Goal: Information Seeking & Learning: Learn about a topic

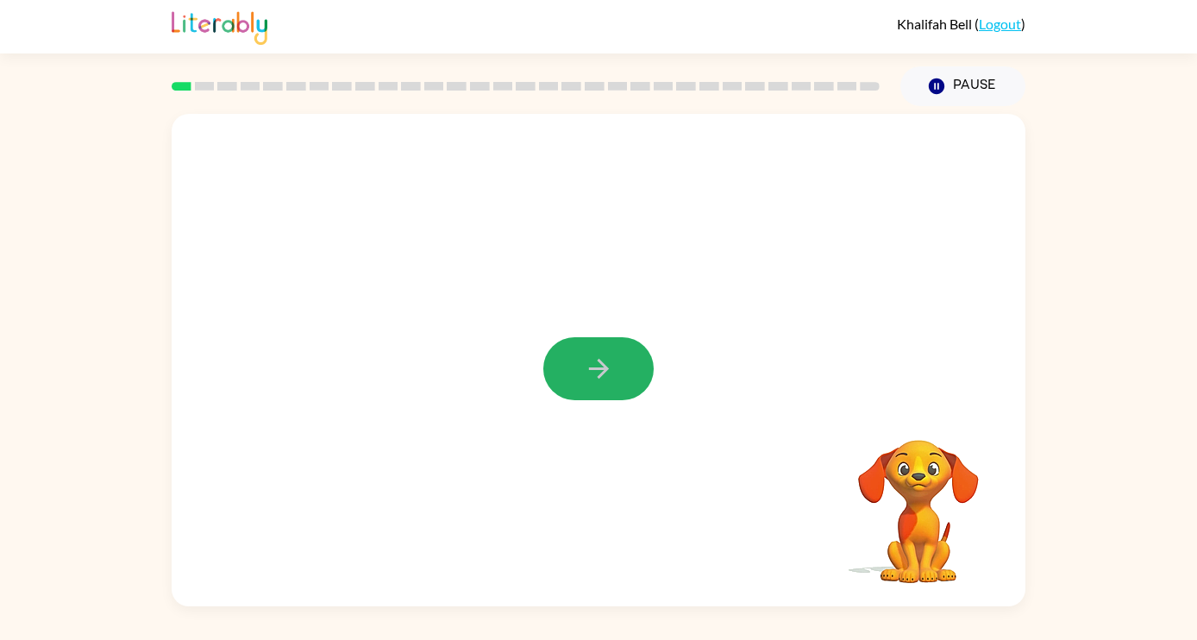
click at [592, 380] on icon "button" at bounding box center [599, 369] width 30 height 30
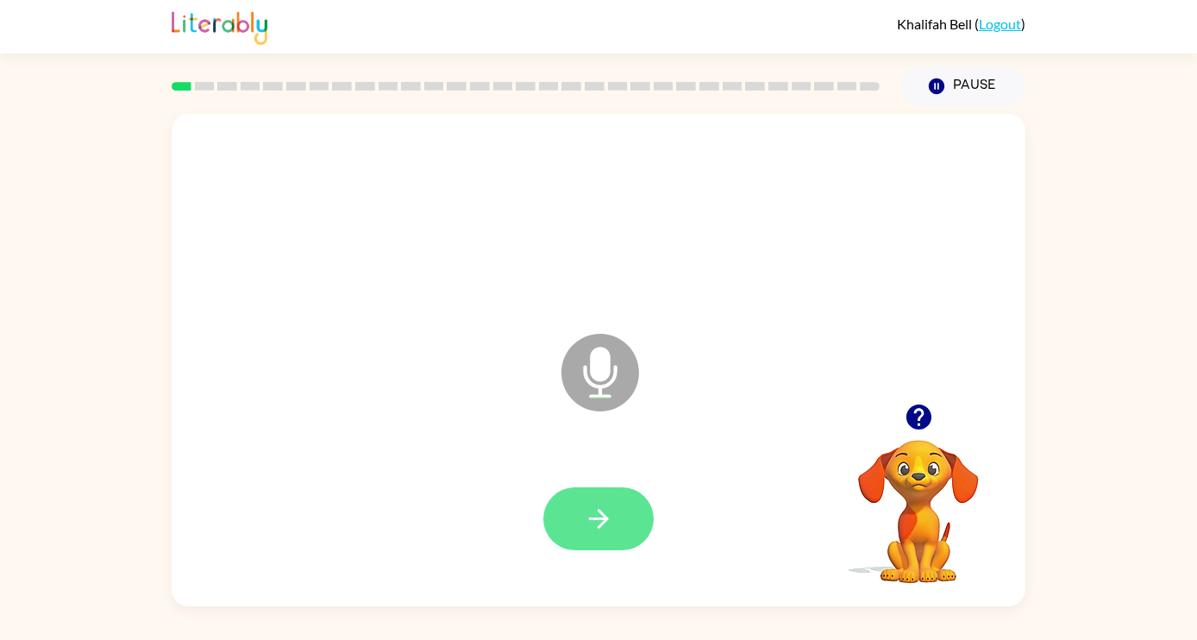
click at [596, 514] on icon "button" at bounding box center [599, 519] width 30 height 30
click at [599, 509] on icon "button" at bounding box center [598, 519] width 20 height 20
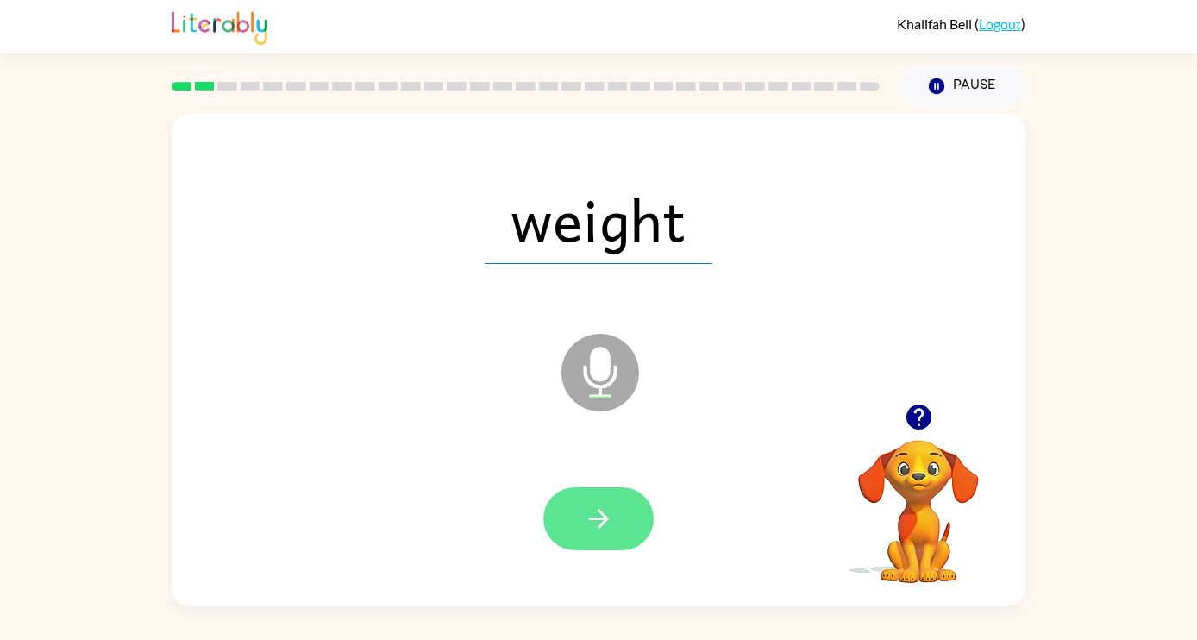
click at [614, 509] on button "button" at bounding box center [598, 518] width 110 height 63
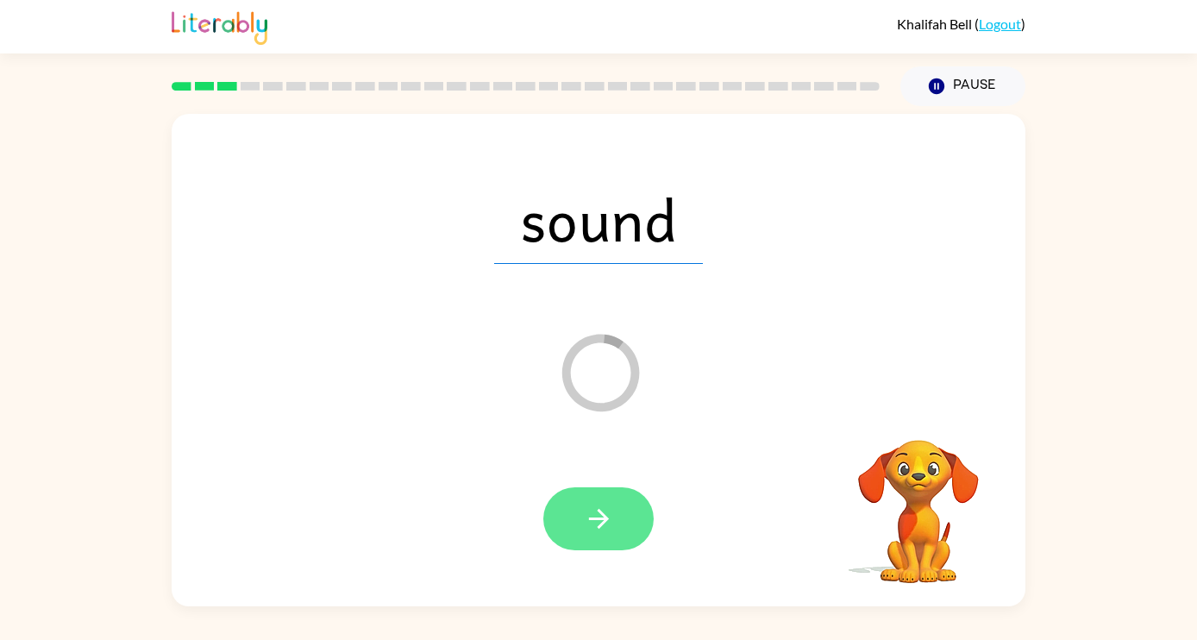
click at [605, 518] on icon "button" at bounding box center [598, 519] width 20 height 20
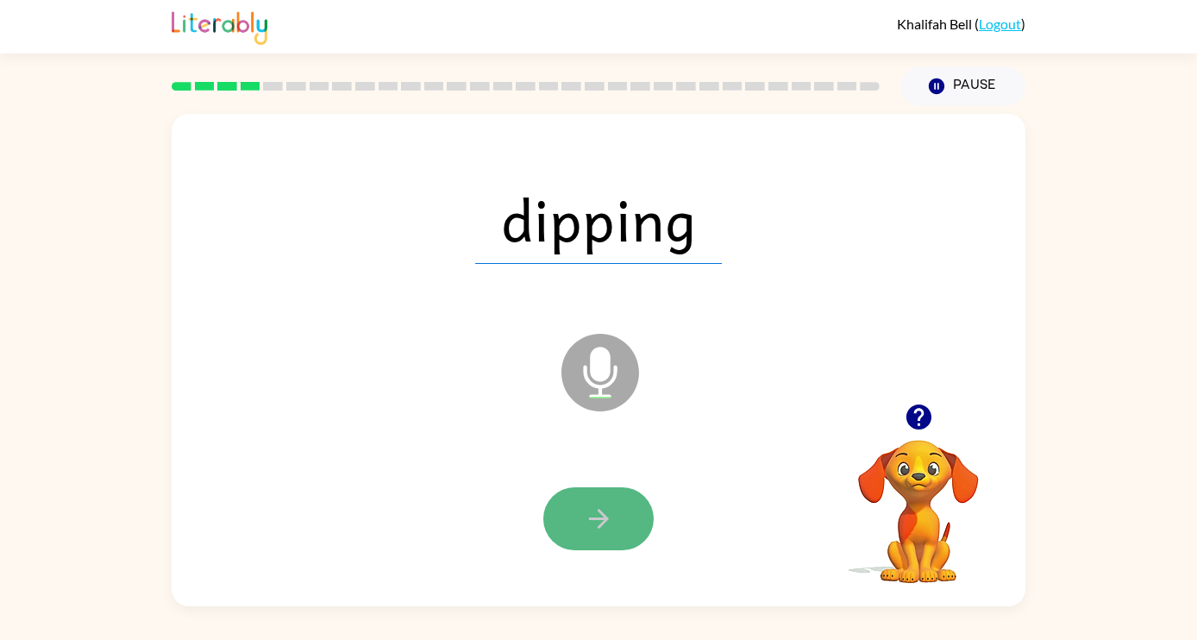
click at [608, 524] on icon "button" at bounding box center [599, 519] width 30 height 30
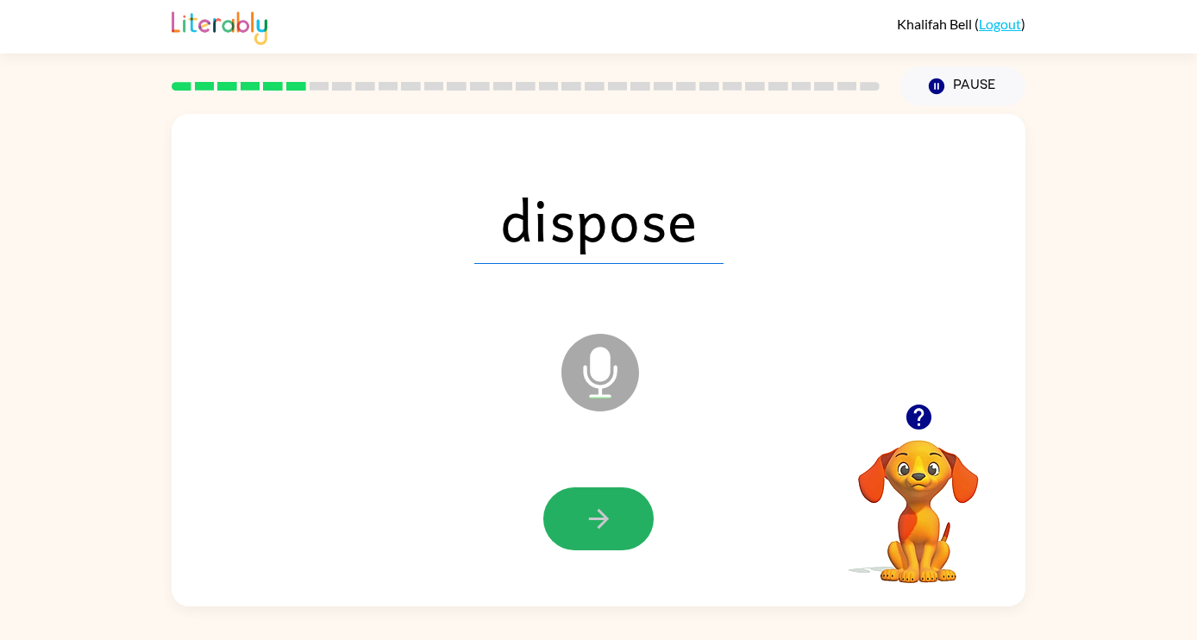
click at [603, 518] on icon "button" at bounding box center [598, 519] width 20 height 20
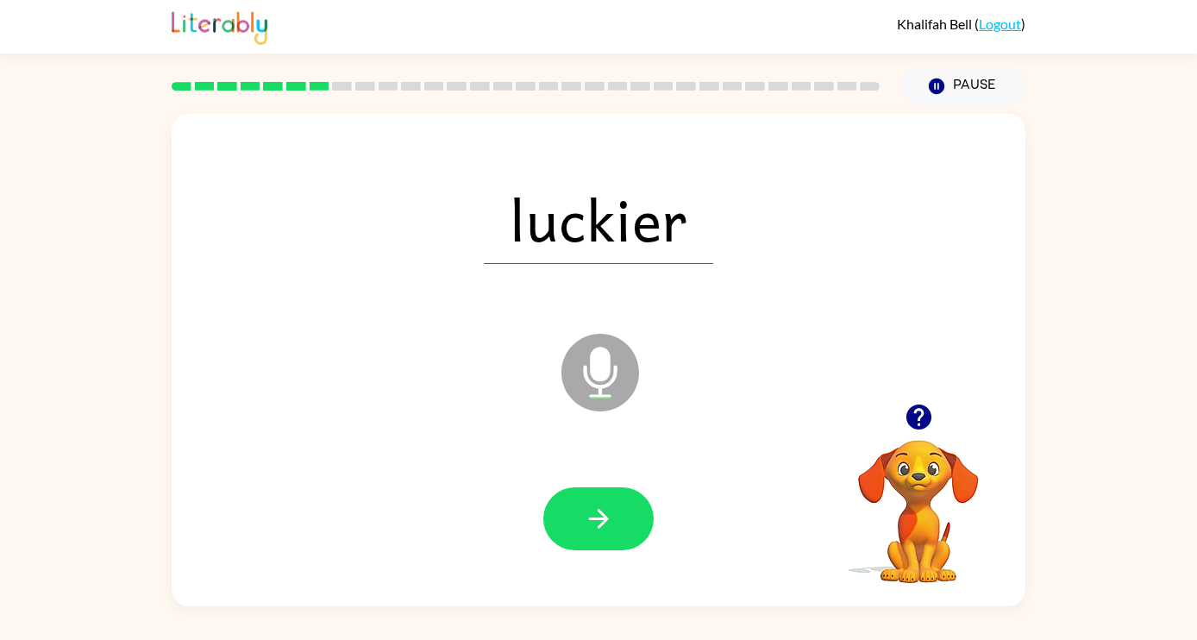
click at [603, 518] on icon "button" at bounding box center [598, 519] width 20 height 20
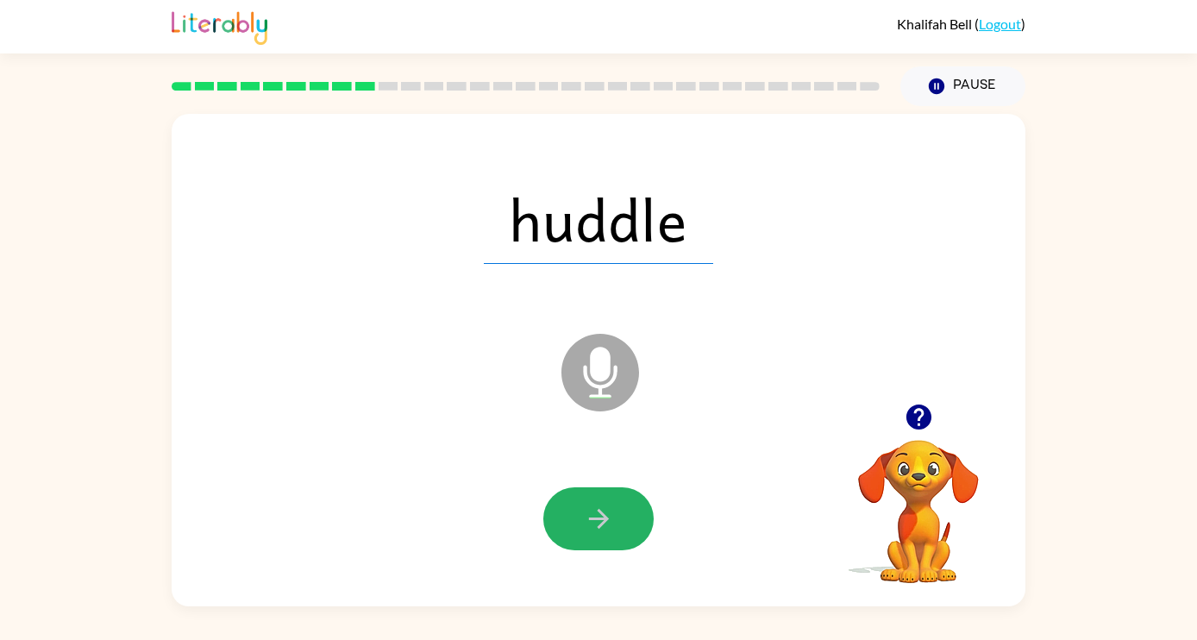
click at [603, 518] on icon "button" at bounding box center [598, 519] width 20 height 20
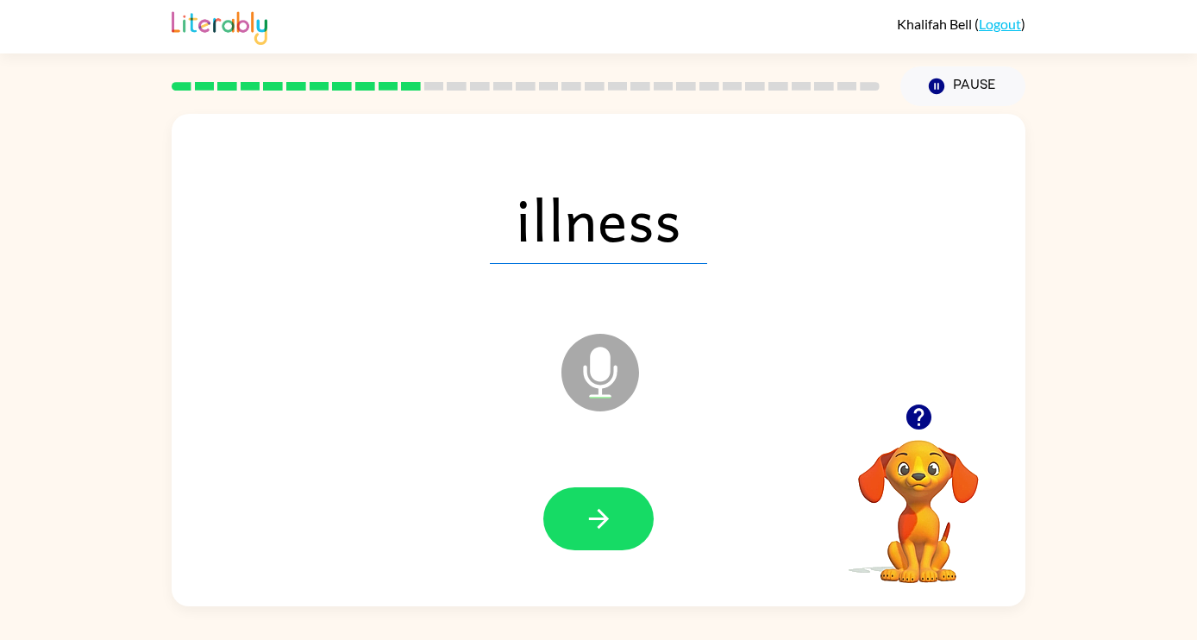
click at [603, 518] on icon "button" at bounding box center [598, 519] width 20 height 20
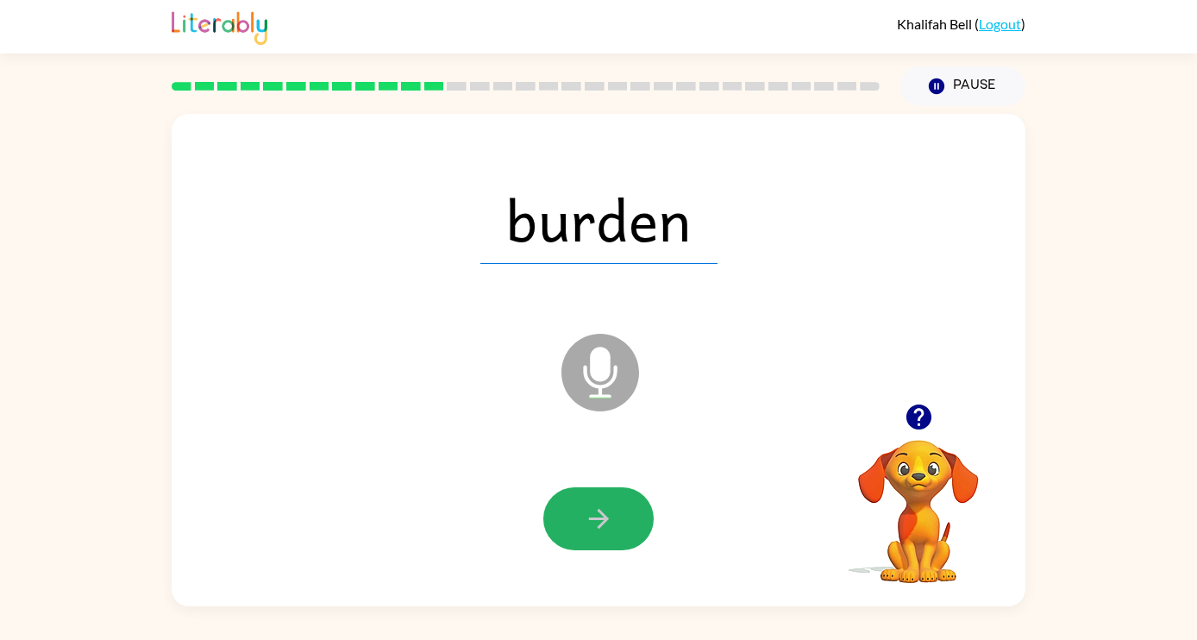
click at [603, 518] on icon "button" at bounding box center [598, 519] width 20 height 20
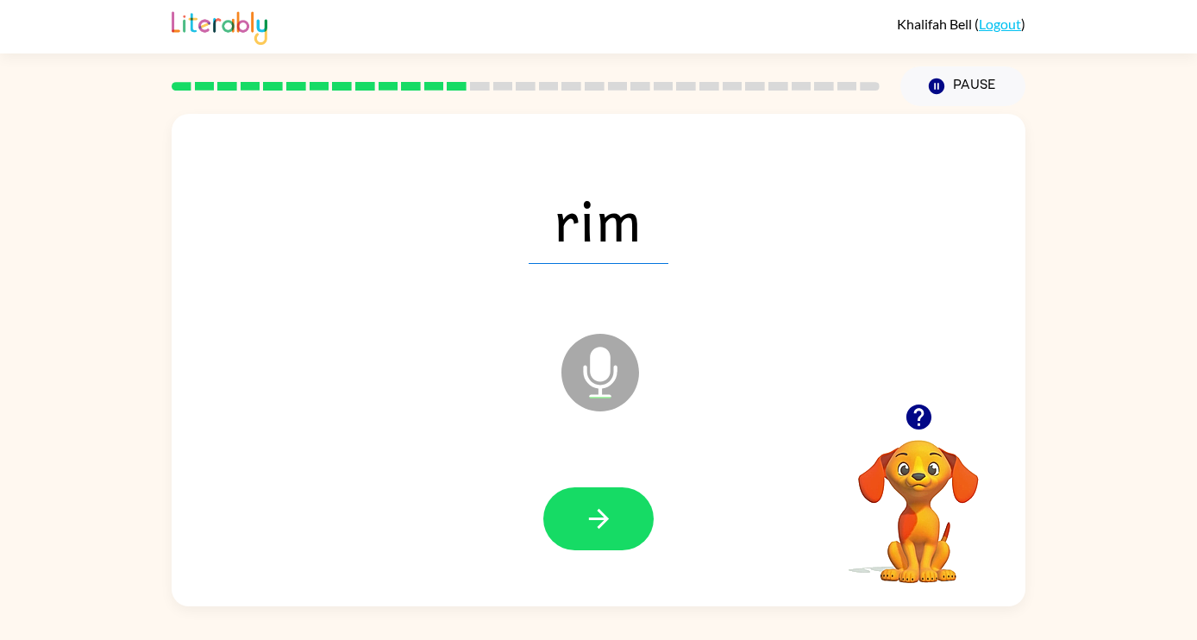
click at [603, 518] on icon "button" at bounding box center [598, 519] width 20 height 20
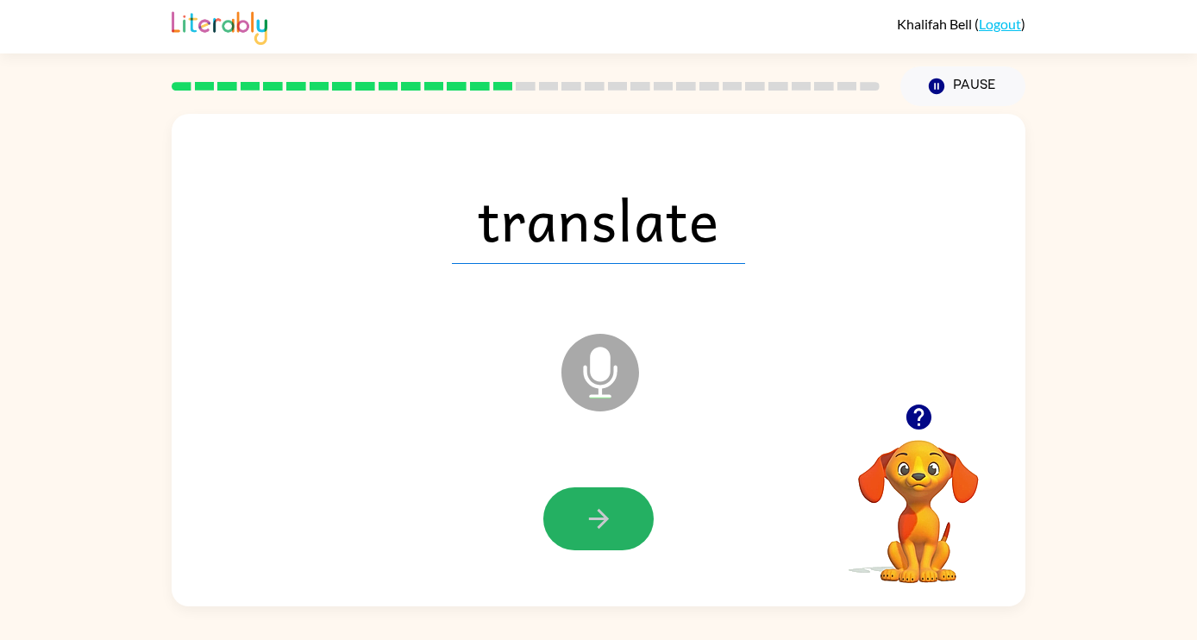
click at [603, 518] on icon "button" at bounding box center [598, 519] width 20 height 20
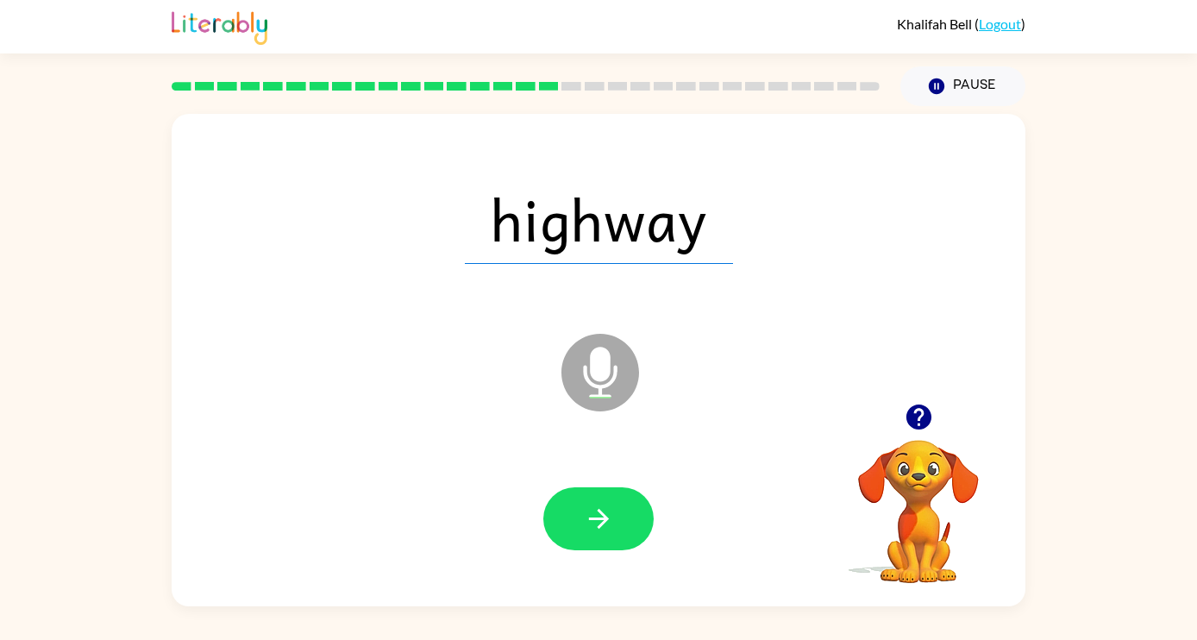
click at [603, 518] on icon "button" at bounding box center [598, 519] width 20 height 20
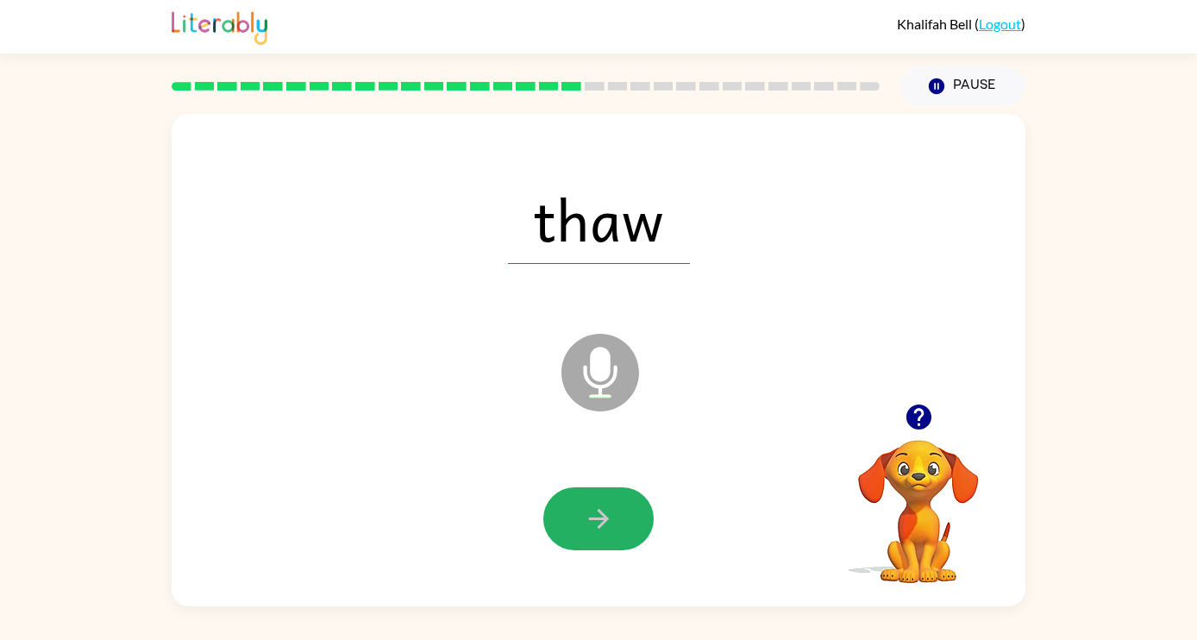
click at [603, 518] on icon "button" at bounding box center [598, 519] width 20 height 20
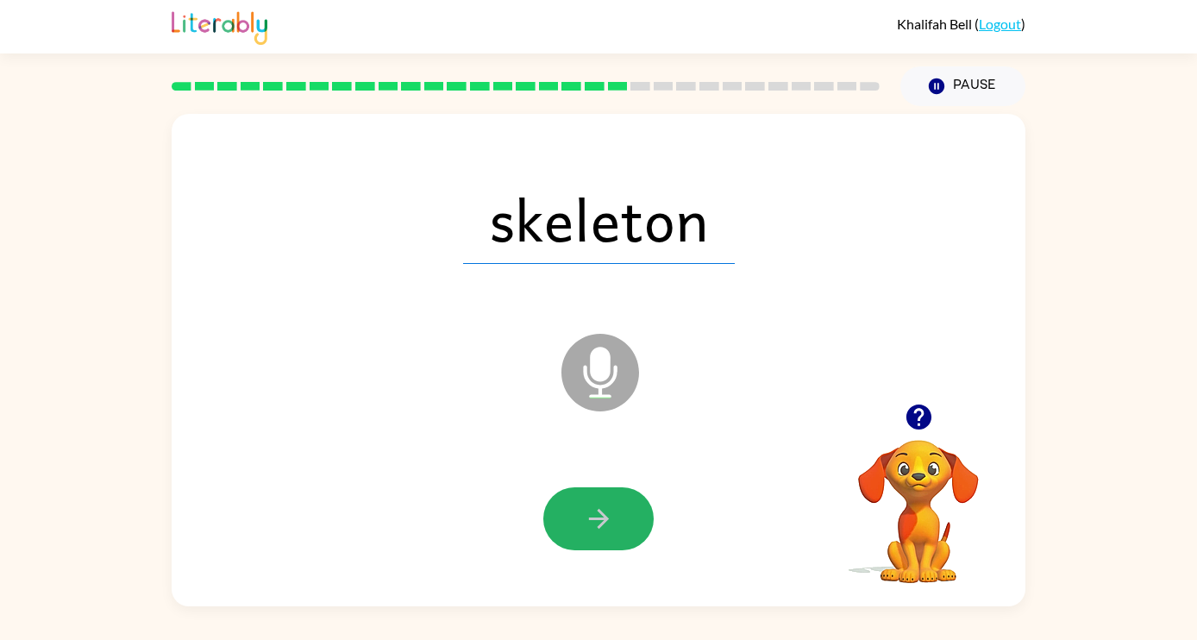
click at [603, 518] on icon "button" at bounding box center [598, 519] width 20 height 20
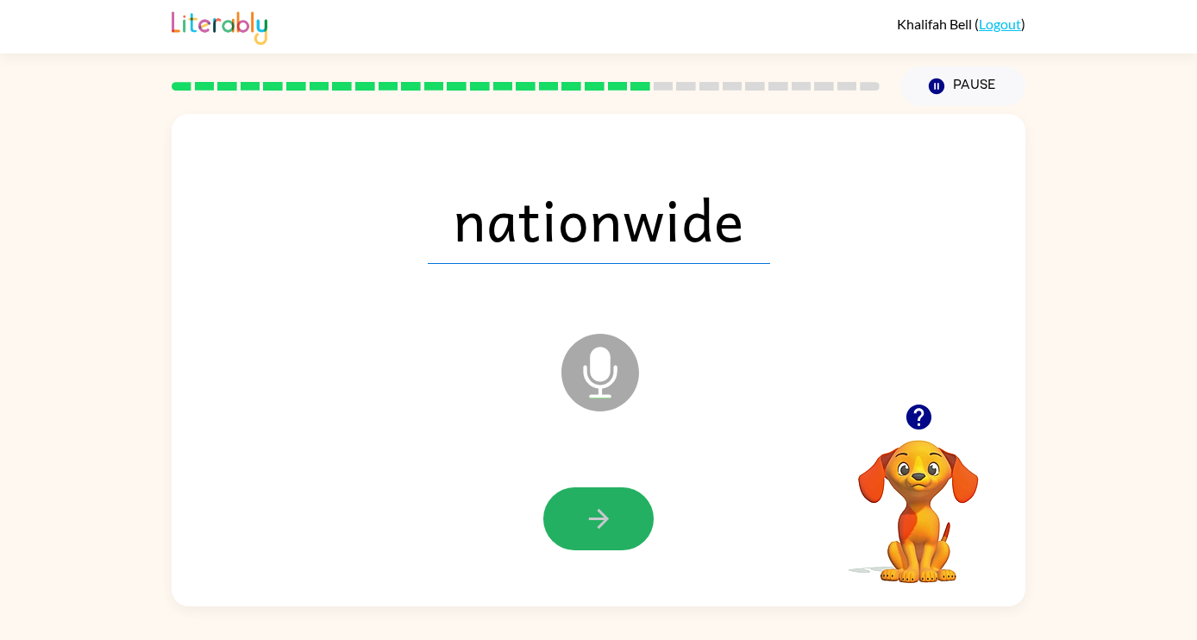
click at [603, 518] on icon "button" at bounding box center [598, 519] width 20 height 20
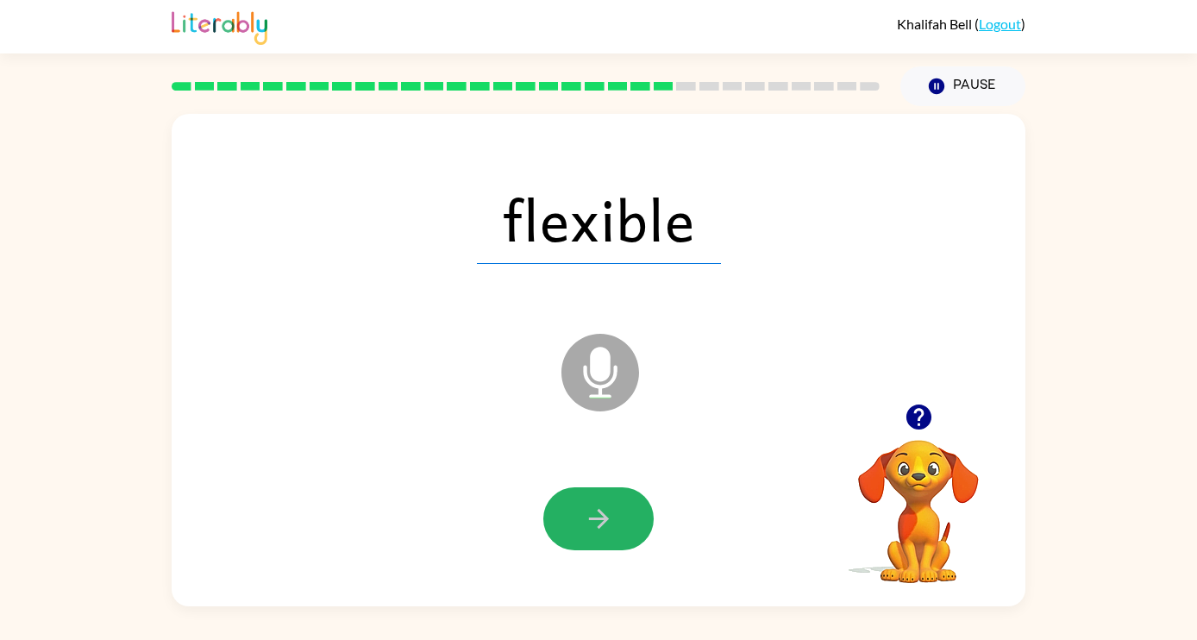
click at [603, 518] on icon "button" at bounding box center [598, 519] width 20 height 20
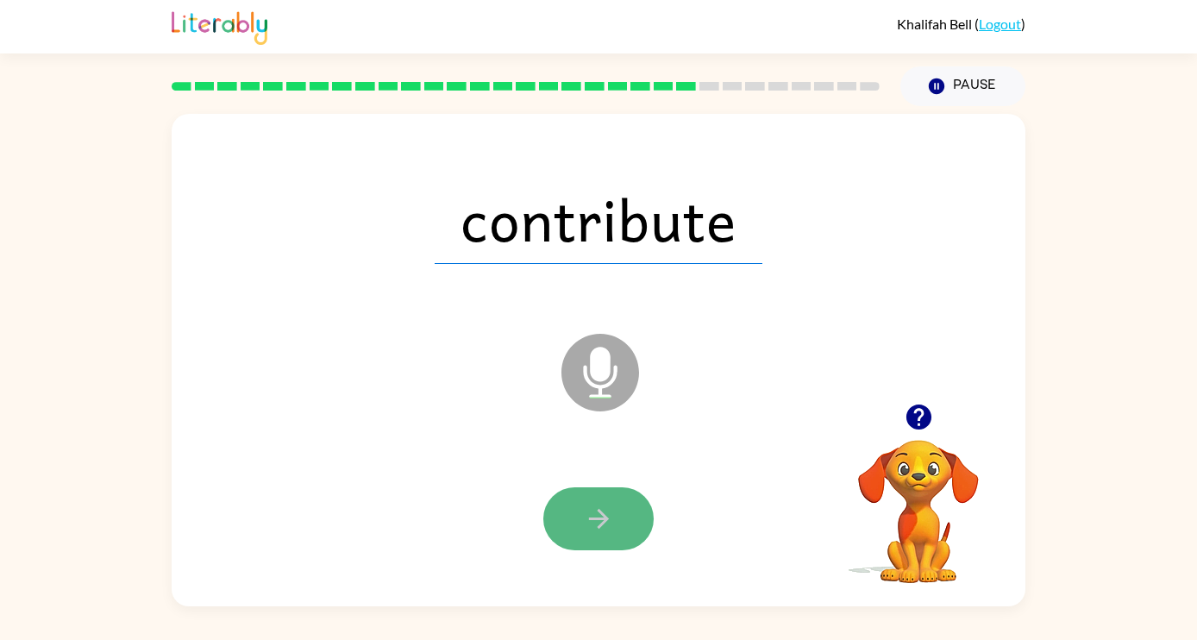
click at [604, 514] on icon "button" at bounding box center [598, 519] width 20 height 20
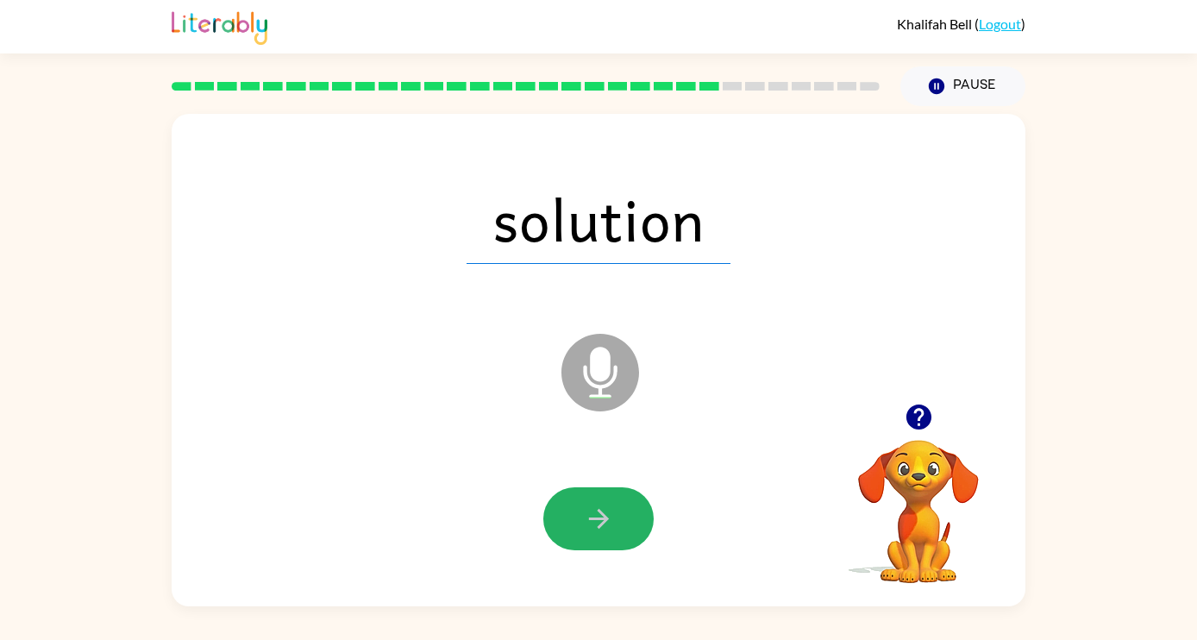
click at [604, 514] on icon "button" at bounding box center [598, 519] width 20 height 20
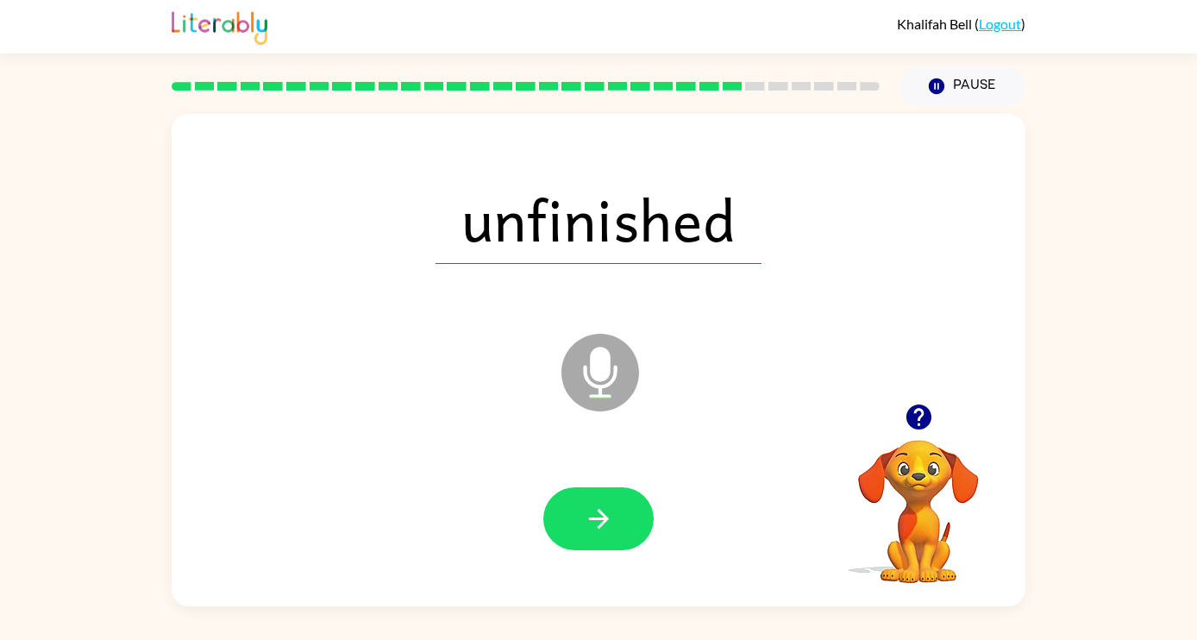
click at [604, 514] on icon "button" at bounding box center [598, 519] width 20 height 20
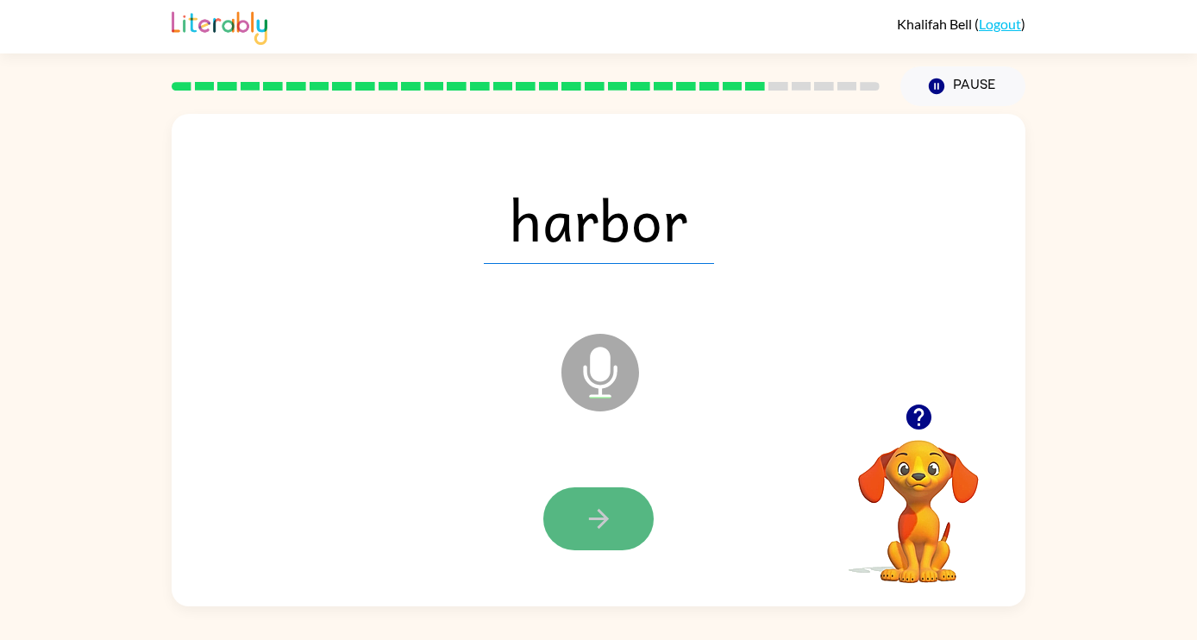
click at [605, 513] on icon "button" at bounding box center [599, 519] width 30 height 30
click at [606, 512] on icon "button" at bounding box center [599, 519] width 30 height 30
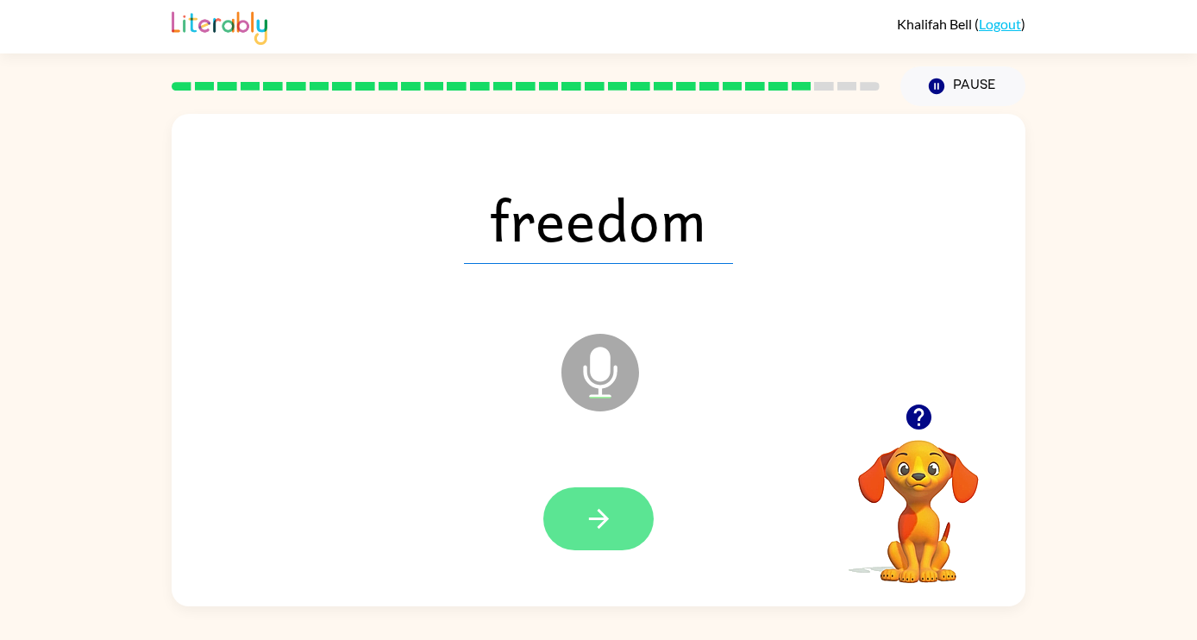
click at [606, 517] on icon "button" at bounding box center [598, 519] width 20 height 20
click at [606, 518] on icon "button" at bounding box center [598, 519] width 20 height 20
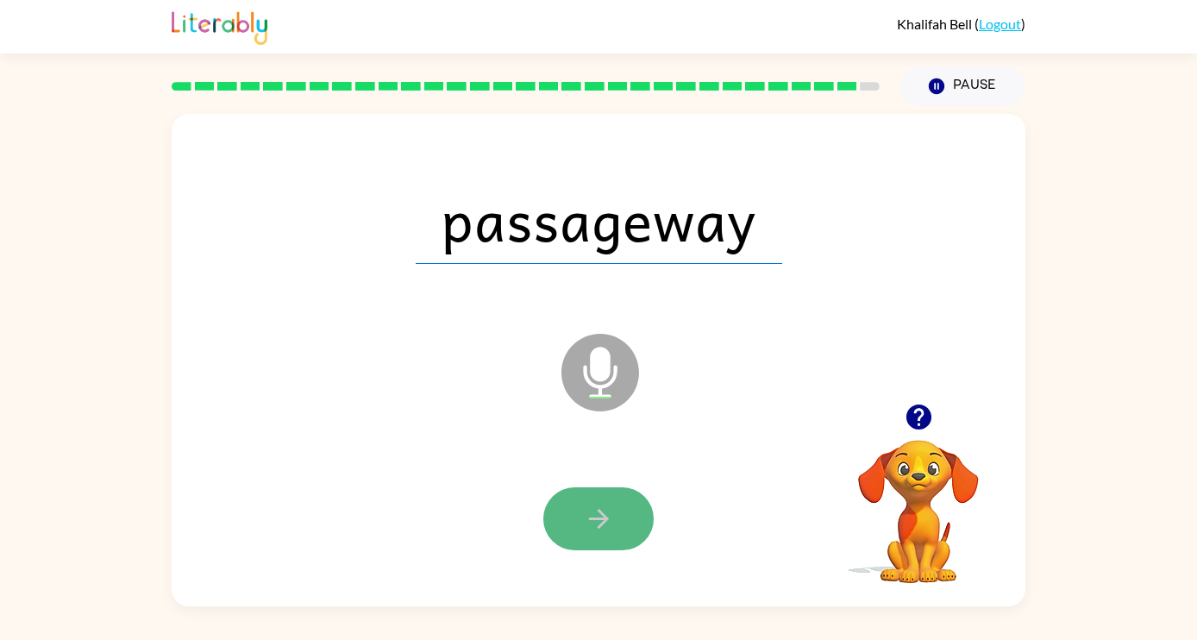
click at [606, 518] on icon "button" at bounding box center [598, 519] width 20 height 20
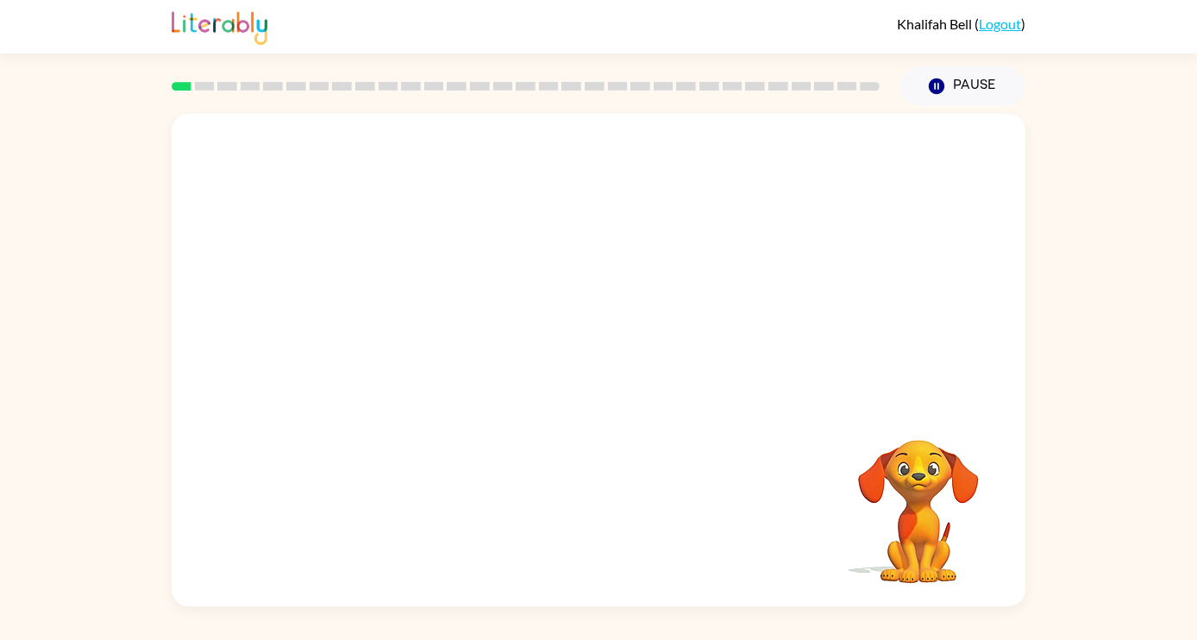
click at [817, 151] on video "Your browser must support playing .mp4 files to use Literably. Please try using…" at bounding box center [599, 259] width 854 height 290
click at [823, 160] on video "Your browser must support playing .mp4 files to use Literably. Please try using…" at bounding box center [599, 259] width 854 height 290
click at [822, 160] on video "Your browser must support playing .mp4 files to use Literably. Please try using…" at bounding box center [599, 259] width 854 height 290
click at [617, 367] on button "button" at bounding box center [598, 368] width 110 height 63
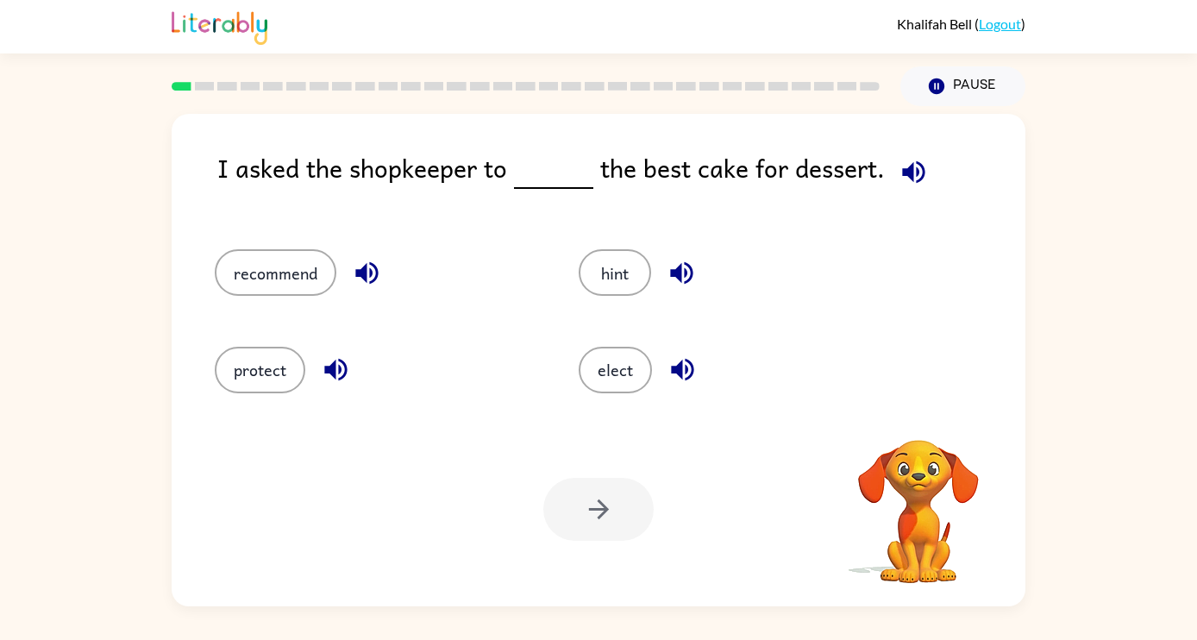
click at [910, 176] on icon "button" at bounding box center [913, 171] width 22 height 22
click at [368, 274] on icon "button" at bounding box center [367, 273] width 30 height 30
click at [340, 373] on icon "button" at bounding box center [335, 370] width 22 height 22
click at [678, 271] on icon "button" at bounding box center [681, 273] width 22 height 22
click at [688, 367] on icon "button" at bounding box center [683, 370] width 30 height 30
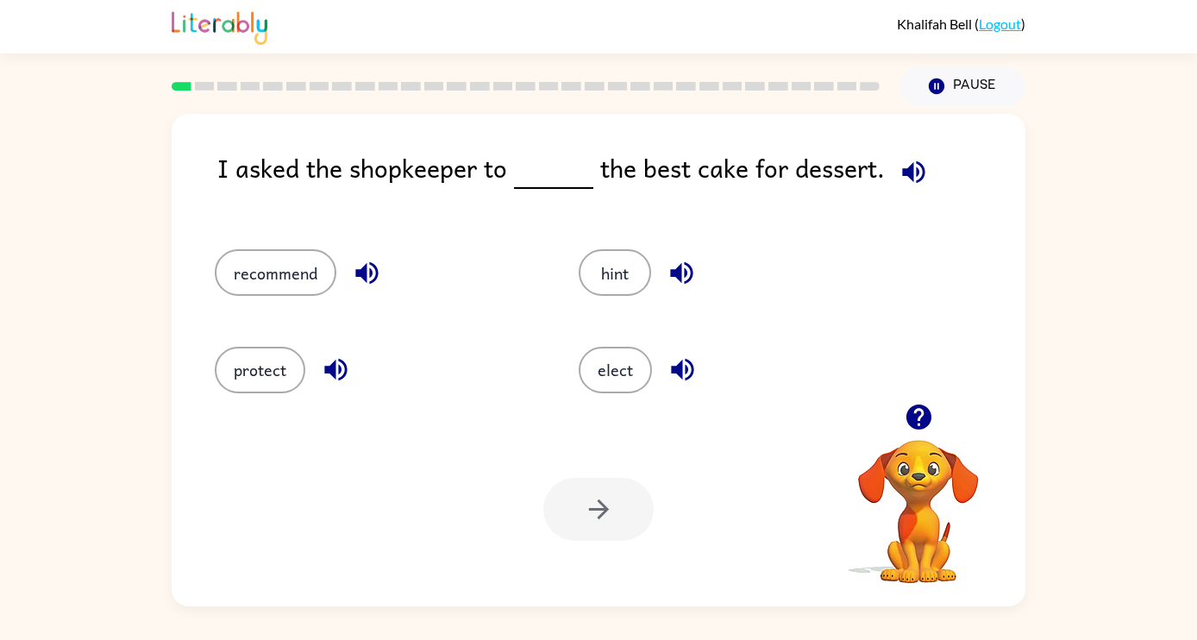
click at [909, 173] on icon "button" at bounding box center [914, 172] width 30 height 30
click at [377, 274] on icon "button" at bounding box center [366, 273] width 22 height 22
click at [285, 282] on button "recommend" at bounding box center [276, 272] width 122 height 47
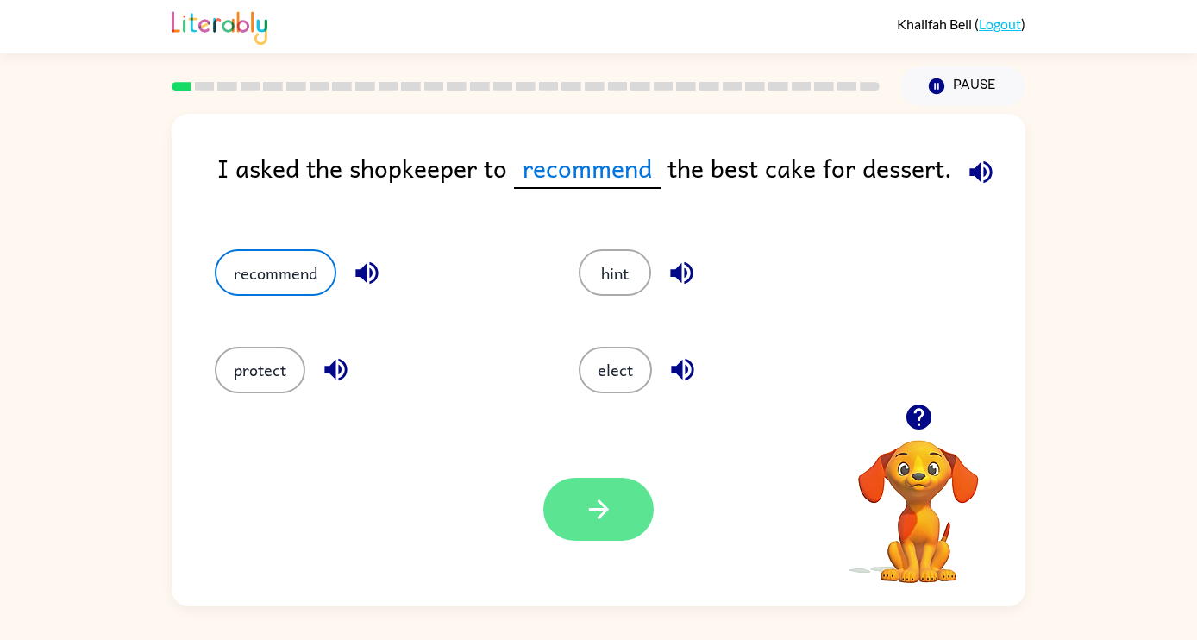
click at [601, 518] on icon "button" at bounding box center [599, 509] width 30 height 30
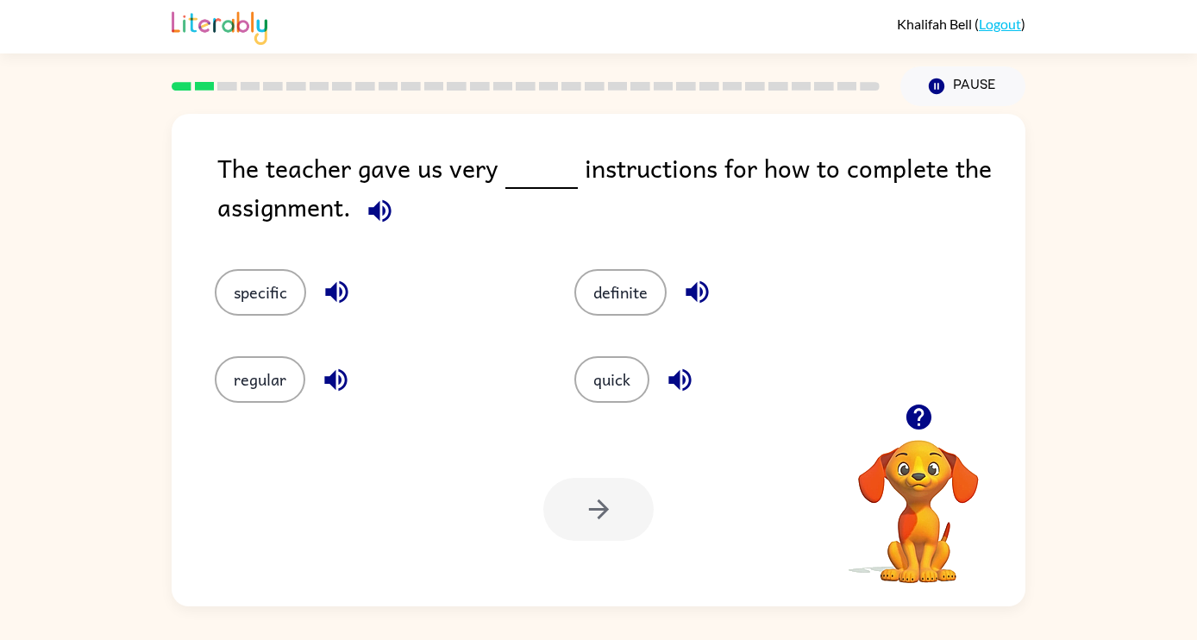
click at [384, 215] on icon "button" at bounding box center [380, 211] width 30 height 30
click at [267, 298] on button "specific" at bounding box center [260, 292] width 91 height 47
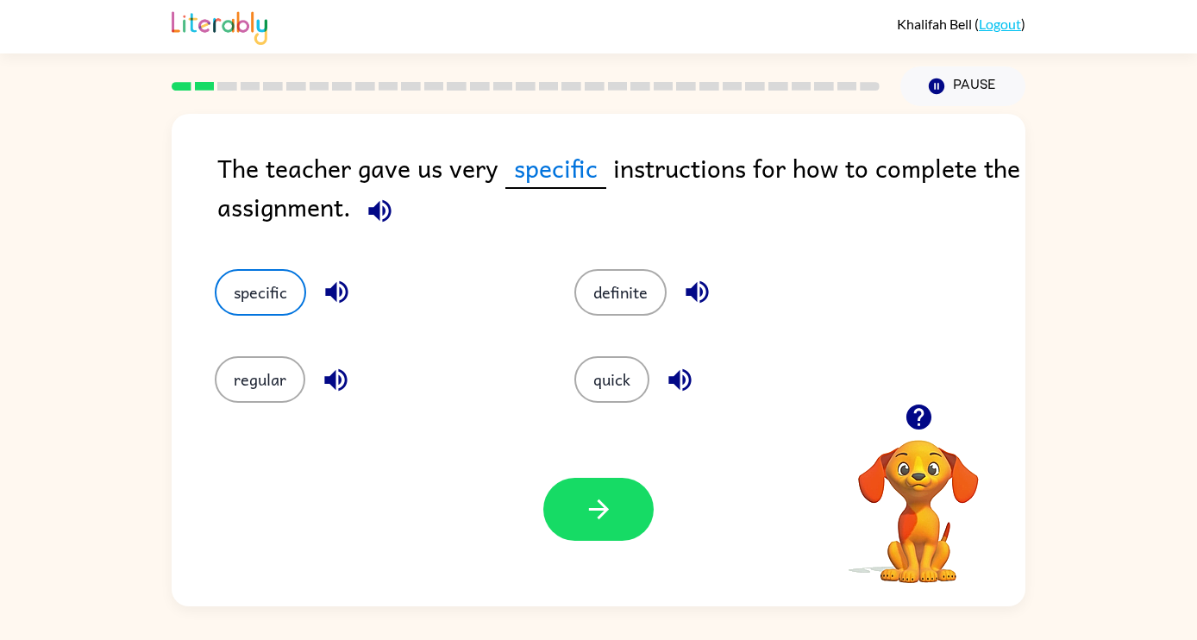
click at [329, 295] on icon "button" at bounding box center [336, 292] width 22 height 22
click at [688, 374] on icon "button" at bounding box center [680, 379] width 22 height 22
click at [624, 376] on button "quick" at bounding box center [612, 379] width 75 height 47
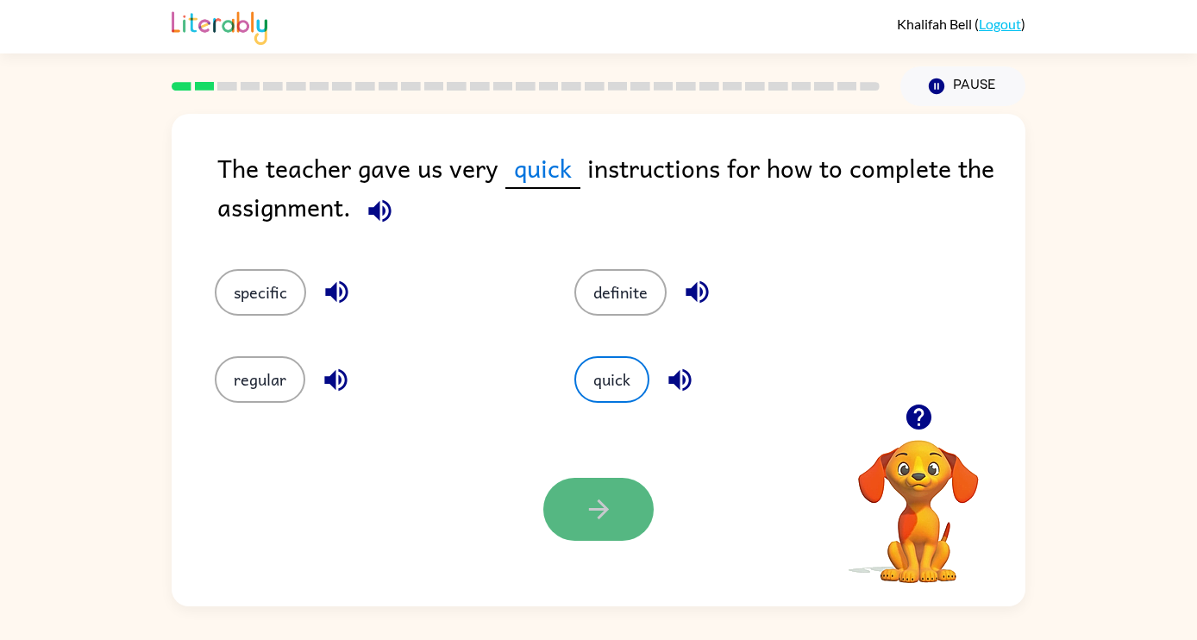
click at [597, 521] on icon "button" at bounding box center [599, 509] width 30 height 30
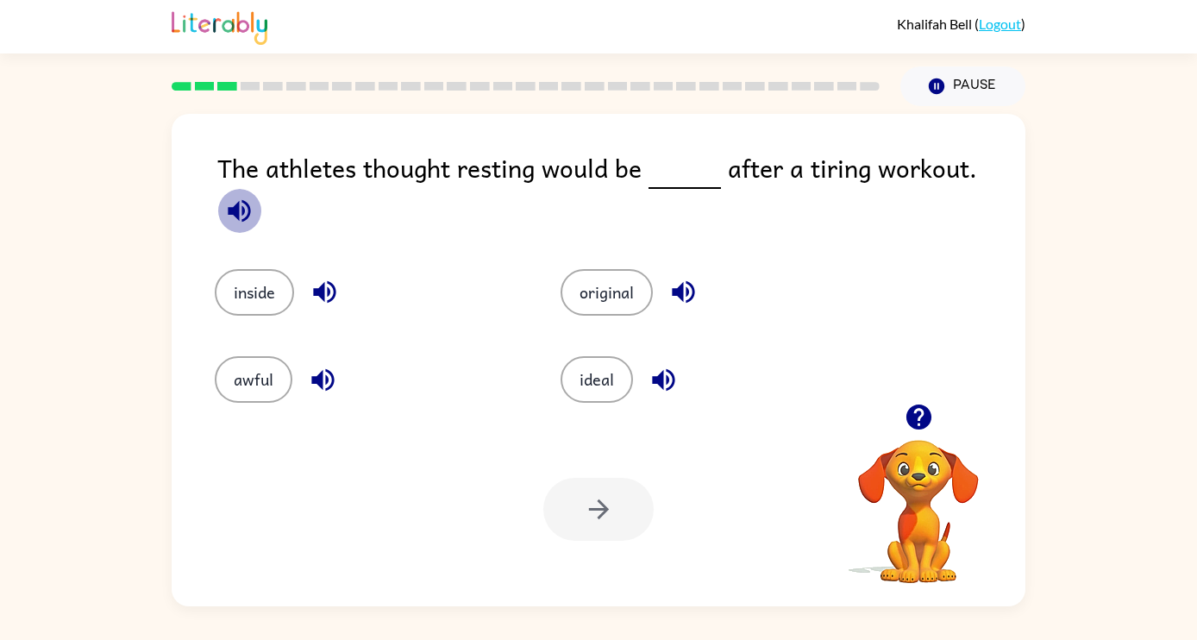
click at [250, 199] on icon "button" at bounding box center [239, 210] width 22 height 22
click at [268, 367] on button "awful" at bounding box center [254, 379] width 78 height 47
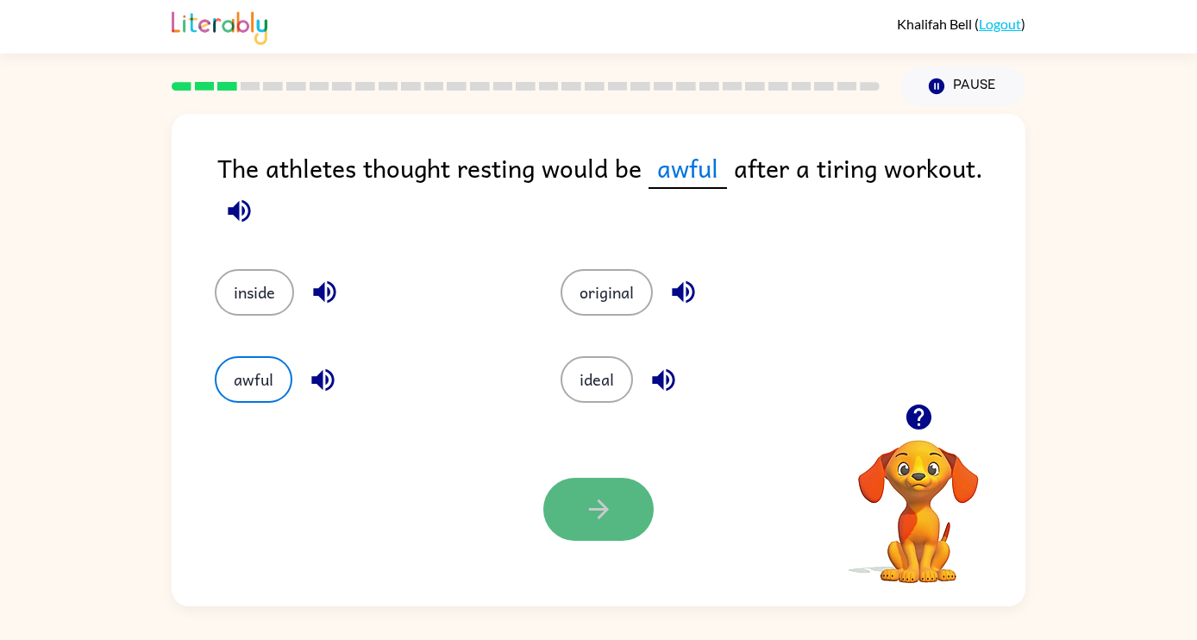
click at [605, 512] on icon "button" at bounding box center [598, 509] width 20 height 20
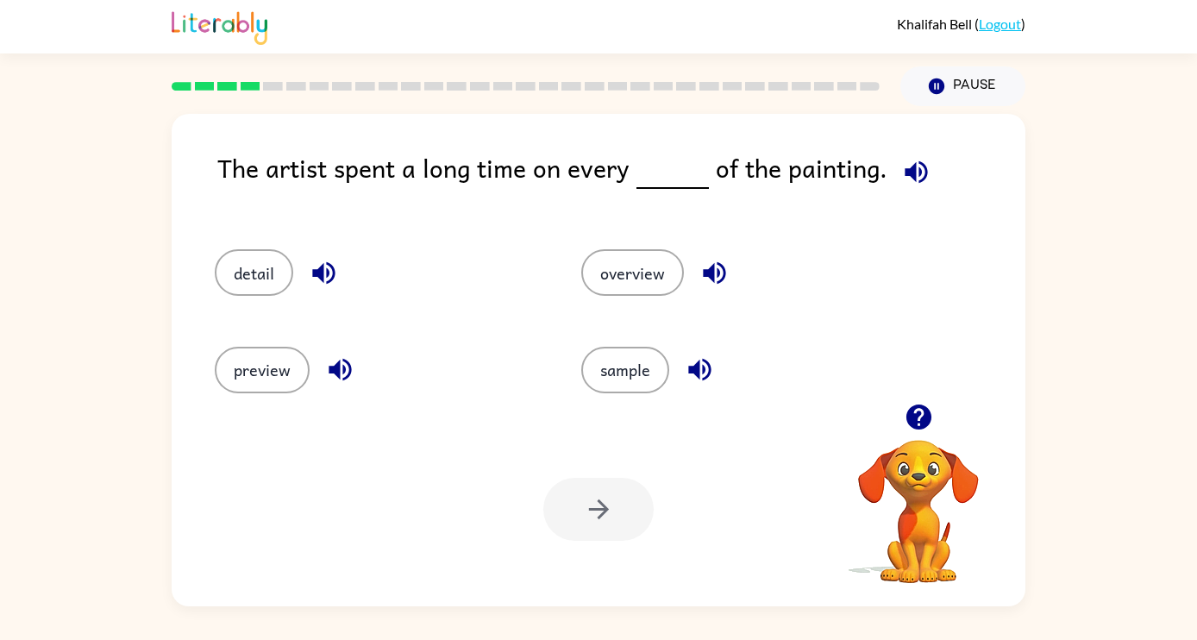
click at [914, 179] on icon "button" at bounding box center [916, 172] width 30 height 30
click at [328, 272] on icon "button" at bounding box center [323, 273] width 22 height 22
click at [348, 367] on icon "button" at bounding box center [340, 370] width 30 height 30
click at [255, 276] on button "detail" at bounding box center [254, 272] width 79 height 47
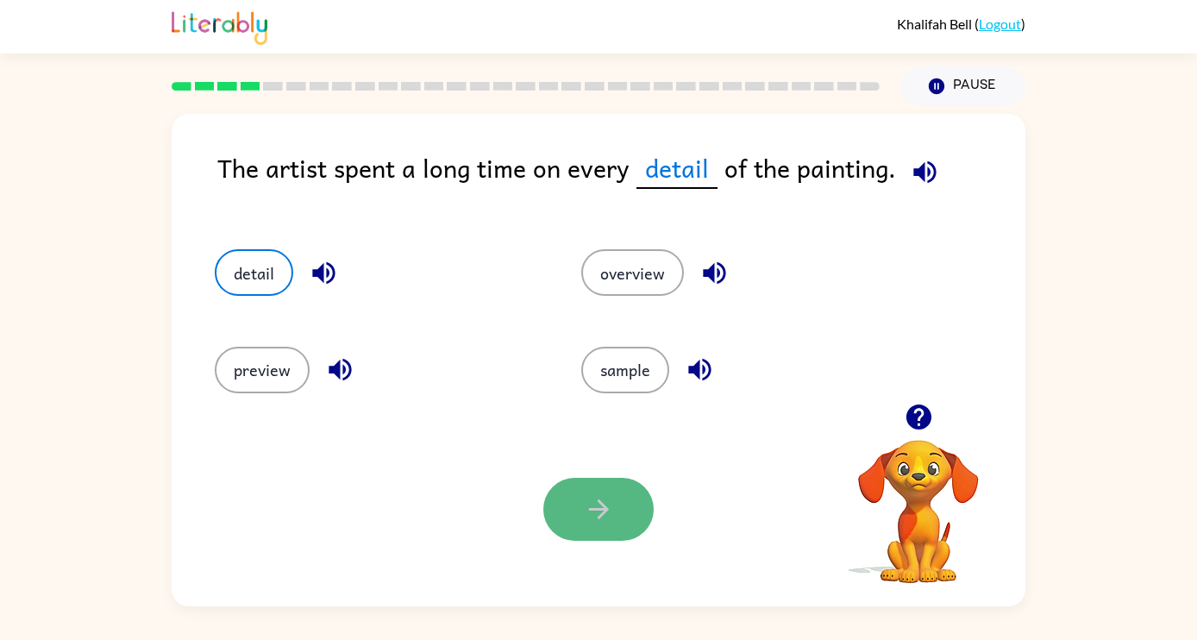
click at [607, 512] on icon "button" at bounding box center [599, 509] width 30 height 30
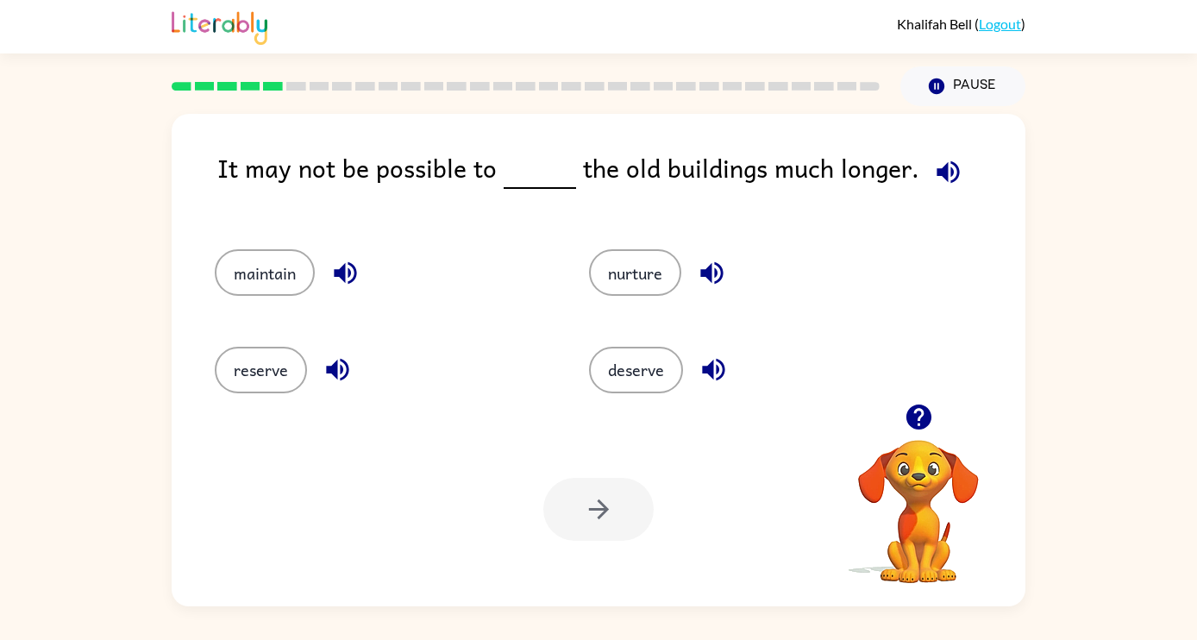
click at [947, 175] on icon "button" at bounding box center [948, 171] width 22 height 22
click at [349, 268] on icon "button" at bounding box center [345, 273] width 22 height 22
click at [340, 370] on icon "button" at bounding box center [337, 370] width 22 height 22
click at [715, 271] on icon "button" at bounding box center [711, 273] width 22 height 22
click at [721, 364] on icon "button" at bounding box center [713, 370] width 22 height 22
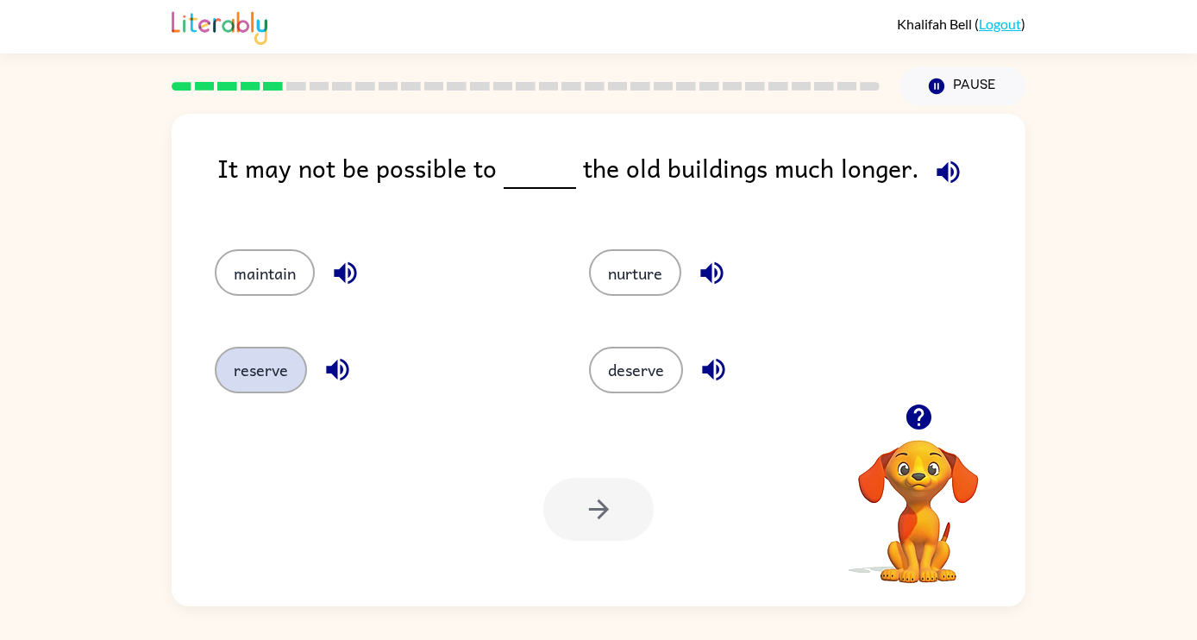
click at [266, 372] on button "reserve" at bounding box center [261, 370] width 92 height 47
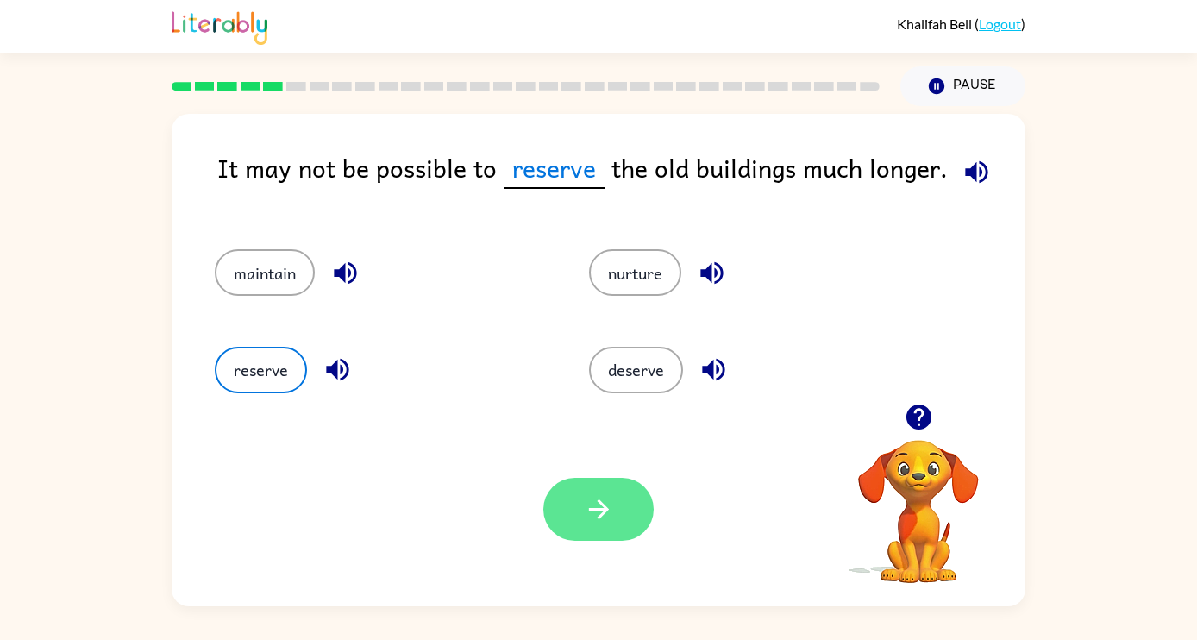
click at [600, 515] on icon "button" at bounding box center [598, 509] width 20 height 20
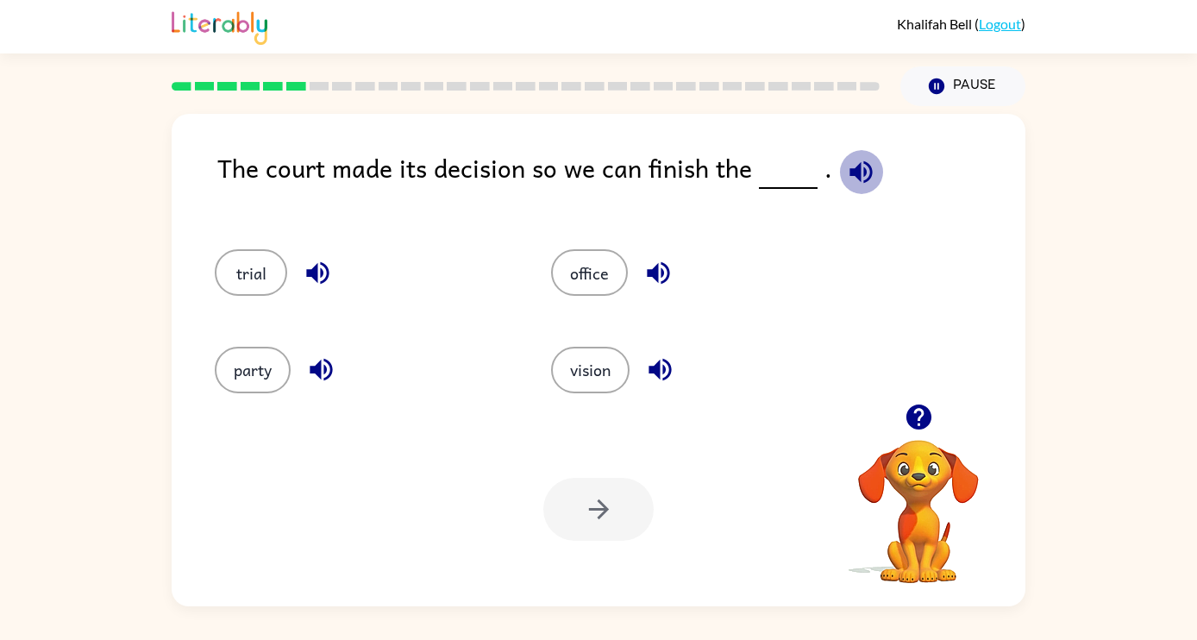
click at [863, 169] on icon "button" at bounding box center [861, 171] width 22 height 22
click at [318, 276] on icon "button" at bounding box center [318, 273] width 30 height 30
click at [318, 379] on icon "button" at bounding box center [321, 370] width 30 height 30
click at [660, 371] on icon "button" at bounding box center [660, 370] width 22 height 22
click at [661, 270] on icon "button" at bounding box center [659, 273] width 30 height 30
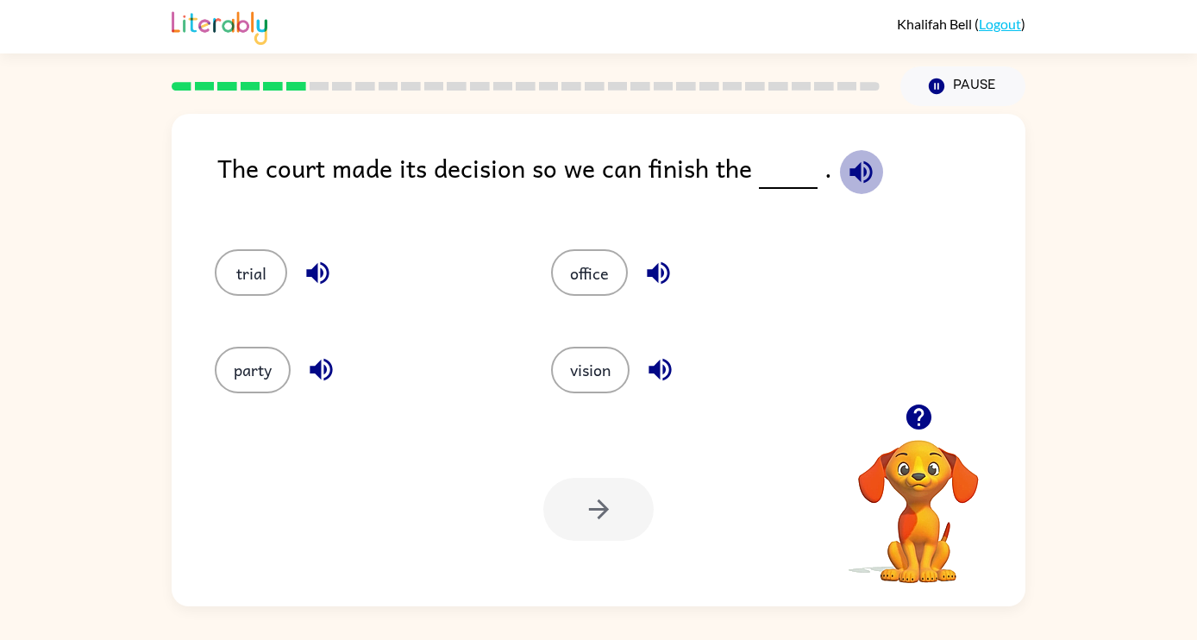
click at [864, 174] on icon "button" at bounding box center [861, 171] width 22 height 22
click at [257, 376] on button "party" at bounding box center [253, 370] width 76 height 47
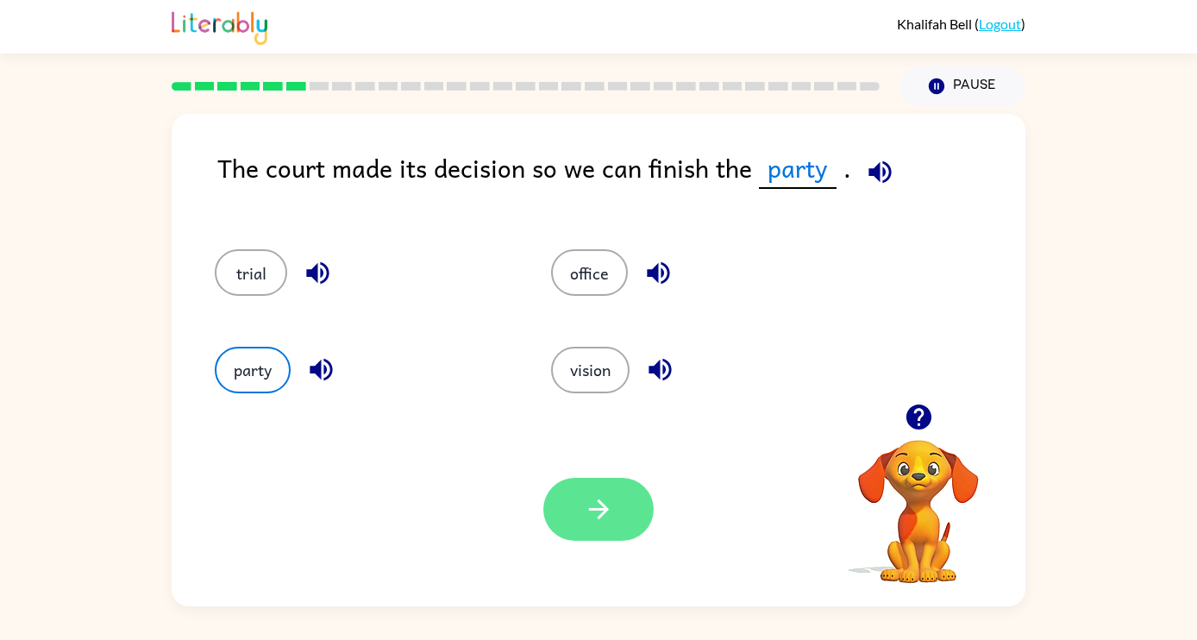
click at [615, 508] on button "button" at bounding box center [598, 509] width 110 height 63
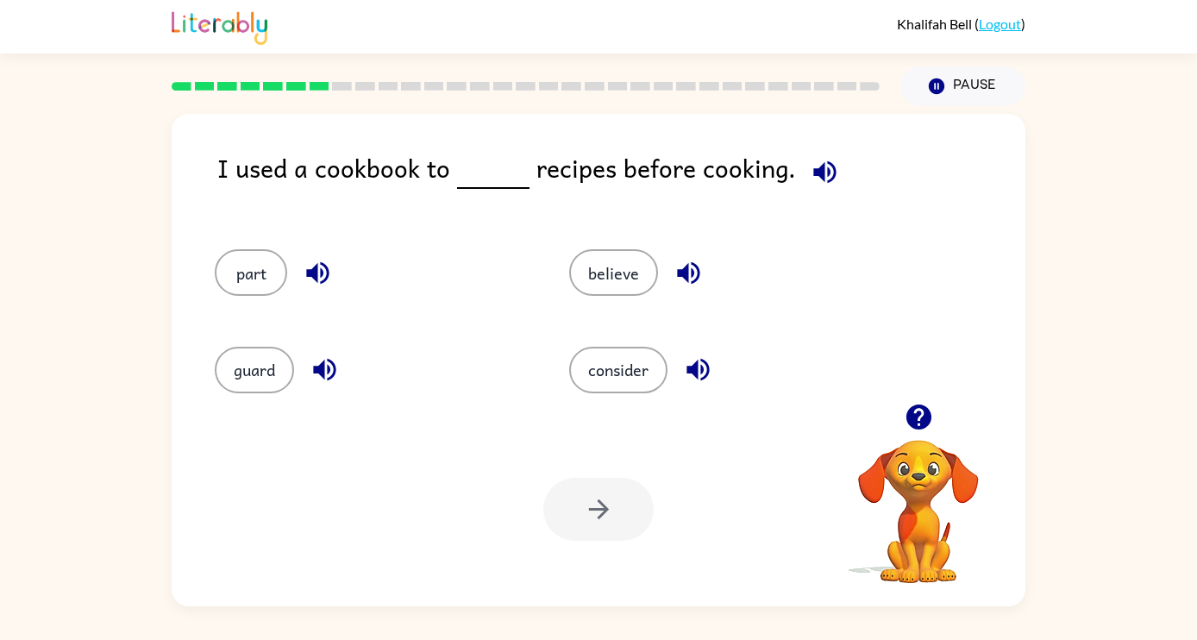
click at [325, 265] on icon "button" at bounding box center [317, 273] width 22 height 22
click at [814, 167] on icon "button" at bounding box center [825, 171] width 22 height 22
click at [323, 268] on icon "button" at bounding box center [318, 273] width 30 height 30
click at [324, 376] on icon "button" at bounding box center [324, 370] width 22 height 22
click at [693, 277] on icon "button" at bounding box center [689, 273] width 30 height 30
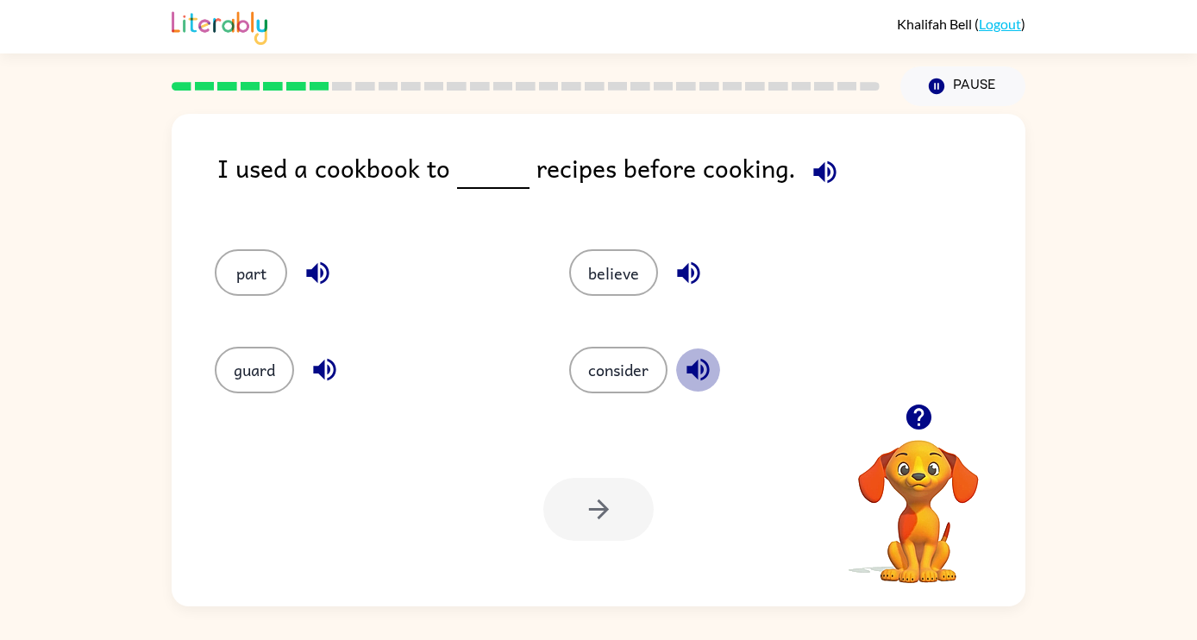
click at [700, 367] on icon "button" at bounding box center [698, 370] width 30 height 30
click at [620, 277] on button "believe" at bounding box center [613, 272] width 89 height 47
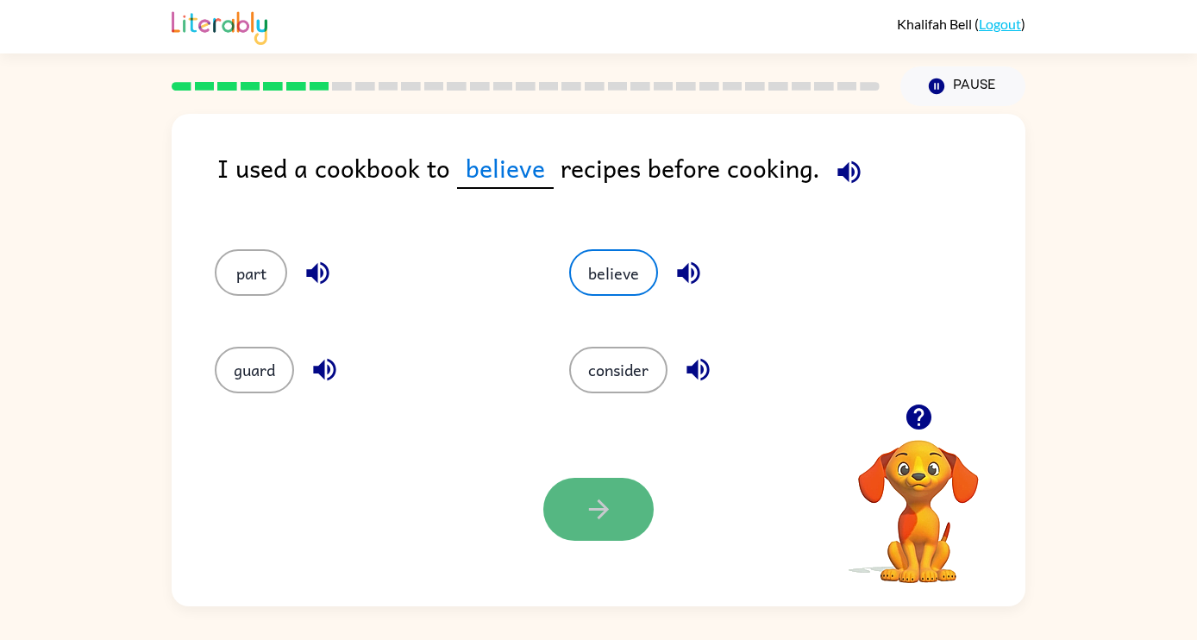
click at [612, 504] on icon "button" at bounding box center [599, 509] width 30 height 30
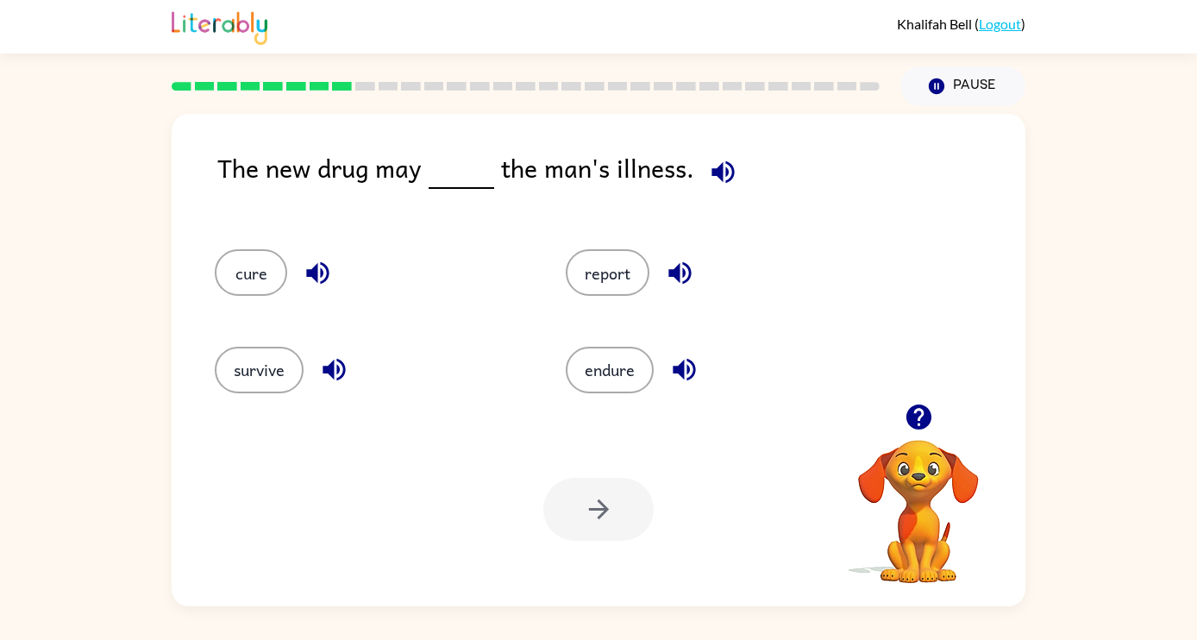
click at [716, 180] on icon "button" at bounding box center [723, 172] width 30 height 30
click at [306, 279] on icon "button" at bounding box center [318, 273] width 30 height 30
click at [339, 366] on icon "button" at bounding box center [334, 370] width 22 height 22
click at [689, 270] on icon "button" at bounding box center [680, 273] width 22 height 22
click at [695, 363] on icon "button" at bounding box center [684, 370] width 30 height 30
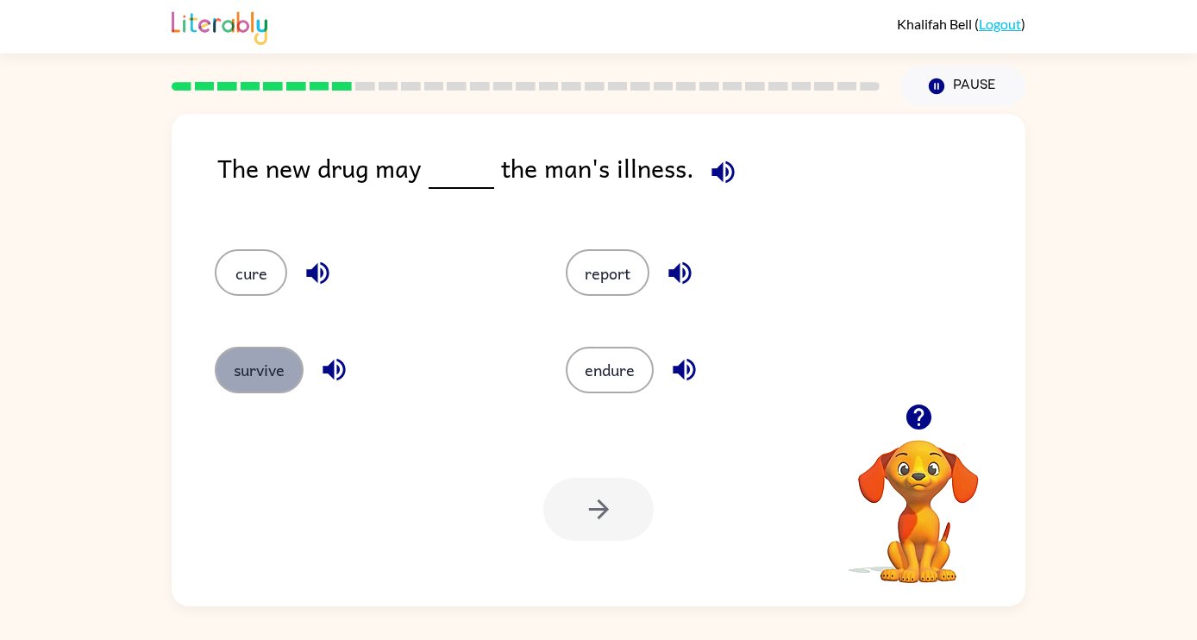
click at [261, 375] on button "survive" at bounding box center [259, 370] width 89 height 47
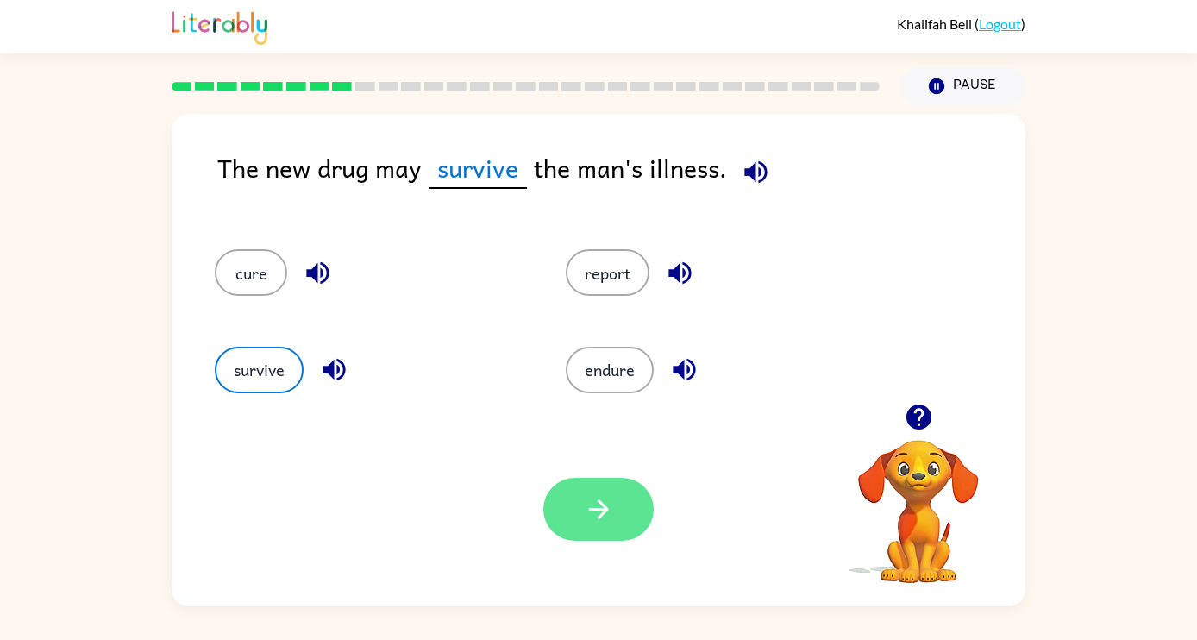
click at [604, 522] on icon "button" at bounding box center [599, 509] width 30 height 30
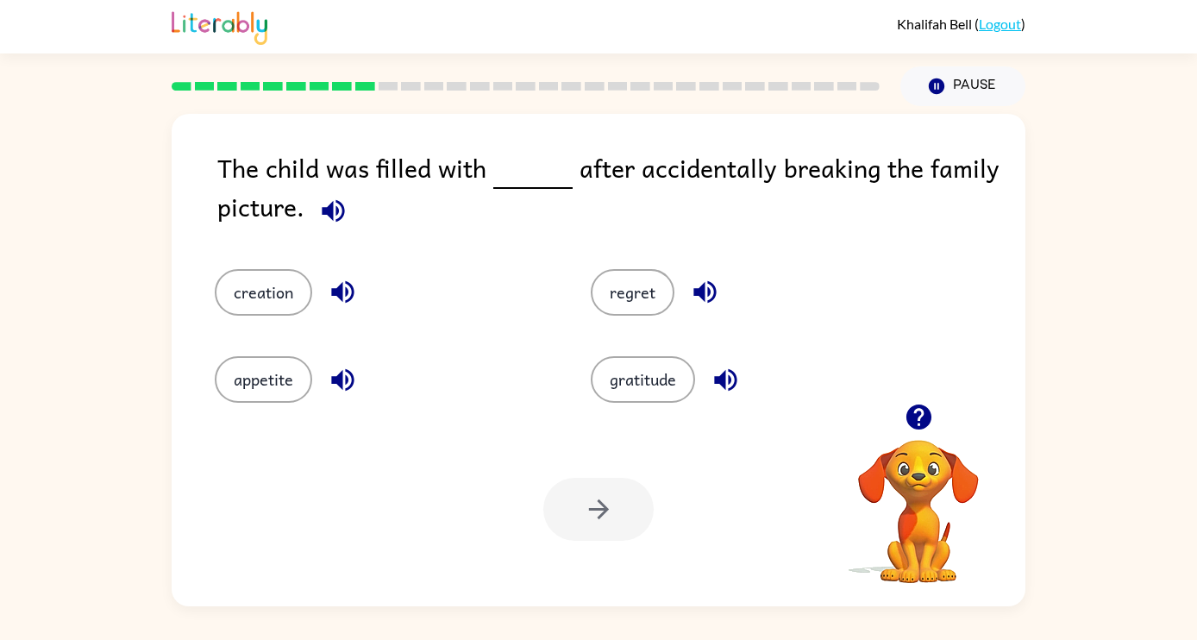
click at [336, 208] on icon "button" at bounding box center [333, 210] width 22 height 22
click at [349, 298] on icon "button" at bounding box center [342, 292] width 22 height 22
click at [350, 366] on icon "button" at bounding box center [343, 380] width 30 height 30
click at [703, 280] on icon "button" at bounding box center [705, 292] width 30 height 30
click at [731, 379] on icon "button" at bounding box center [725, 379] width 22 height 22
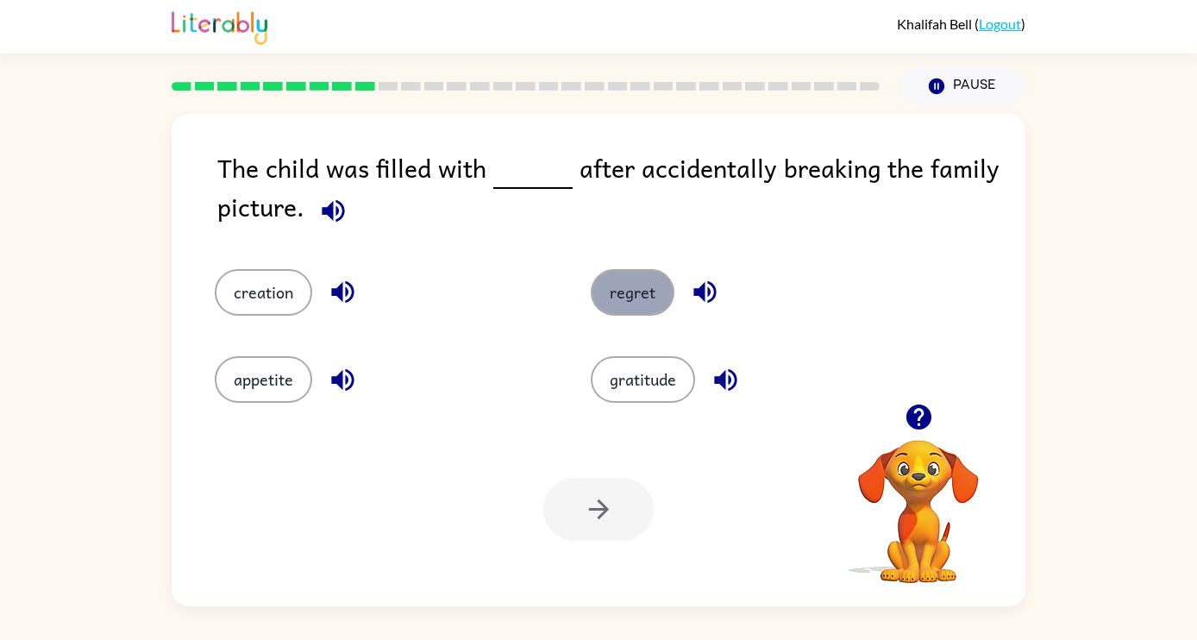
click at [623, 297] on button "regret" at bounding box center [633, 292] width 84 height 47
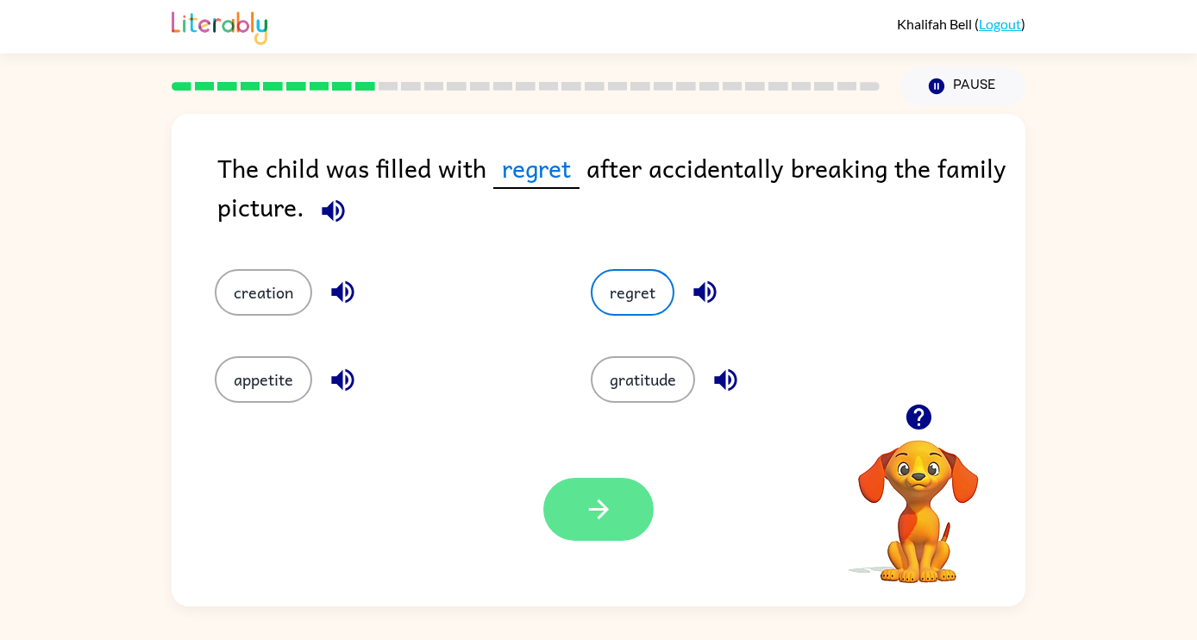
click at [621, 508] on button "button" at bounding box center [598, 509] width 110 height 63
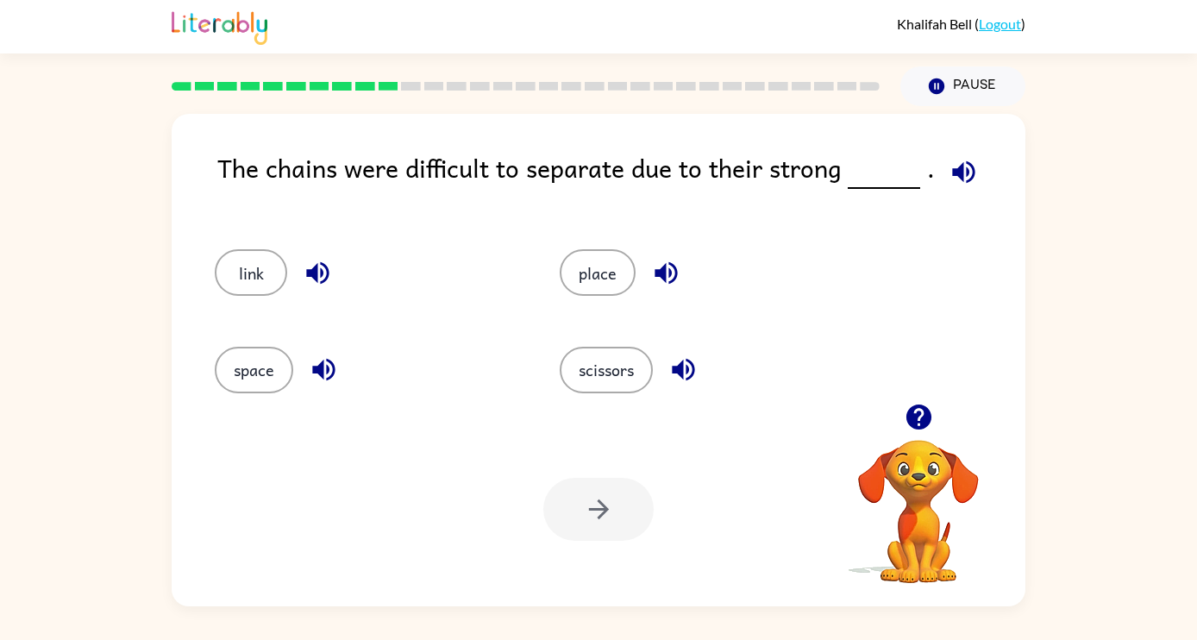
click at [952, 176] on icon "button" at bounding box center [964, 172] width 30 height 30
click at [324, 273] on icon "button" at bounding box center [318, 273] width 30 height 30
click at [329, 365] on icon "button" at bounding box center [324, 370] width 30 height 30
click at [670, 265] on icon "button" at bounding box center [666, 273] width 22 height 22
click at [687, 368] on icon "button" at bounding box center [684, 370] width 30 height 30
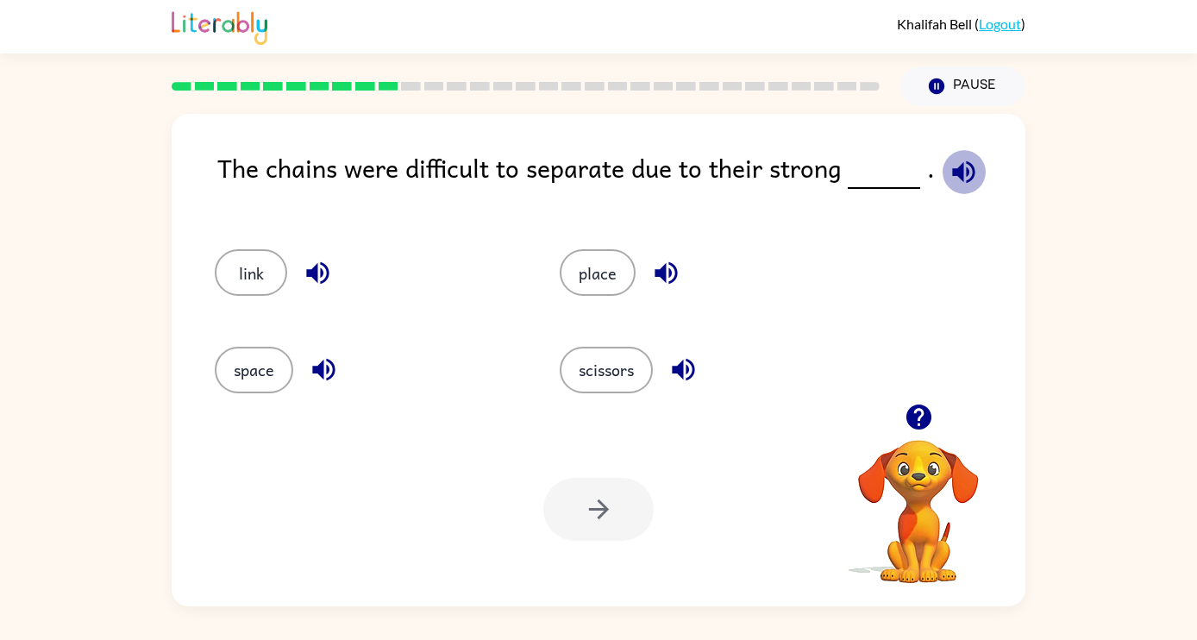
click at [960, 162] on icon "button" at bounding box center [964, 172] width 30 height 30
click at [604, 375] on button "scissors" at bounding box center [606, 370] width 93 height 47
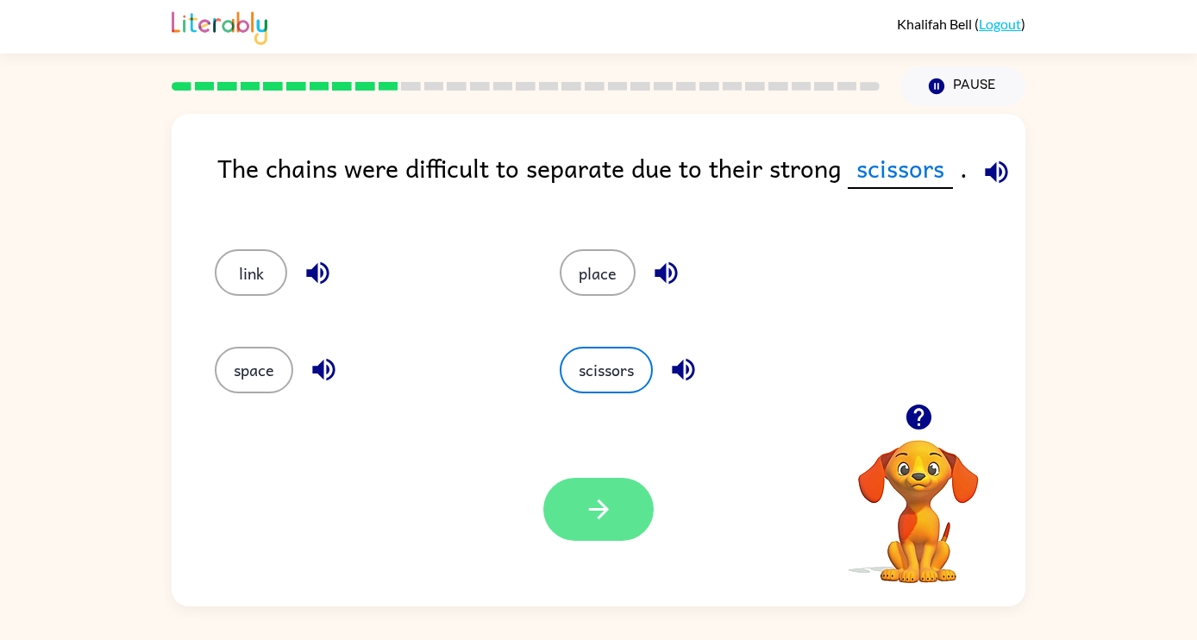
click at [612, 505] on icon "button" at bounding box center [599, 509] width 30 height 30
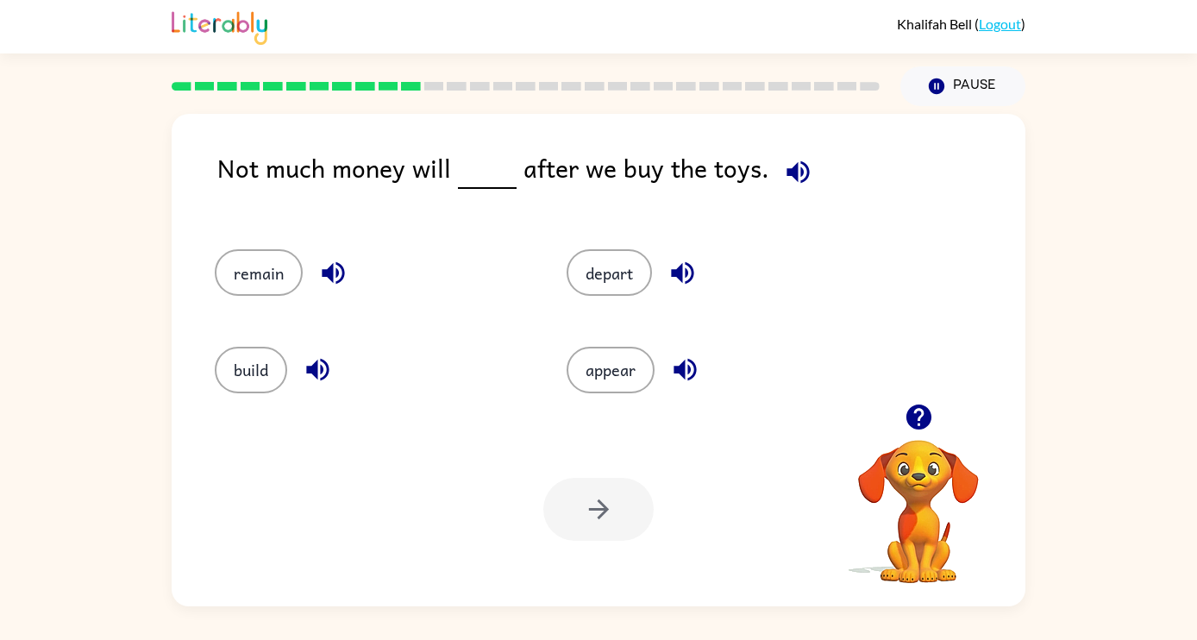
click at [802, 172] on icon "button" at bounding box center [798, 172] width 30 height 30
click at [333, 278] on icon "button" at bounding box center [333, 273] width 30 height 30
click at [330, 373] on icon "button" at bounding box center [318, 370] width 30 height 30
click at [680, 265] on icon "button" at bounding box center [683, 273] width 30 height 30
click at [694, 367] on icon "button" at bounding box center [685, 370] width 22 height 22
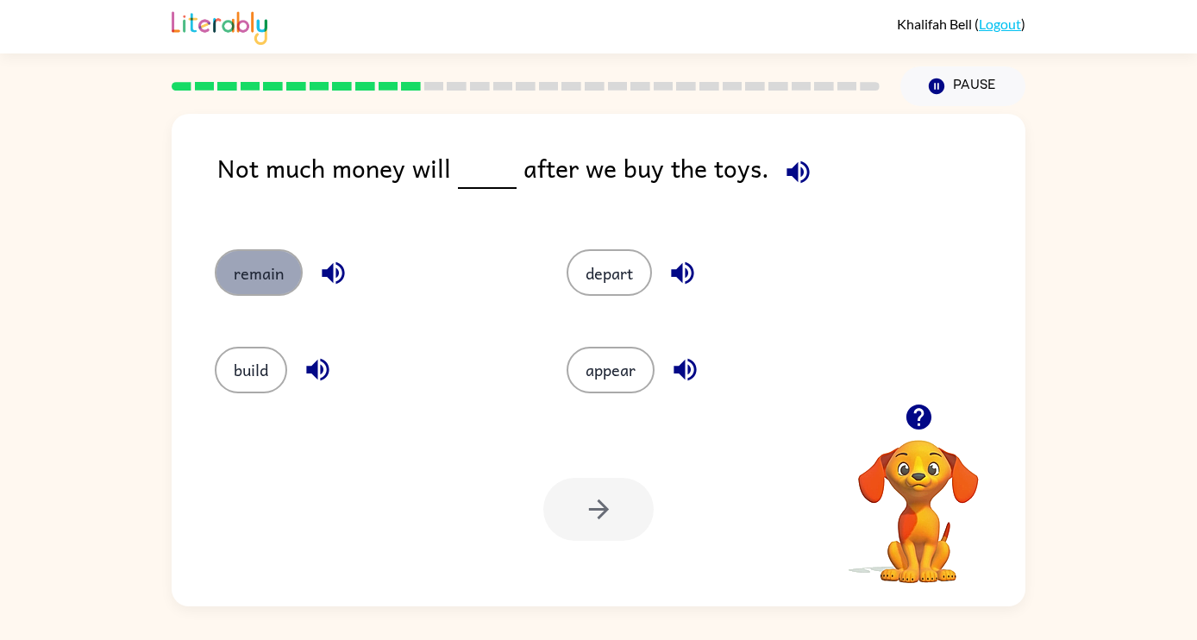
click at [229, 283] on button "remain" at bounding box center [259, 272] width 88 height 47
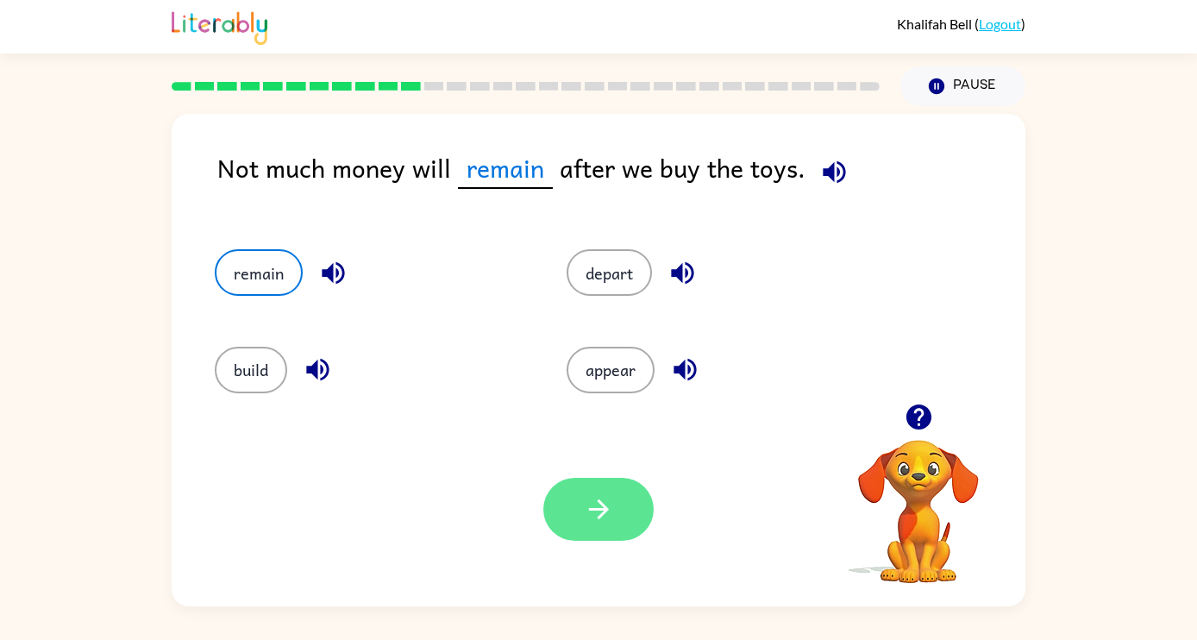
click at [604, 502] on icon "button" at bounding box center [599, 509] width 30 height 30
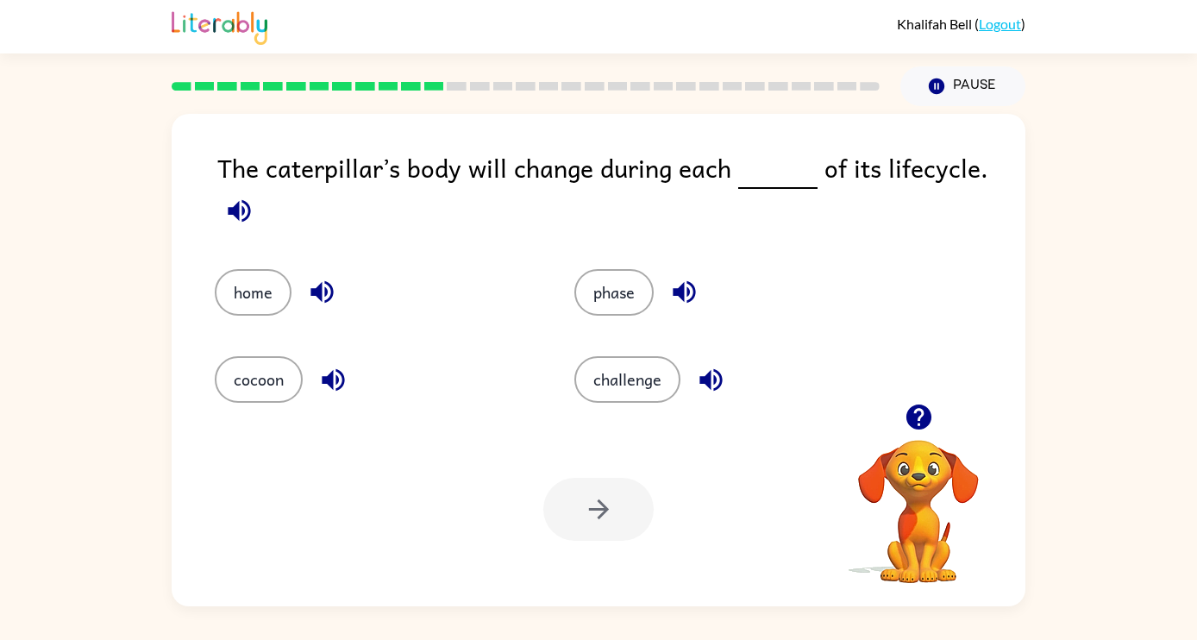
click at [243, 214] on icon "button" at bounding box center [239, 210] width 22 height 22
click at [335, 287] on icon "button" at bounding box center [322, 292] width 30 height 30
click at [336, 367] on icon "button" at bounding box center [333, 380] width 30 height 30
click at [688, 286] on icon "button" at bounding box center [684, 292] width 30 height 30
click at [719, 379] on icon "button" at bounding box center [711, 380] width 30 height 30
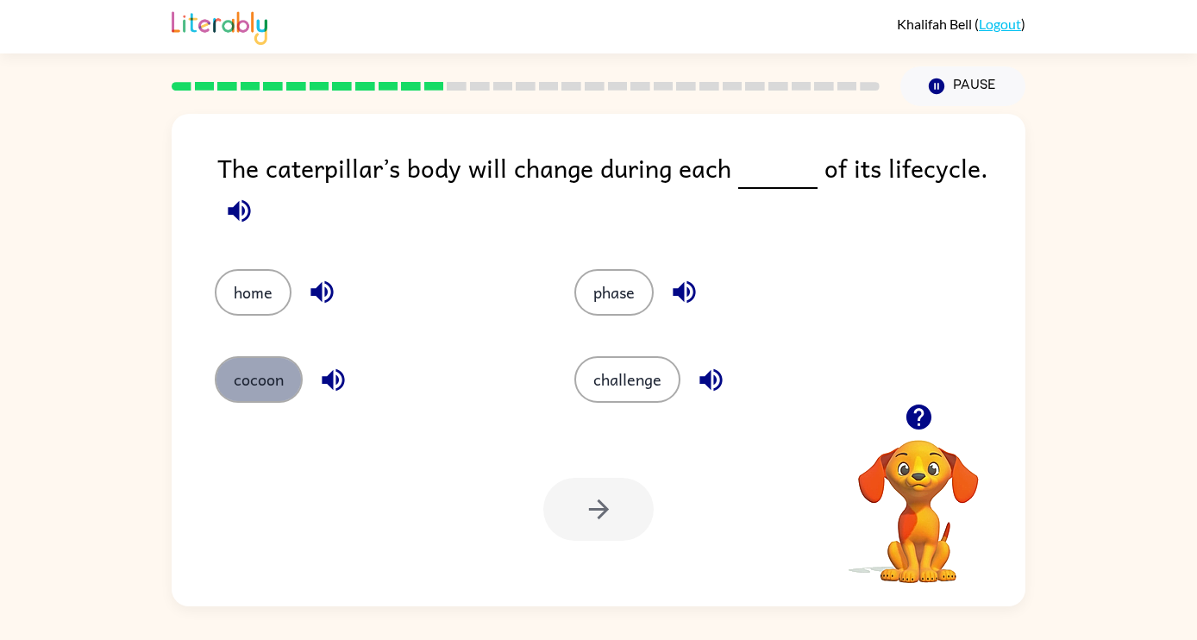
click at [279, 381] on button "cocoon" at bounding box center [259, 379] width 88 height 47
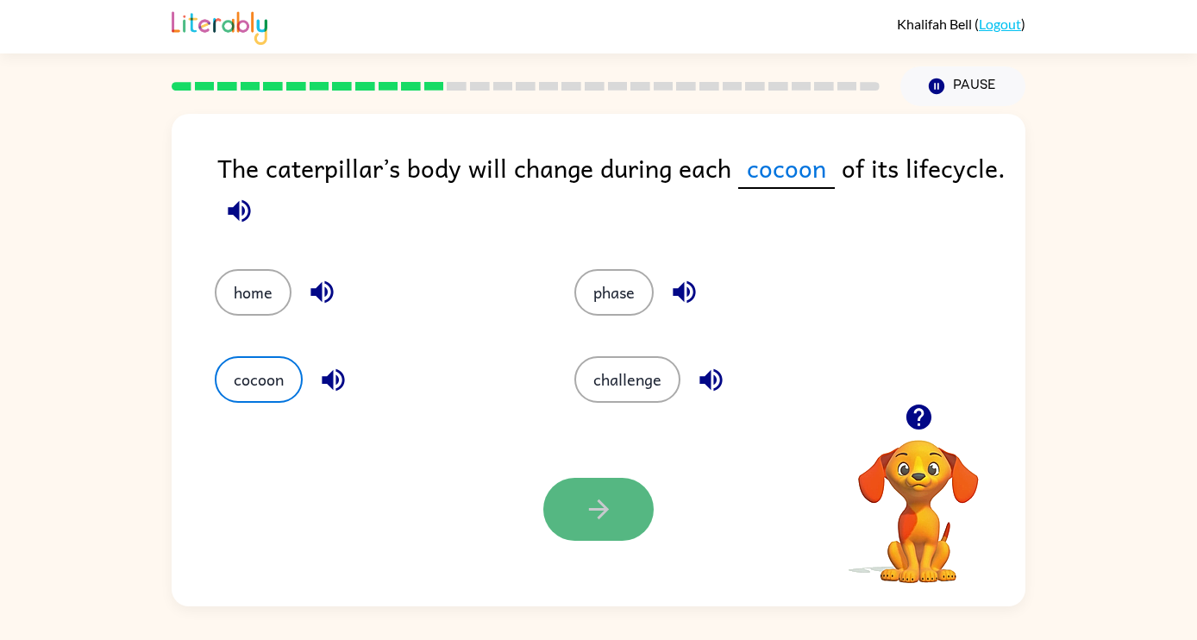
click at [611, 500] on icon "button" at bounding box center [599, 509] width 30 height 30
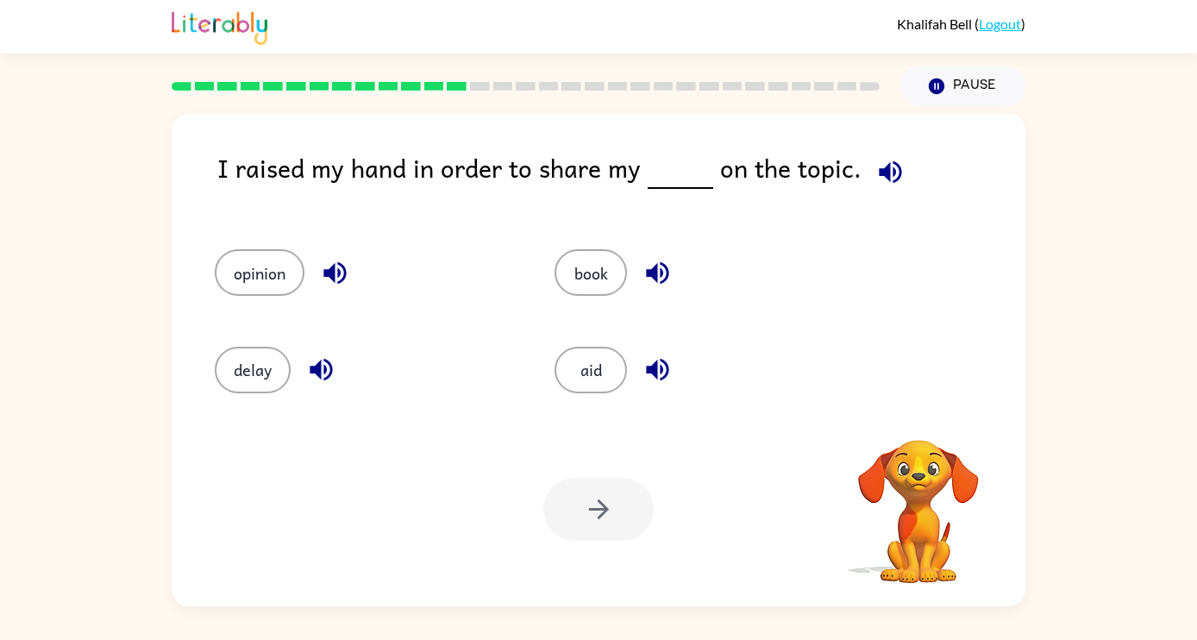
click at [882, 180] on icon "button" at bounding box center [890, 171] width 22 height 22
click at [342, 266] on icon "button" at bounding box center [335, 273] width 22 height 22
click at [326, 363] on icon "button" at bounding box center [321, 370] width 30 height 30
click at [661, 279] on icon "button" at bounding box center [658, 273] width 30 height 30
click at [663, 367] on icon "button" at bounding box center [657, 370] width 22 height 22
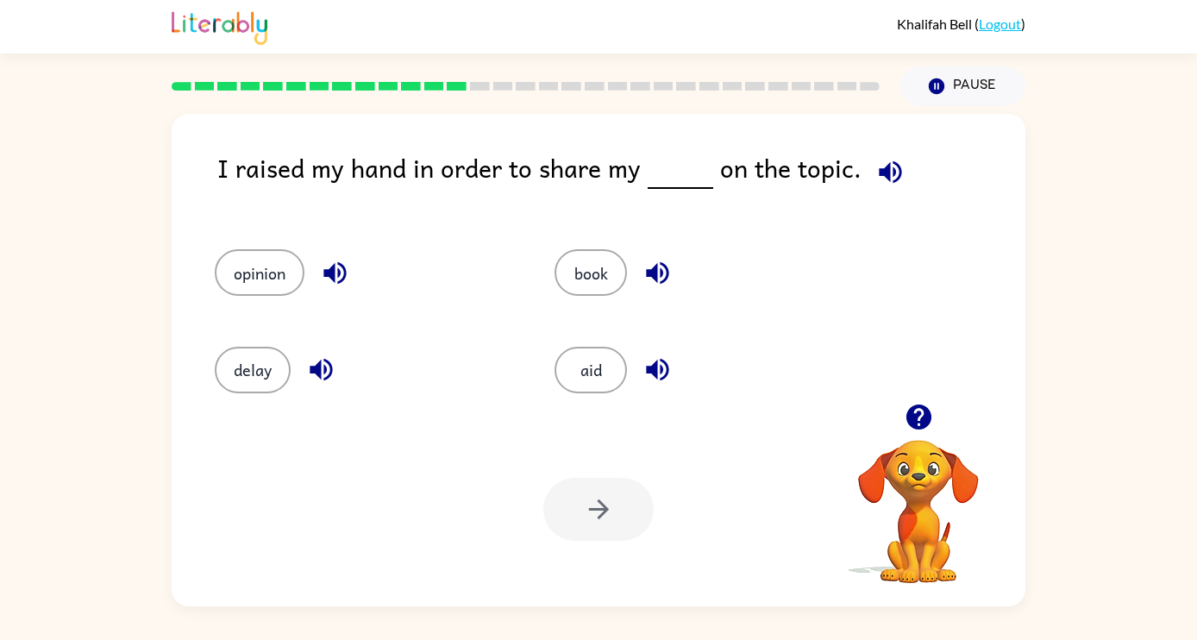
click at [885, 169] on icon "button" at bounding box center [890, 171] width 22 height 22
click at [596, 273] on button "book" at bounding box center [591, 272] width 72 height 47
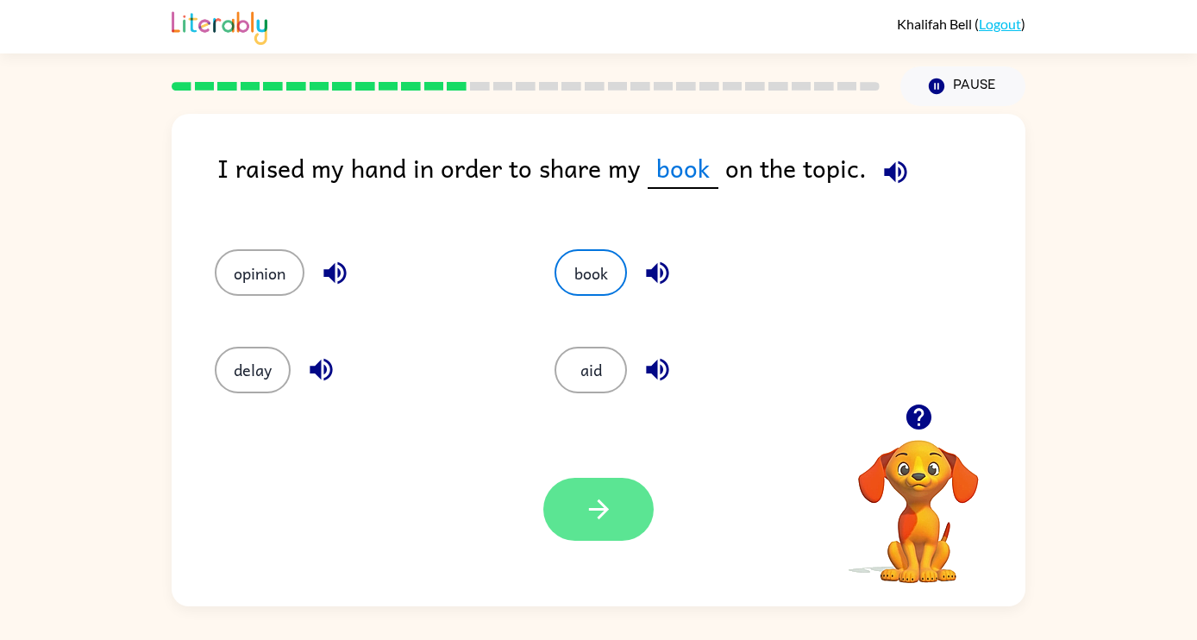
click at [600, 503] on icon "button" at bounding box center [598, 509] width 20 height 20
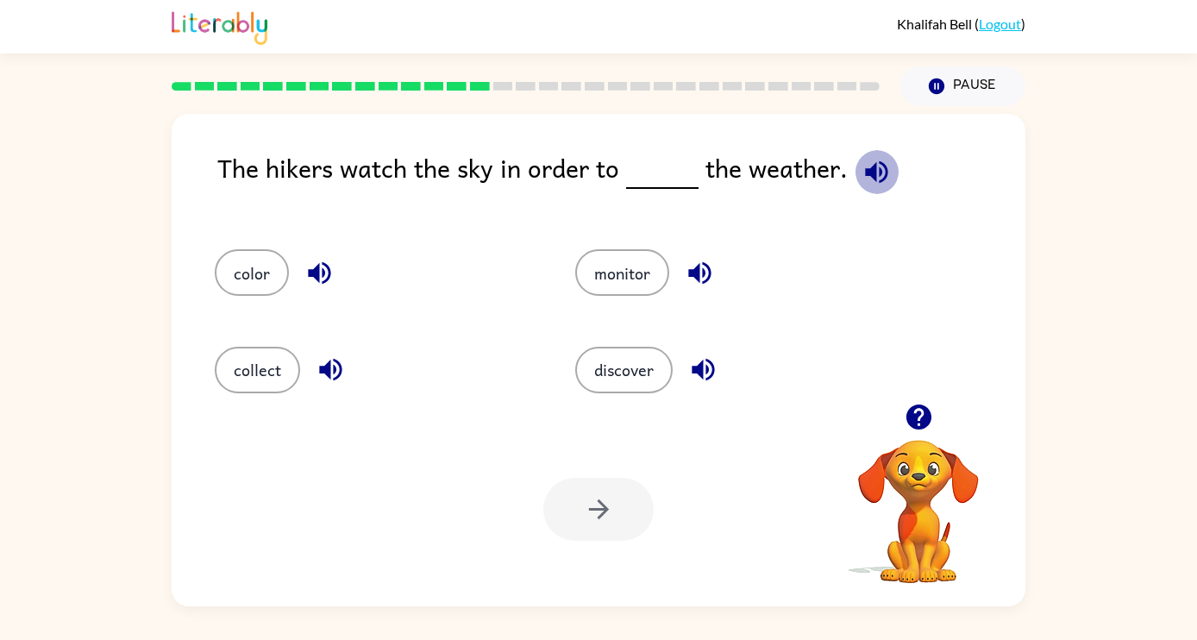
click at [873, 165] on icon "button" at bounding box center [877, 172] width 30 height 30
click at [324, 276] on icon "button" at bounding box center [319, 273] width 22 height 22
click at [332, 366] on icon "button" at bounding box center [331, 370] width 30 height 30
click at [698, 277] on icon "button" at bounding box center [699, 273] width 22 height 22
click at [709, 374] on icon "button" at bounding box center [703, 370] width 30 height 30
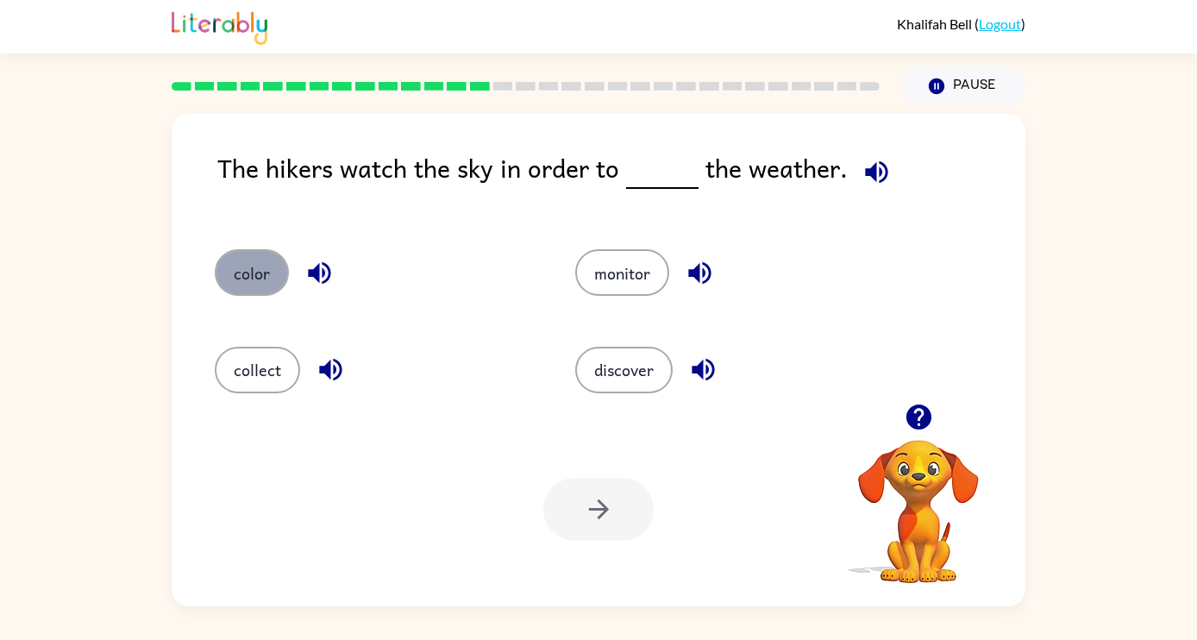
click at [251, 283] on button "color" at bounding box center [252, 272] width 74 height 47
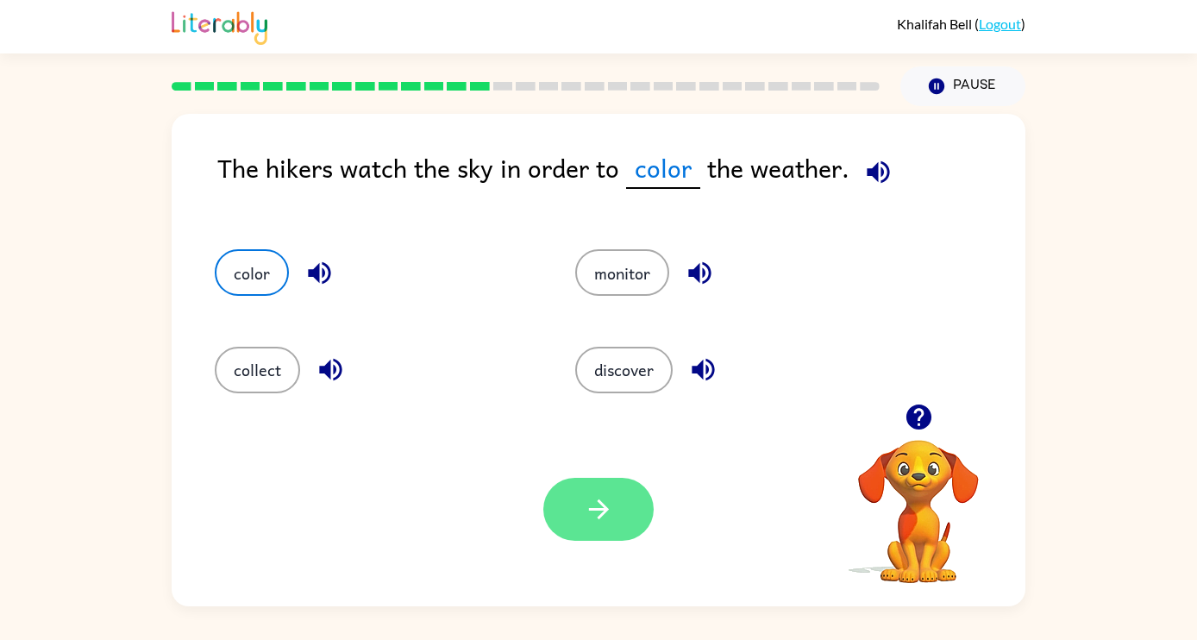
click at [596, 500] on icon "button" at bounding box center [599, 509] width 30 height 30
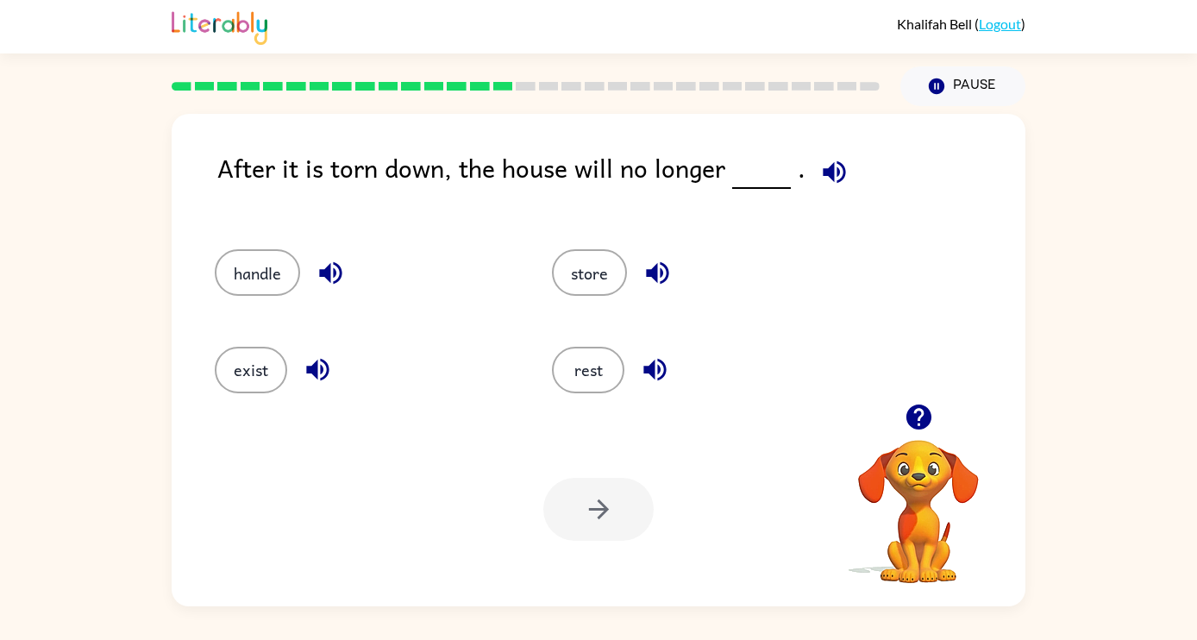
click at [831, 177] on icon "button" at bounding box center [835, 172] width 30 height 30
click at [330, 270] on icon "button" at bounding box center [330, 273] width 22 height 22
click at [323, 374] on icon "button" at bounding box center [318, 370] width 30 height 30
click at [668, 269] on icon "button" at bounding box center [657, 273] width 22 height 22
click at [667, 369] on icon "button" at bounding box center [655, 370] width 30 height 30
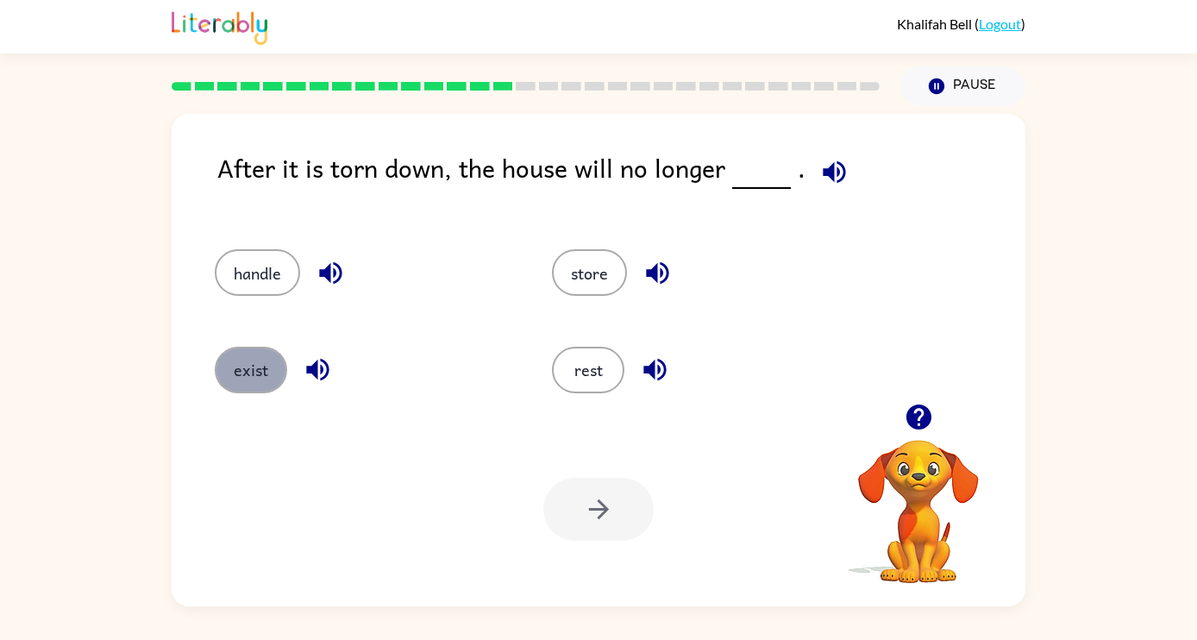
click at [267, 372] on button "exist" at bounding box center [251, 370] width 72 height 47
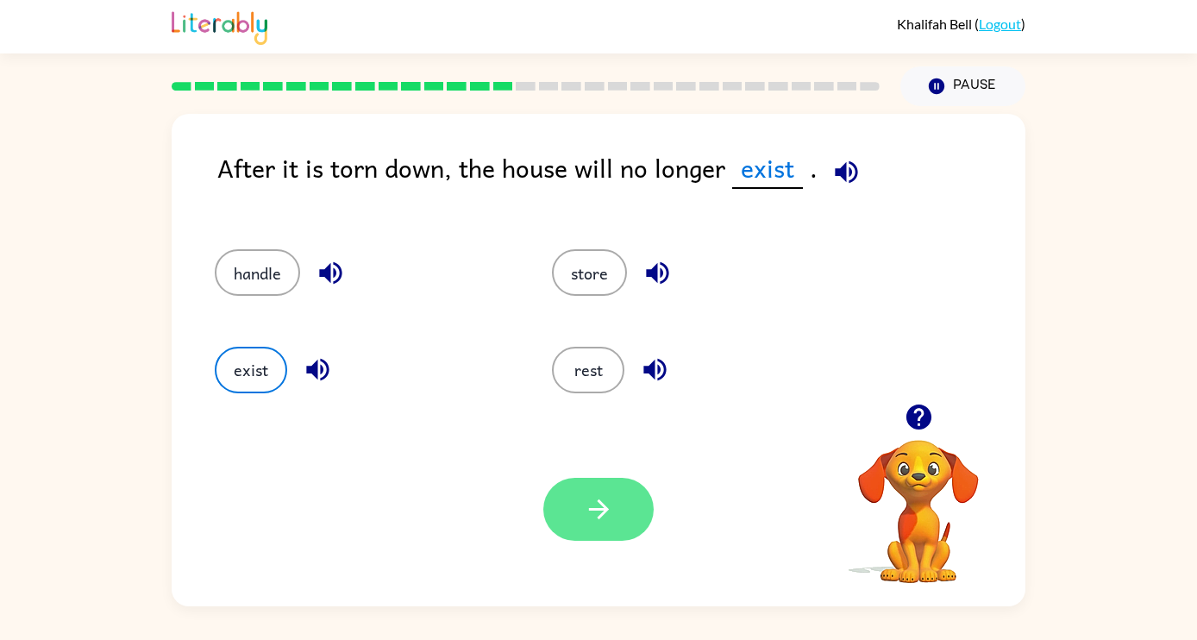
click at [608, 523] on icon "button" at bounding box center [599, 509] width 30 height 30
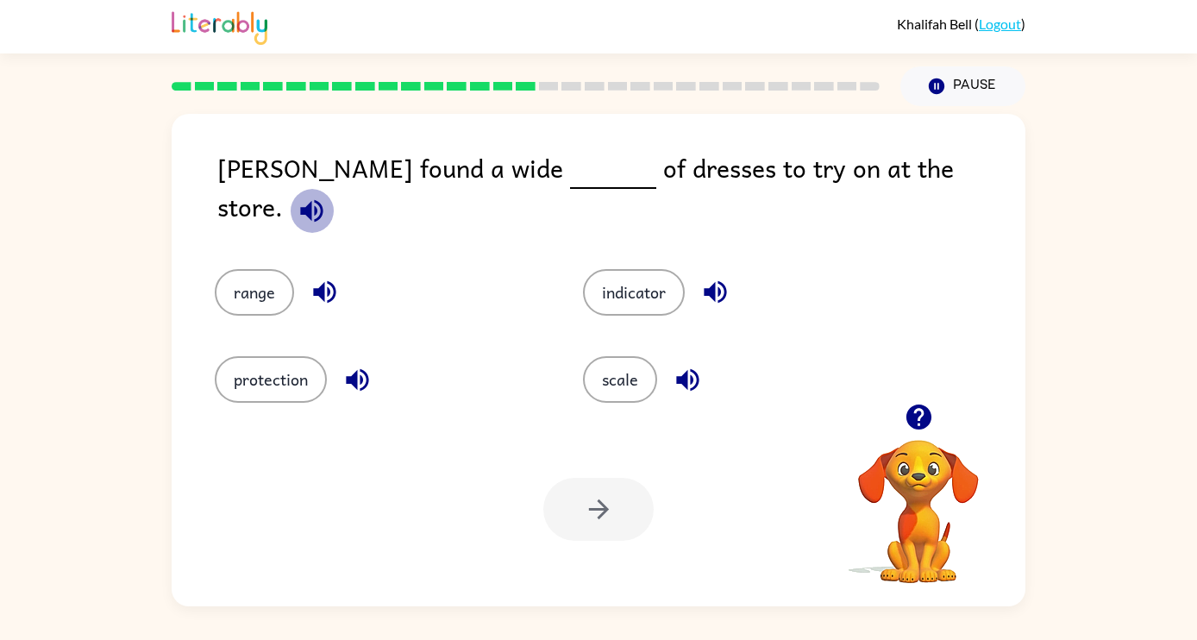
click at [327, 196] on icon "button" at bounding box center [312, 211] width 30 height 30
click at [324, 281] on icon "button" at bounding box center [324, 292] width 22 height 22
click at [363, 368] on icon "button" at bounding box center [357, 380] width 30 height 30
click at [713, 277] on icon "button" at bounding box center [715, 292] width 30 height 30
click at [693, 365] on icon "button" at bounding box center [688, 380] width 30 height 30
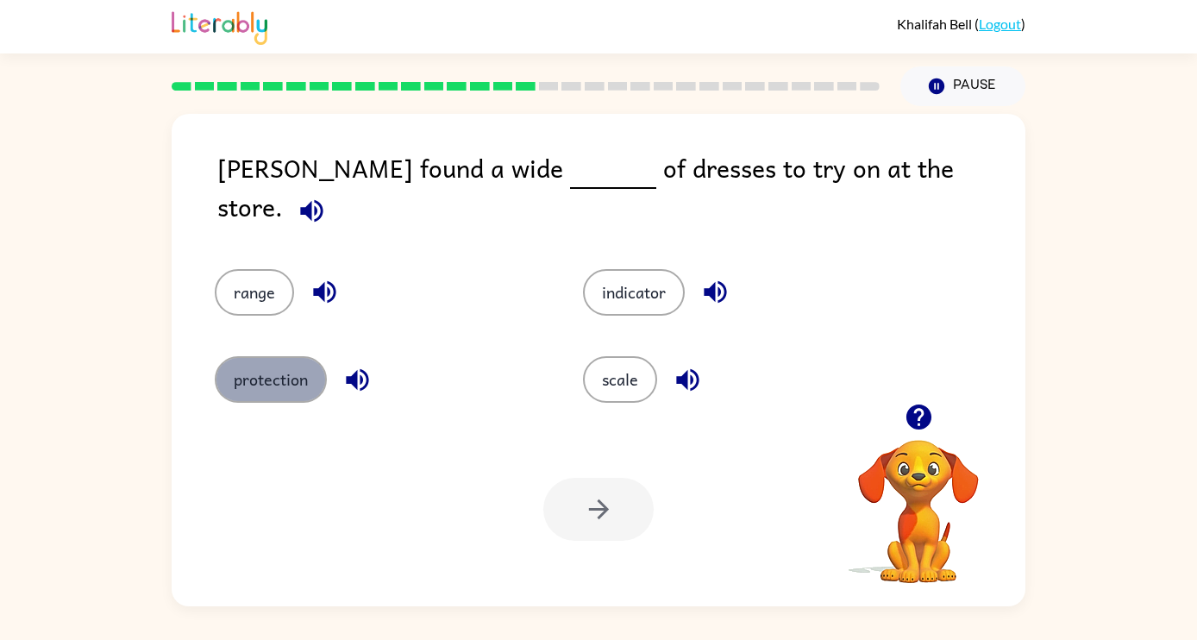
click at [271, 372] on button "protection" at bounding box center [271, 379] width 112 height 47
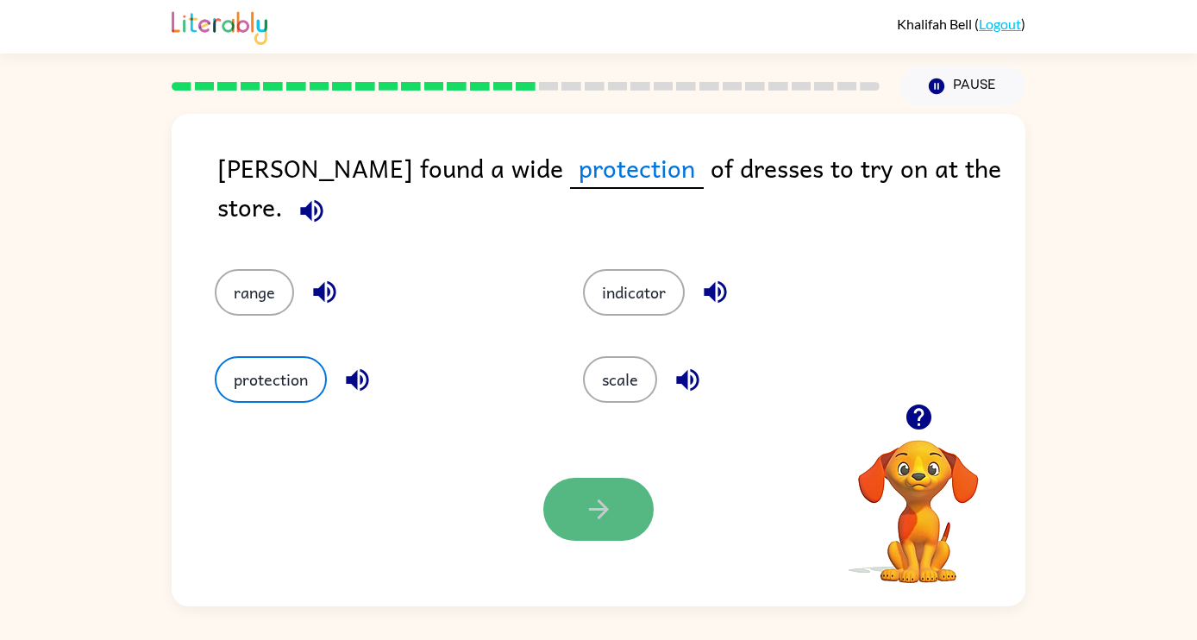
click at [594, 511] on icon "button" at bounding box center [599, 509] width 30 height 30
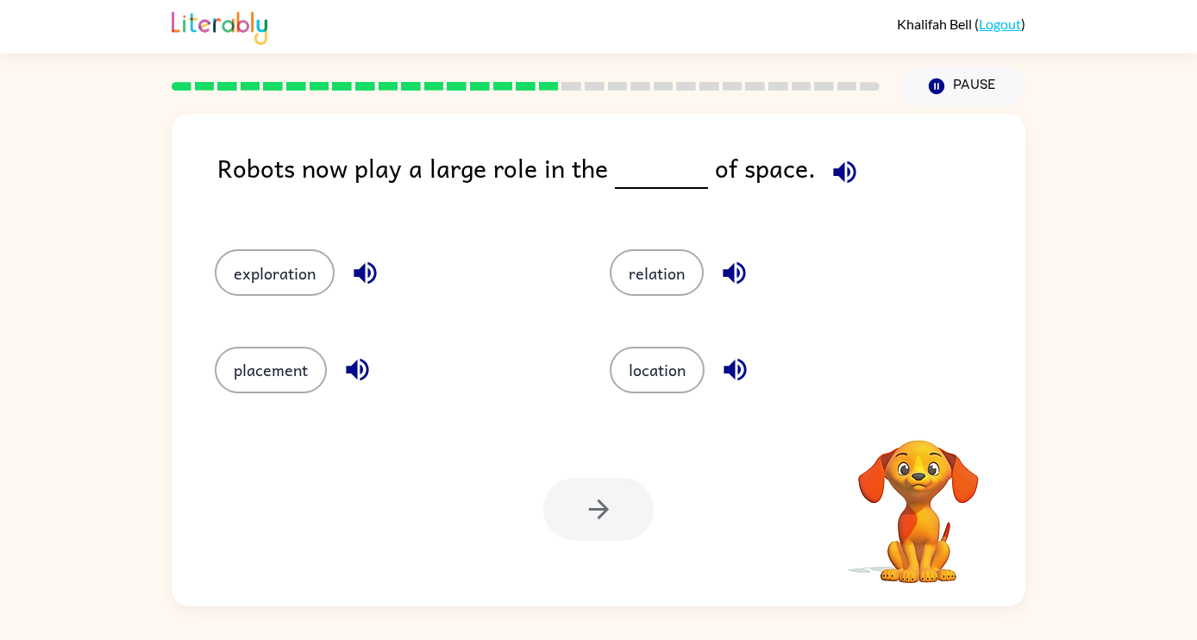
click at [841, 177] on icon "button" at bounding box center [844, 171] width 22 height 22
click at [371, 268] on icon "button" at bounding box center [365, 273] width 30 height 30
click at [355, 361] on icon "button" at bounding box center [357, 370] width 22 height 22
click at [738, 267] on icon "button" at bounding box center [734, 273] width 30 height 30
click at [745, 367] on icon "button" at bounding box center [735, 370] width 22 height 22
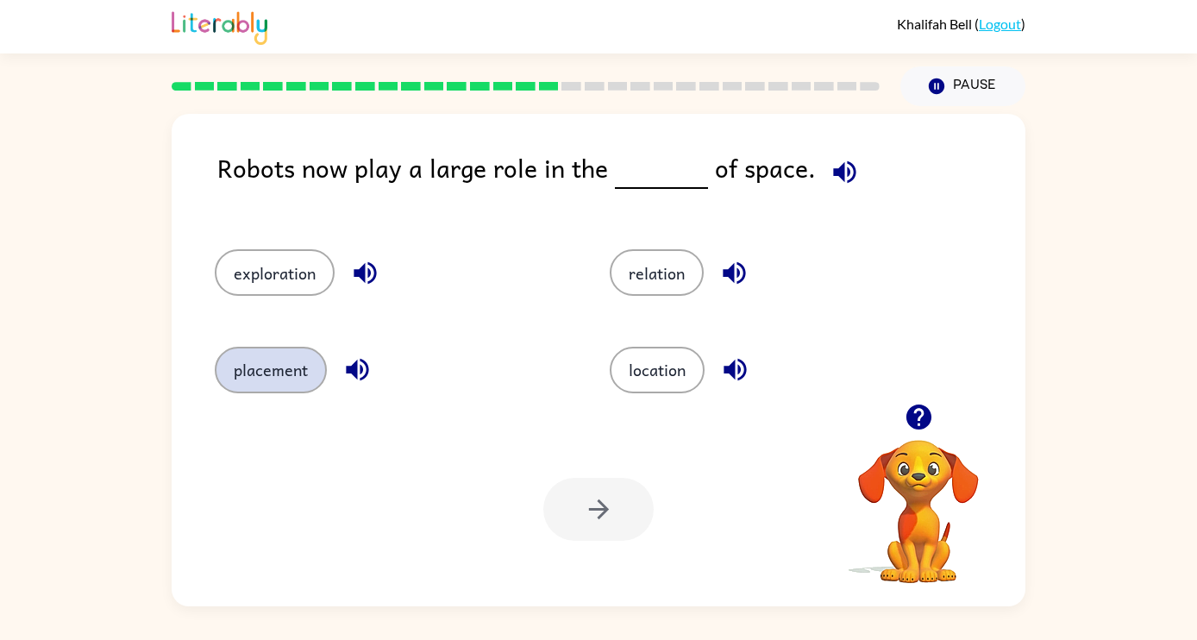
click at [288, 372] on button "placement" at bounding box center [271, 370] width 112 height 47
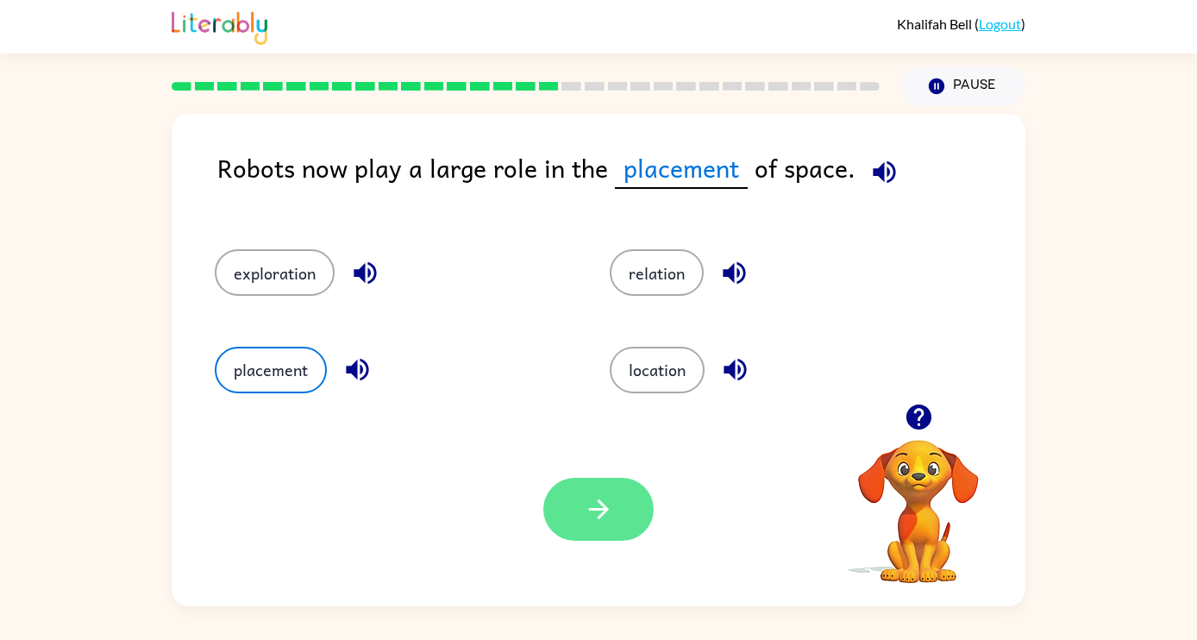
click at [603, 512] on icon "button" at bounding box center [598, 509] width 20 height 20
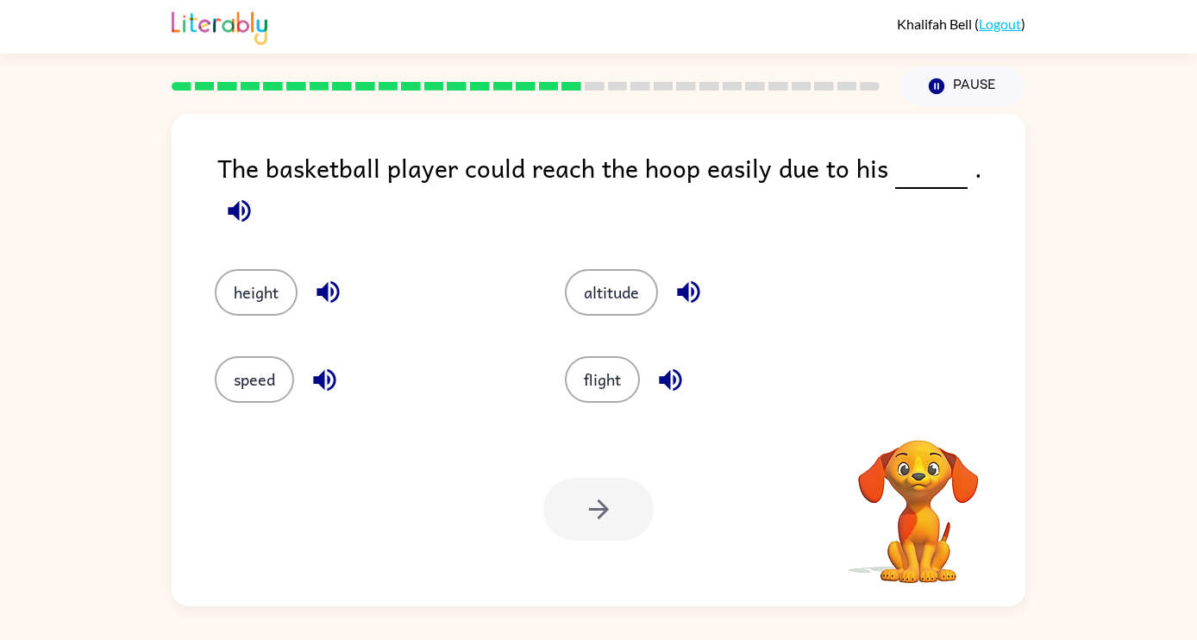
click at [254, 196] on icon "button" at bounding box center [239, 211] width 30 height 30
click at [242, 374] on button "speed" at bounding box center [254, 379] width 79 height 47
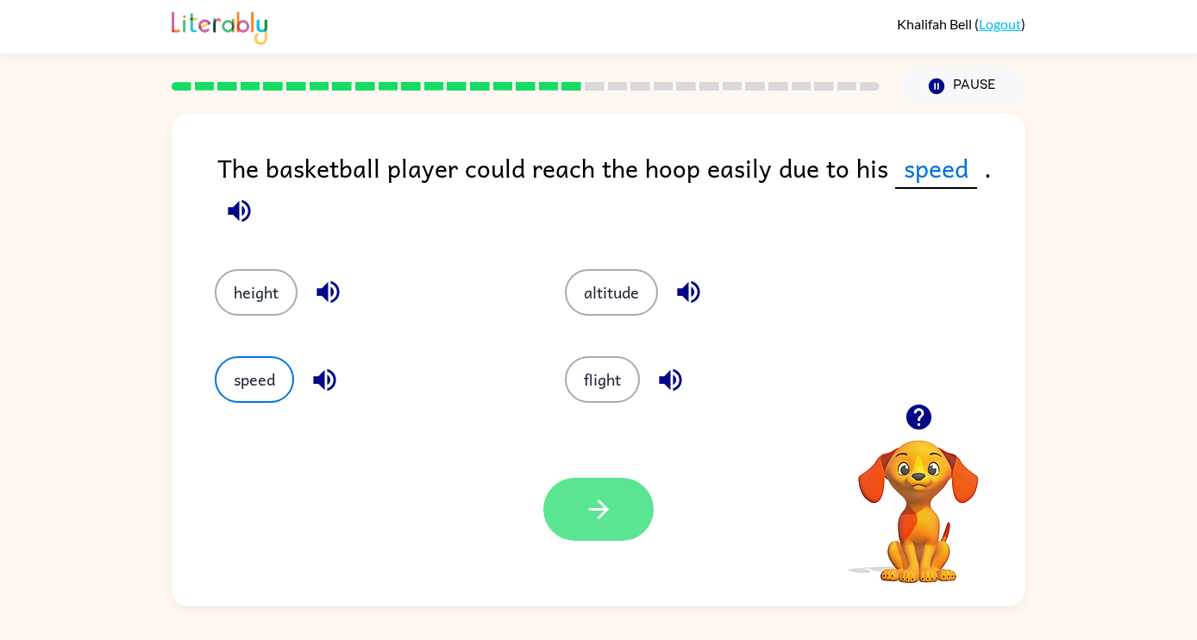
click at [599, 506] on icon "button" at bounding box center [599, 509] width 30 height 30
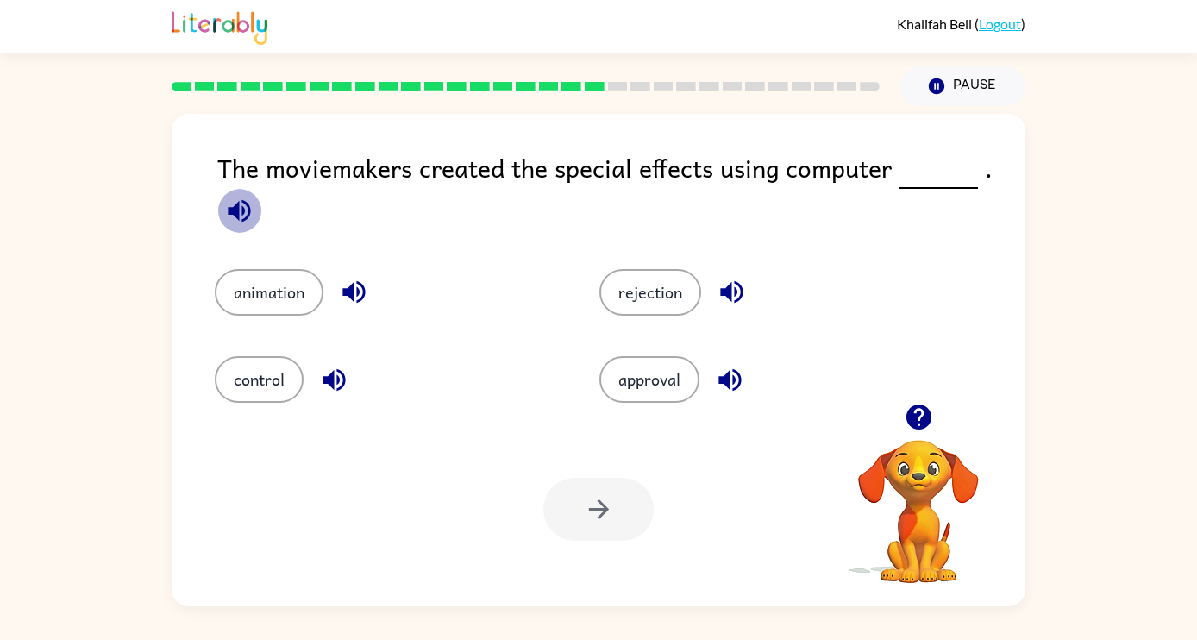
click at [239, 215] on icon "button" at bounding box center [239, 210] width 22 height 22
click at [361, 285] on icon "button" at bounding box center [353, 292] width 22 height 22
click at [337, 380] on icon "button" at bounding box center [334, 379] width 22 height 22
click at [726, 288] on icon "button" at bounding box center [731, 292] width 22 height 22
click at [745, 384] on icon "button" at bounding box center [730, 380] width 30 height 30
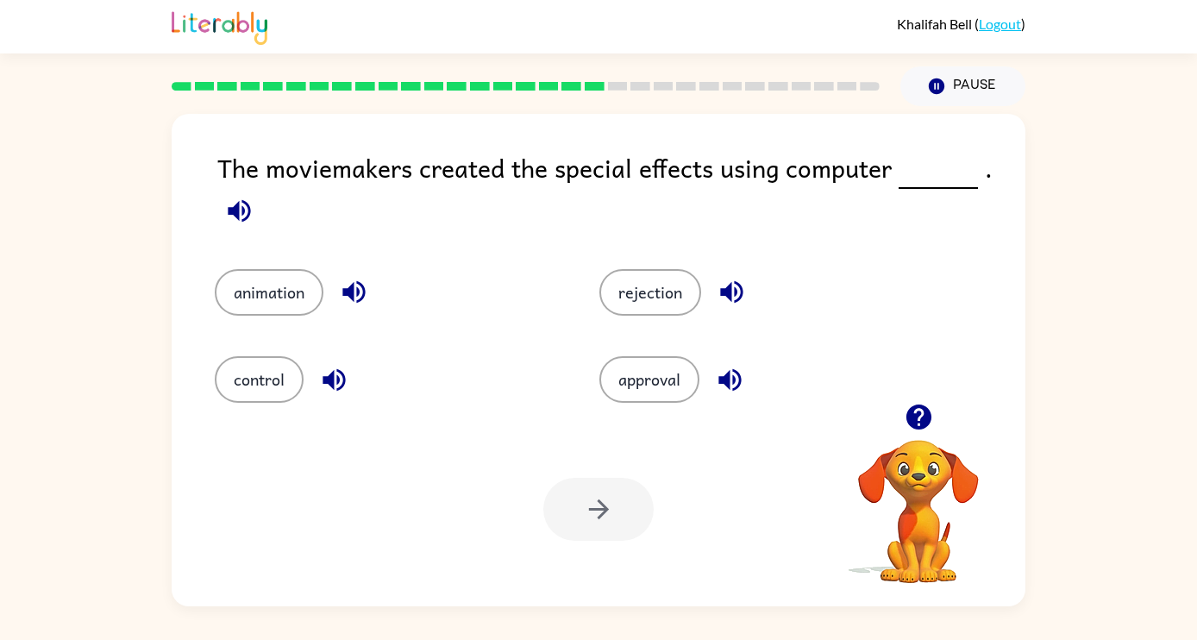
click at [235, 201] on icon "button" at bounding box center [239, 211] width 30 height 30
click at [277, 284] on button "animation" at bounding box center [269, 292] width 109 height 47
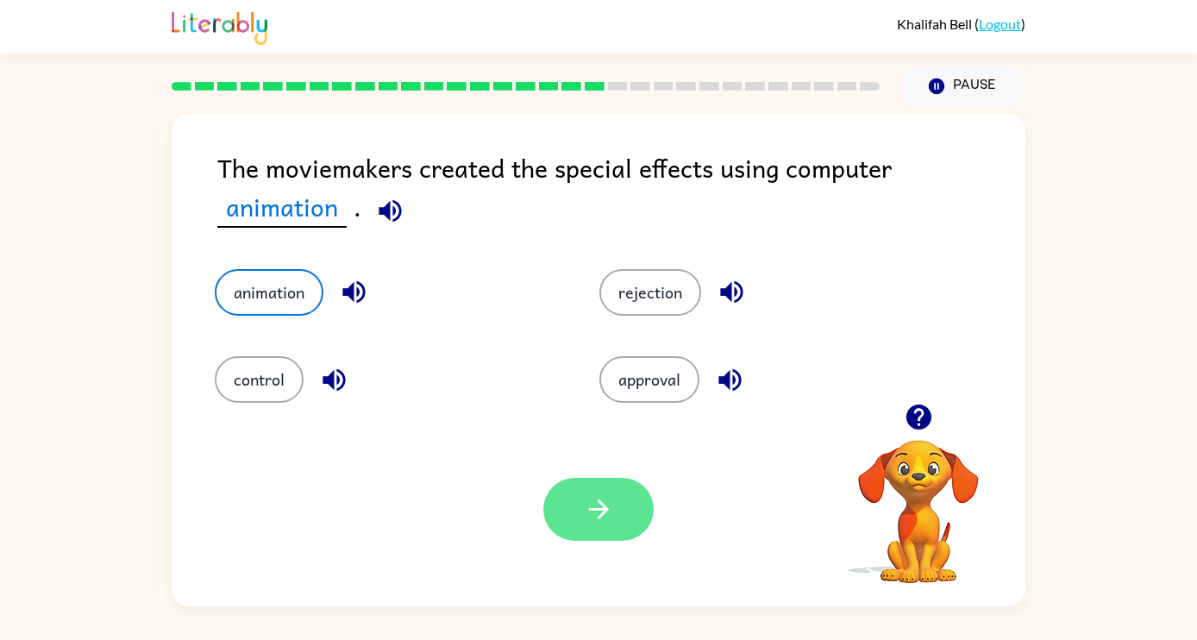
click at [594, 520] on icon "button" at bounding box center [599, 509] width 30 height 30
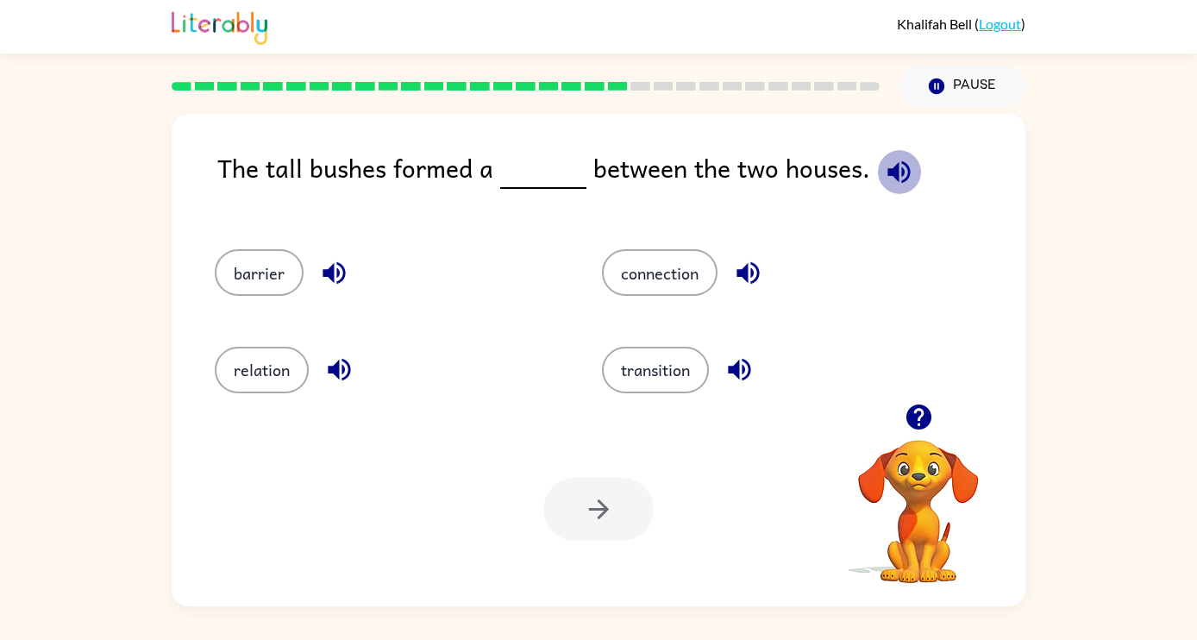
click at [897, 174] on icon "button" at bounding box center [899, 172] width 30 height 30
click at [330, 282] on icon "button" at bounding box center [334, 273] width 30 height 30
click at [350, 372] on icon "button" at bounding box center [339, 370] width 30 height 30
click at [751, 281] on icon "button" at bounding box center [748, 273] width 30 height 30
click at [755, 367] on icon "button" at bounding box center [740, 370] width 30 height 30
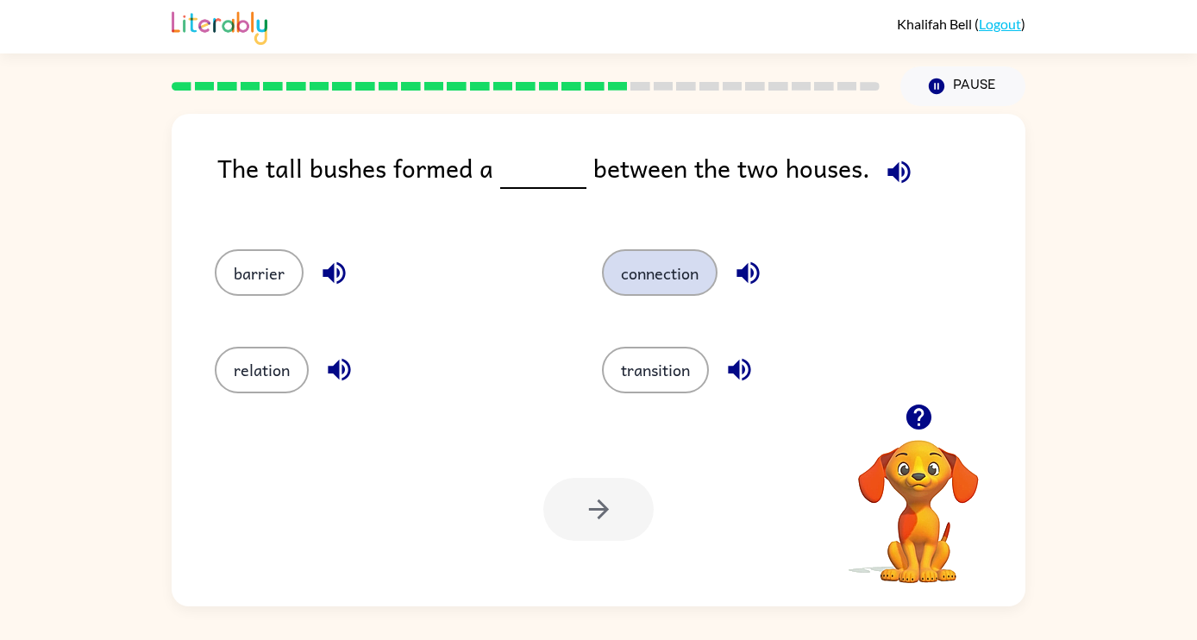
click at [679, 281] on button "connection" at bounding box center [660, 272] width 116 height 47
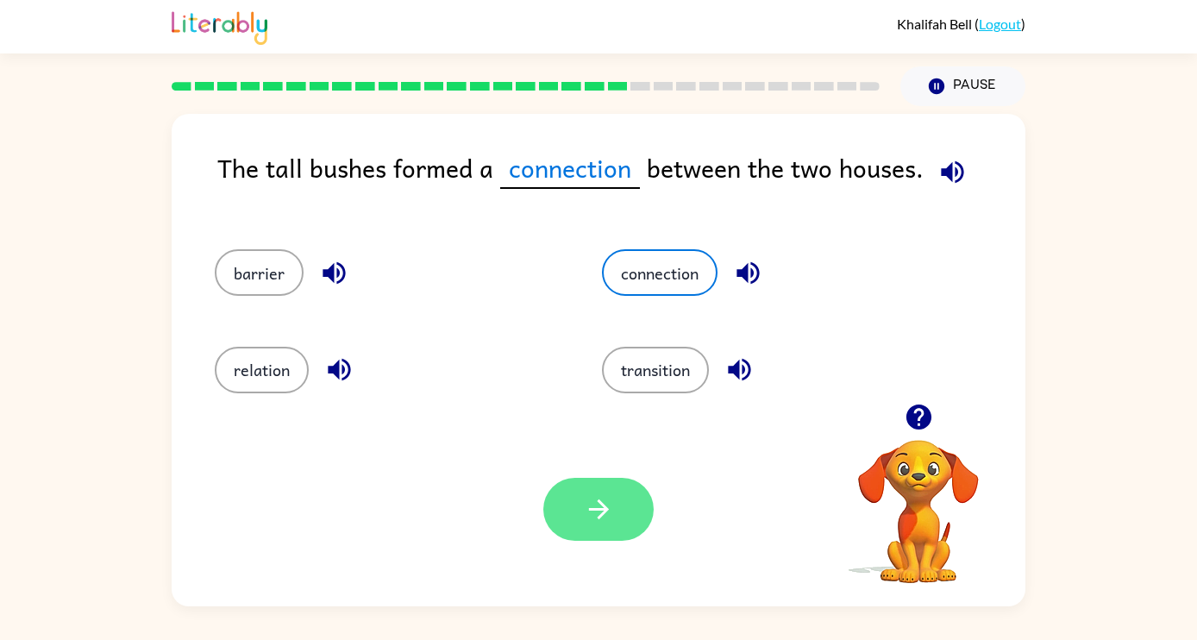
click at [612, 501] on icon "button" at bounding box center [599, 509] width 30 height 30
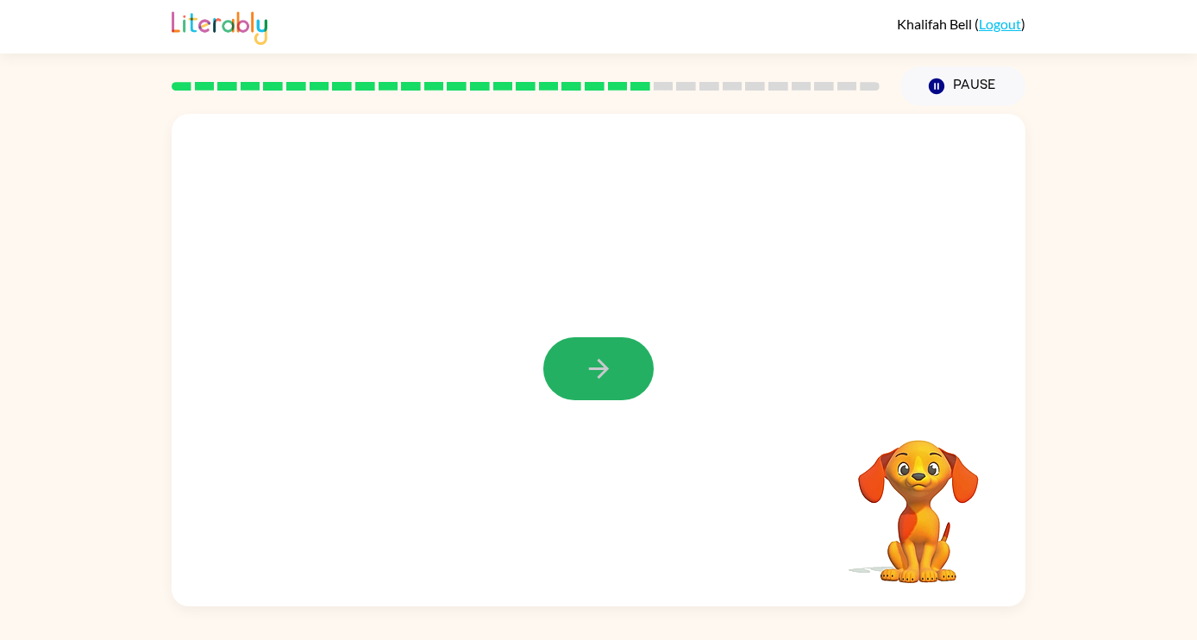
click at [616, 376] on button "button" at bounding box center [598, 368] width 110 height 63
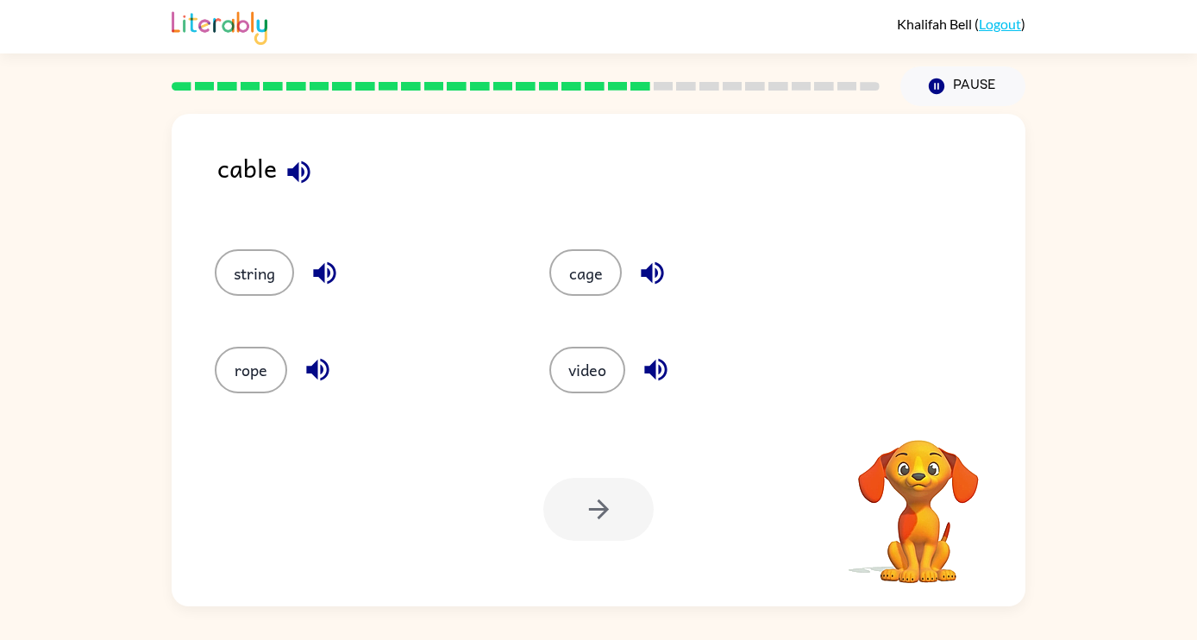
click at [305, 174] on icon "button" at bounding box center [299, 172] width 30 height 30
click at [330, 273] on icon "button" at bounding box center [324, 273] width 22 height 22
click at [323, 364] on icon "button" at bounding box center [318, 370] width 30 height 30
click at [661, 273] on icon "button" at bounding box center [653, 273] width 30 height 30
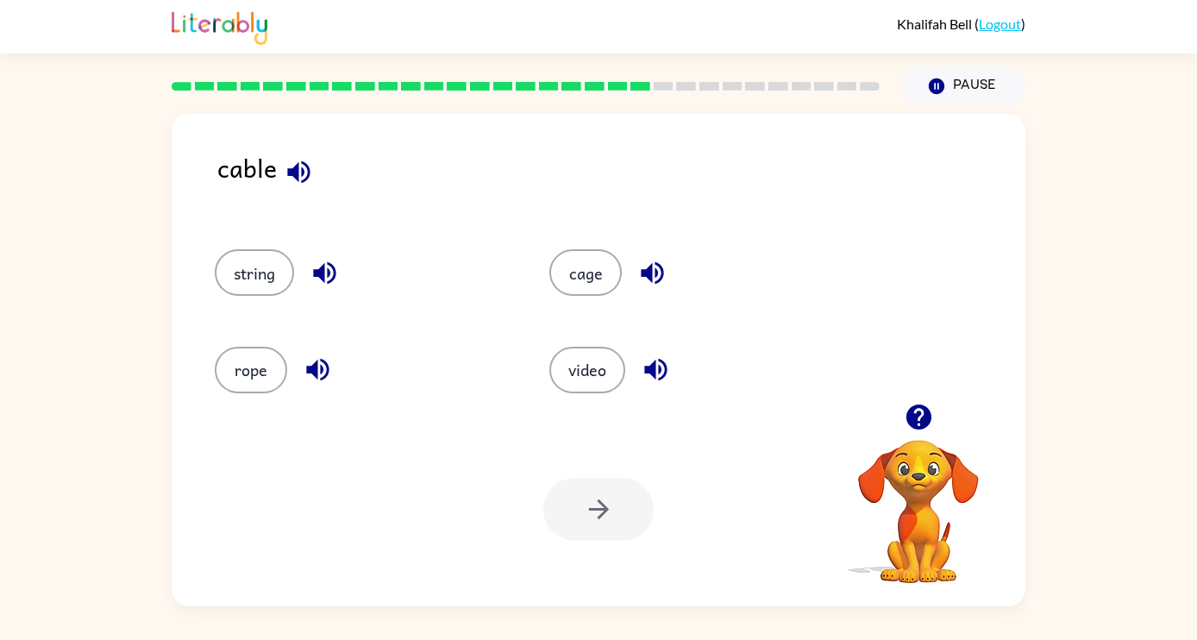
click at [663, 377] on icon "button" at bounding box center [655, 370] width 22 height 22
click at [265, 273] on button "string" at bounding box center [254, 272] width 79 height 47
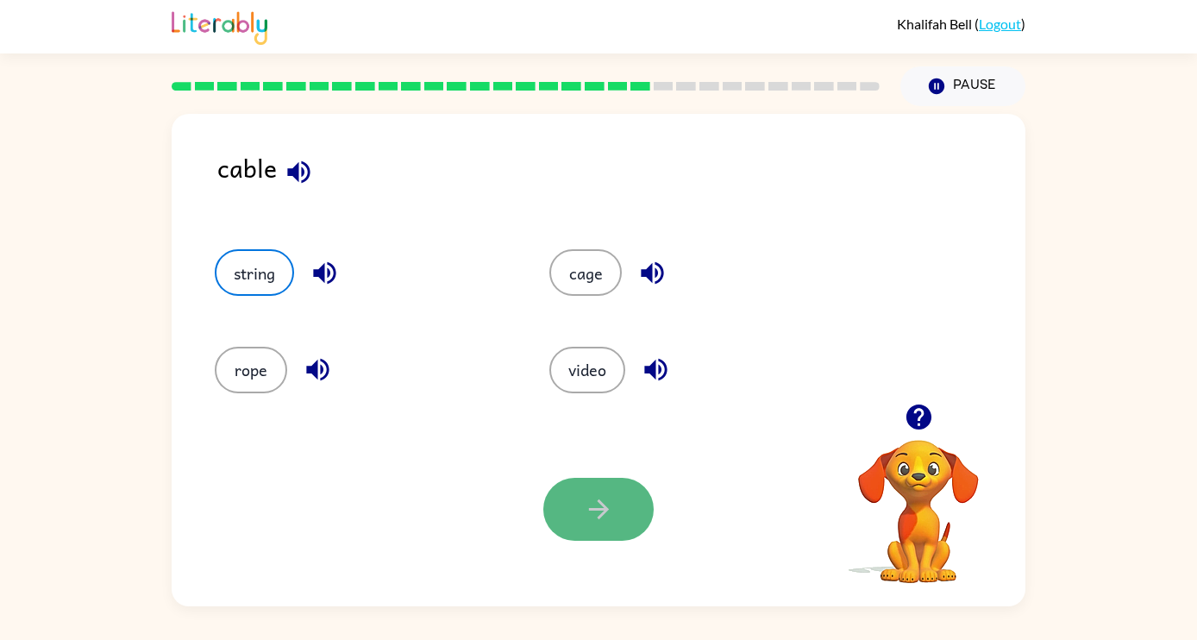
click at [603, 492] on button "button" at bounding box center [598, 509] width 110 height 63
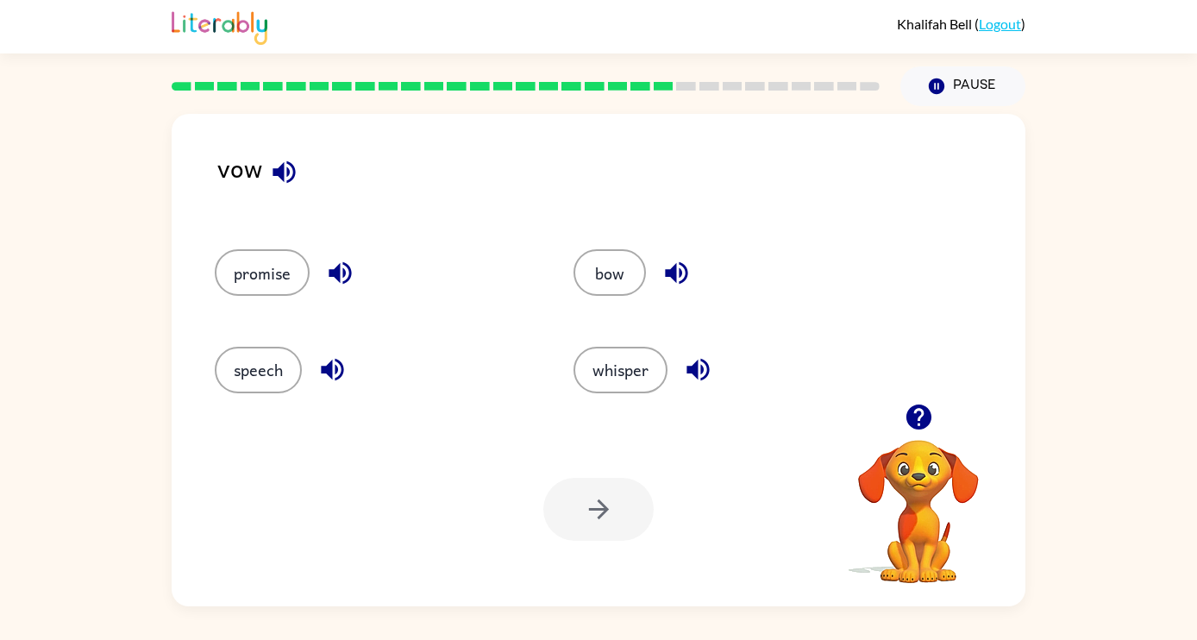
click at [280, 173] on icon "button" at bounding box center [284, 171] width 22 height 22
click at [343, 274] on icon "button" at bounding box center [340, 273] width 22 height 22
click at [341, 368] on icon "button" at bounding box center [332, 370] width 30 height 30
click at [675, 272] on icon "button" at bounding box center [676, 273] width 22 height 22
click at [697, 371] on icon "button" at bounding box center [698, 370] width 22 height 22
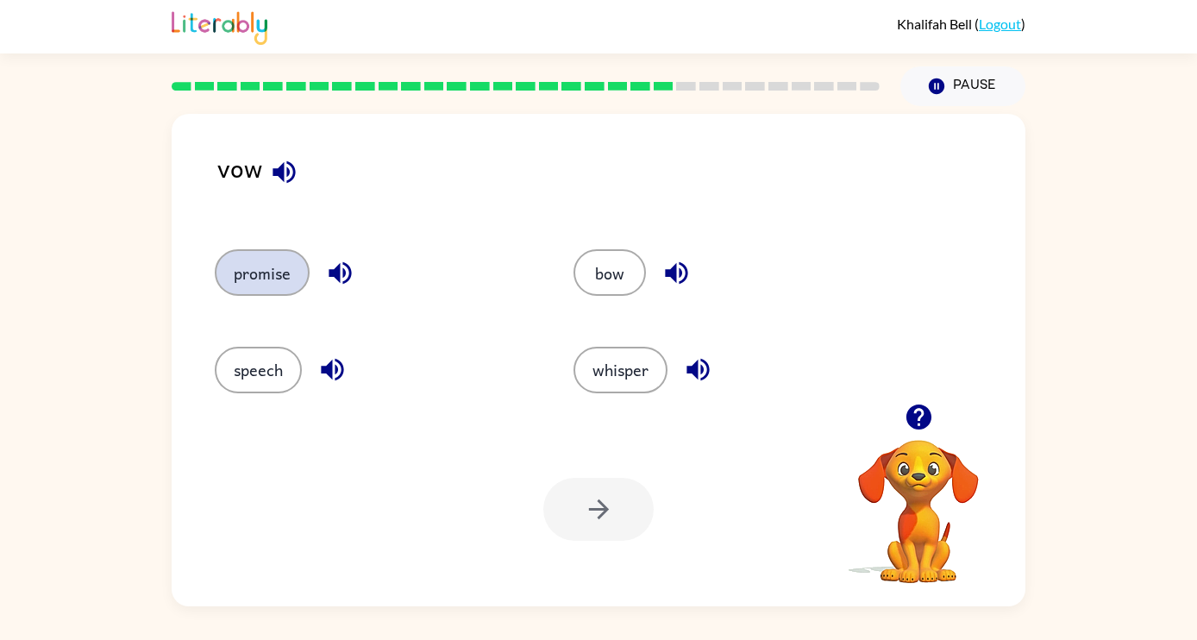
click at [263, 274] on button "promise" at bounding box center [262, 272] width 95 height 47
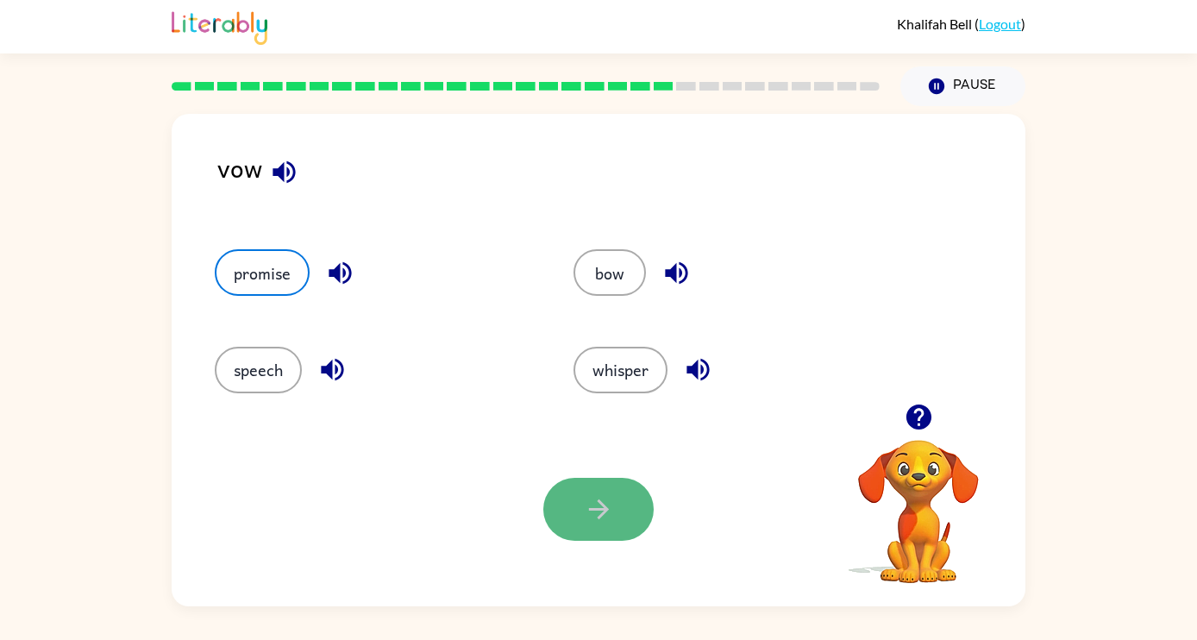
click at [588, 507] on icon "button" at bounding box center [599, 509] width 30 height 30
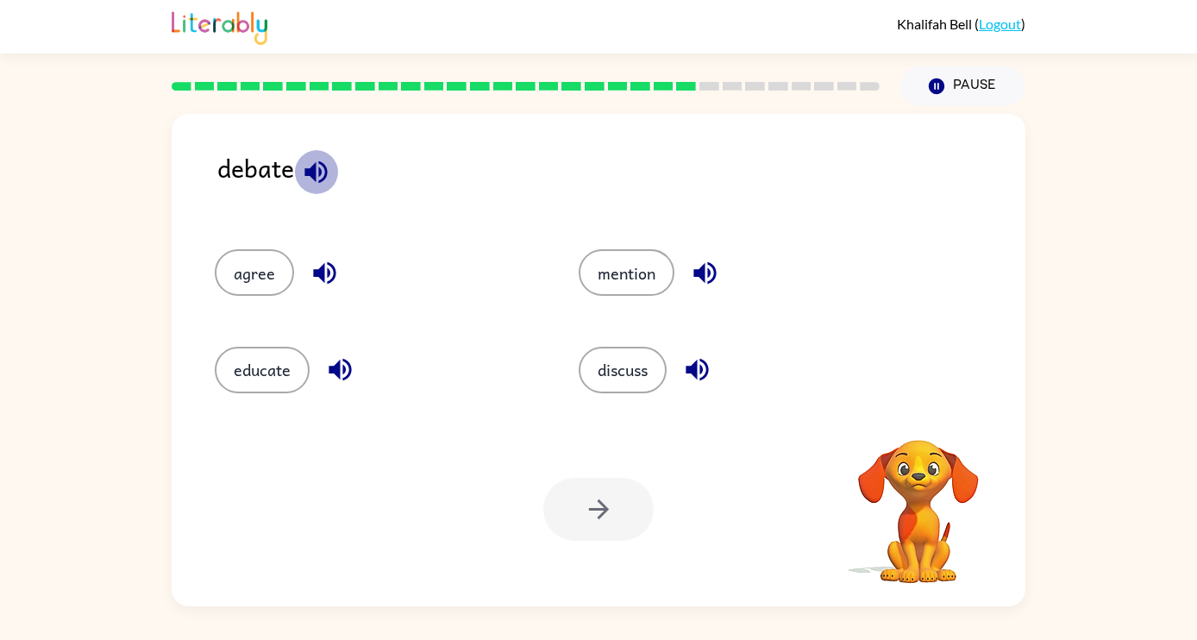
click at [316, 171] on icon "button" at bounding box center [316, 171] width 22 height 22
click at [321, 267] on icon "button" at bounding box center [324, 273] width 22 height 22
click at [349, 366] on icon "button" at bounding box center [340, 370] width 30 height 30
click at [700, 363] on icon "button" at bounding box center [697, 370] width 30 height 30
click at [707, 274] on icon "button" at bounding box center [705, 273] width 30 height 30
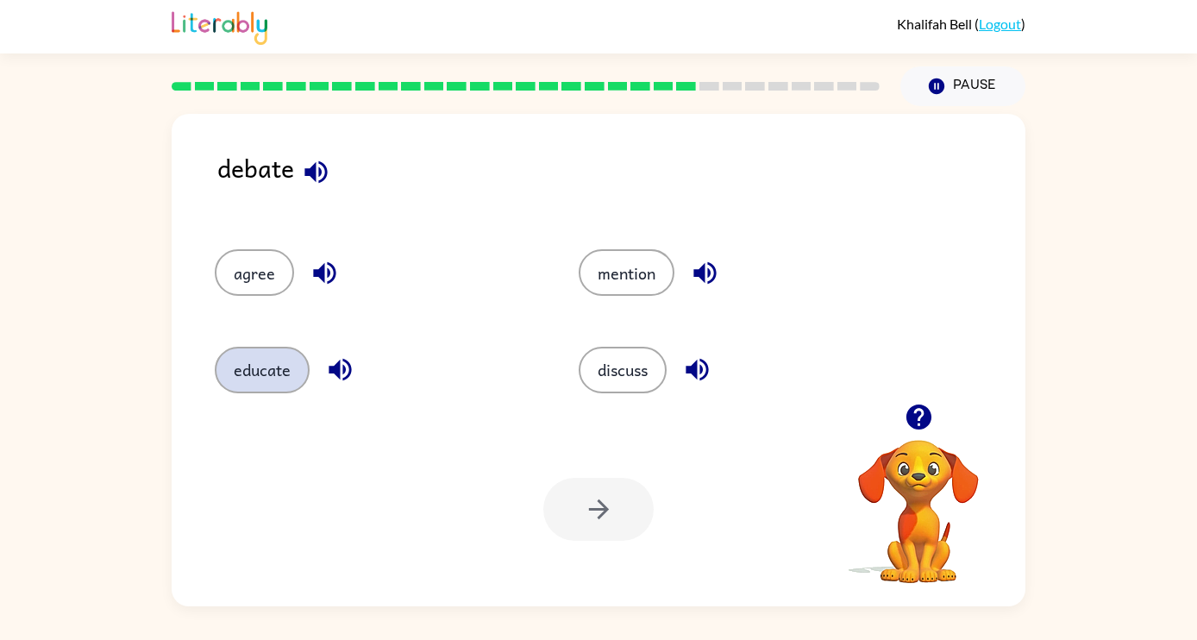
click at [255, 374] on button "educate" at bounding box center [262, 370] width 95 height 47
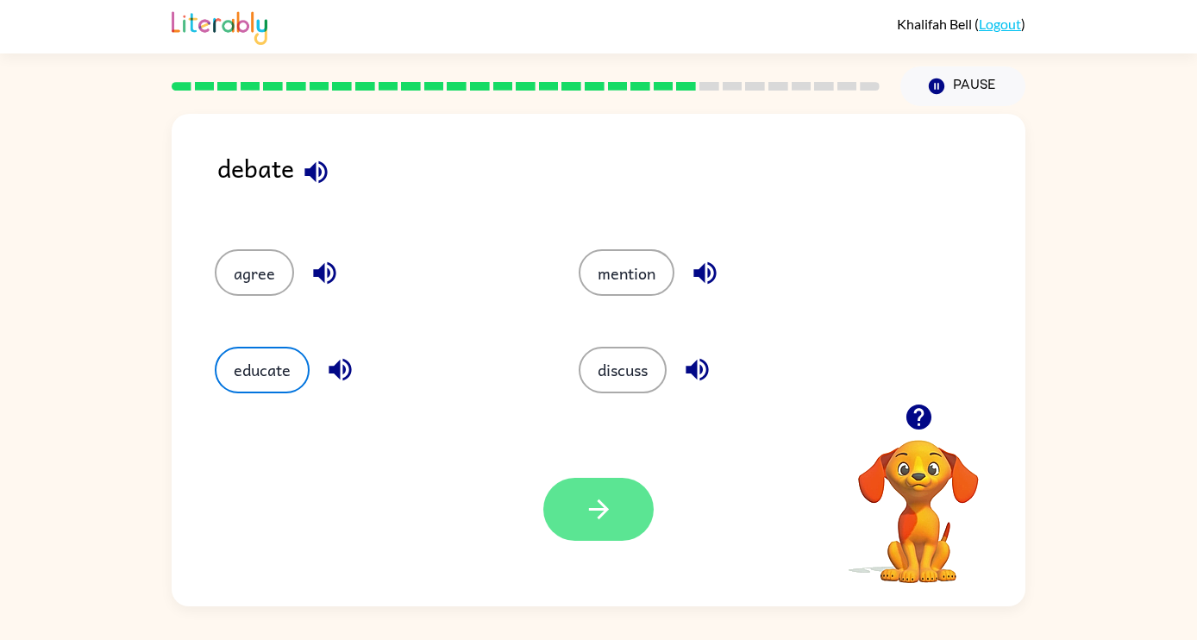
click at [614, 509] on button "button" at bounding box center [598, 509] width 110 height 63
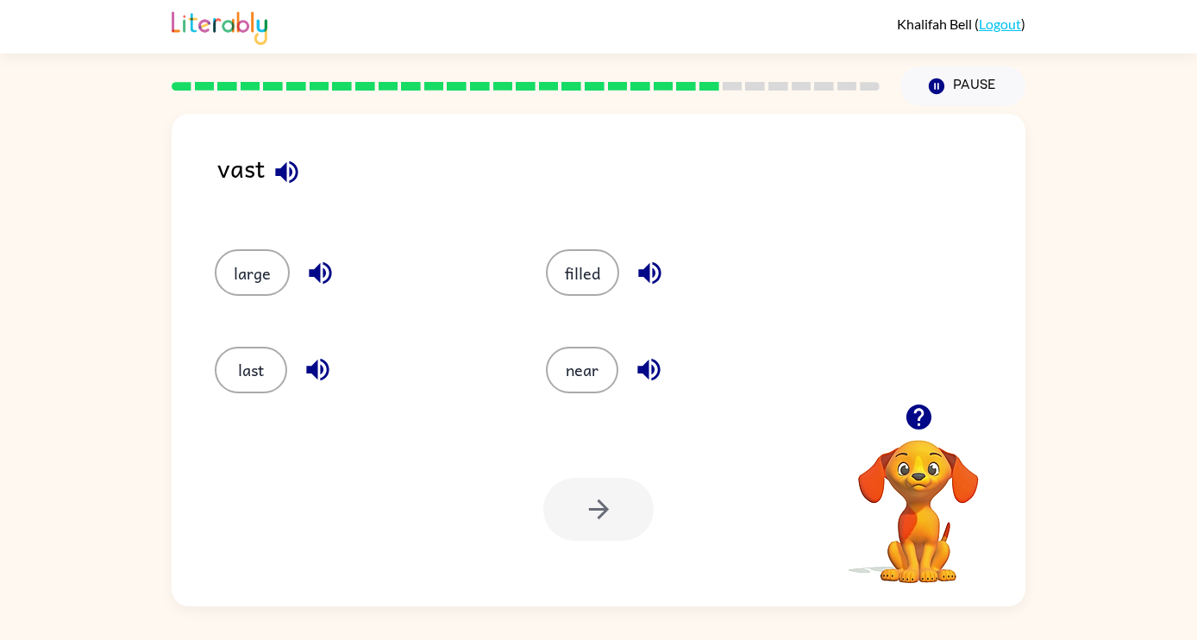
click at [287, 164] on icon "button" at bounding box center [287, 172] width 30 height 30
click at [320, 278] on icon "button" at bounding box center [320, 273] width 30 height 30
click at [326, 366] on icon "button" at bounding box center [317, 370] width 22 height 22
click at [643, 269] on icon "button" at bounding box center [649, 273] width 22 height 22
click at [659, 361] on icon "button" at bounding box center [649, 370] width 30 height 30
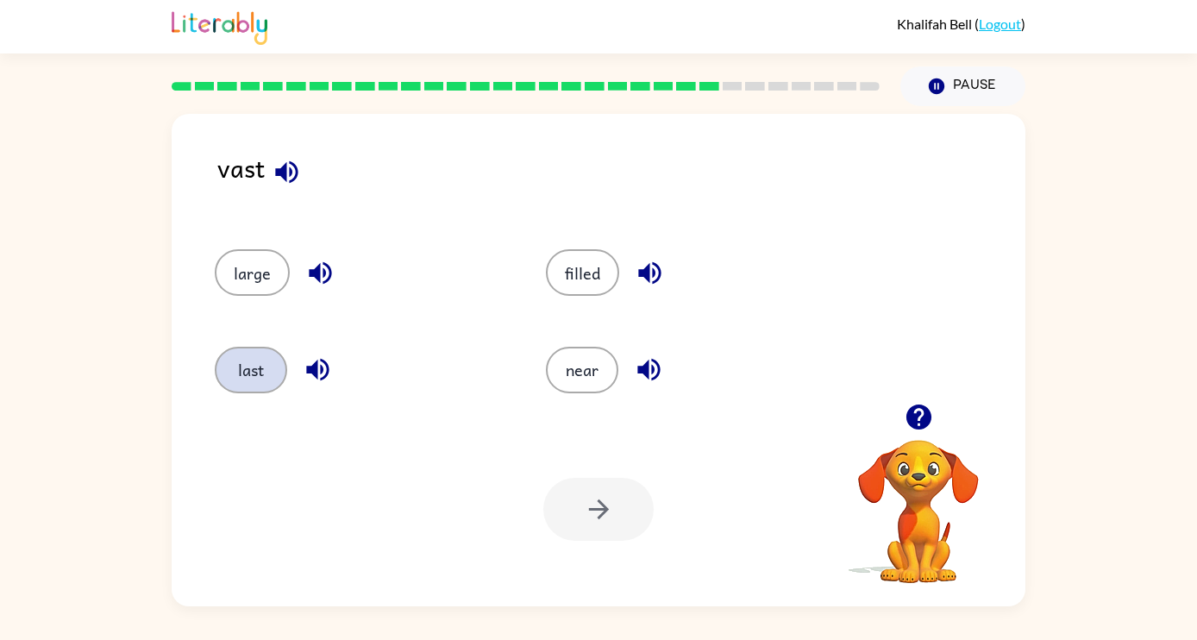
click at [253, 373] on button "last" at bounding box center [251, 370] width 72 height 47
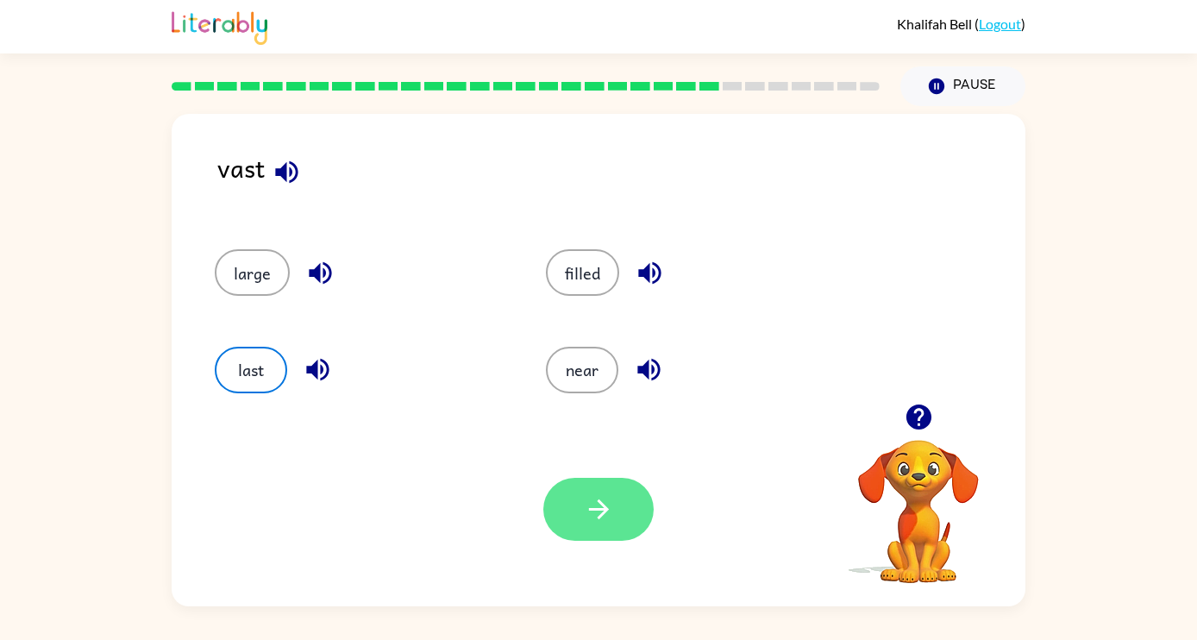
click at [612, 500] on icon "button" at bounding box center [599, 509] width 30 height 30
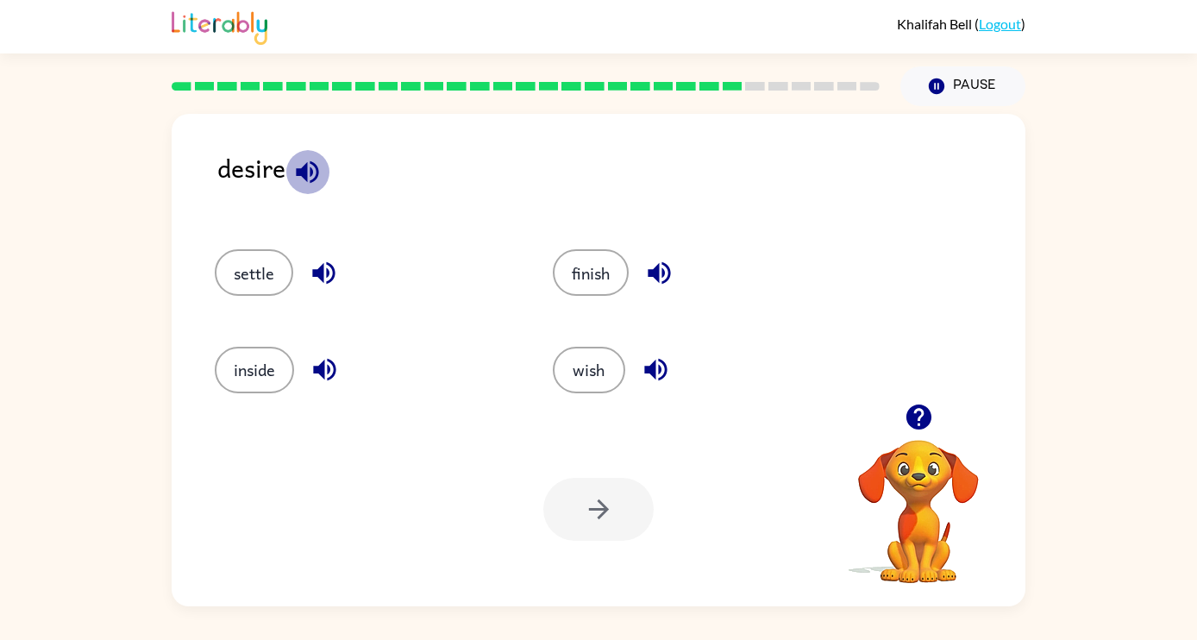
click at [305, 177] on icon "button" at bounding box center [307, 171] width 22 height 22
click at [324, 270] on icon "button" at bounding box center [323, 273] width 22 height 22
click at [333, 362] on icon "button" at bounding box center [324, 370] width 22 height 22
click at [649, 269] on icon "button" at bounding box center [659, 273] width 30 height 30
click at [660, 364] on icon "button" at bounding box center [656, 370] width 30 height 30
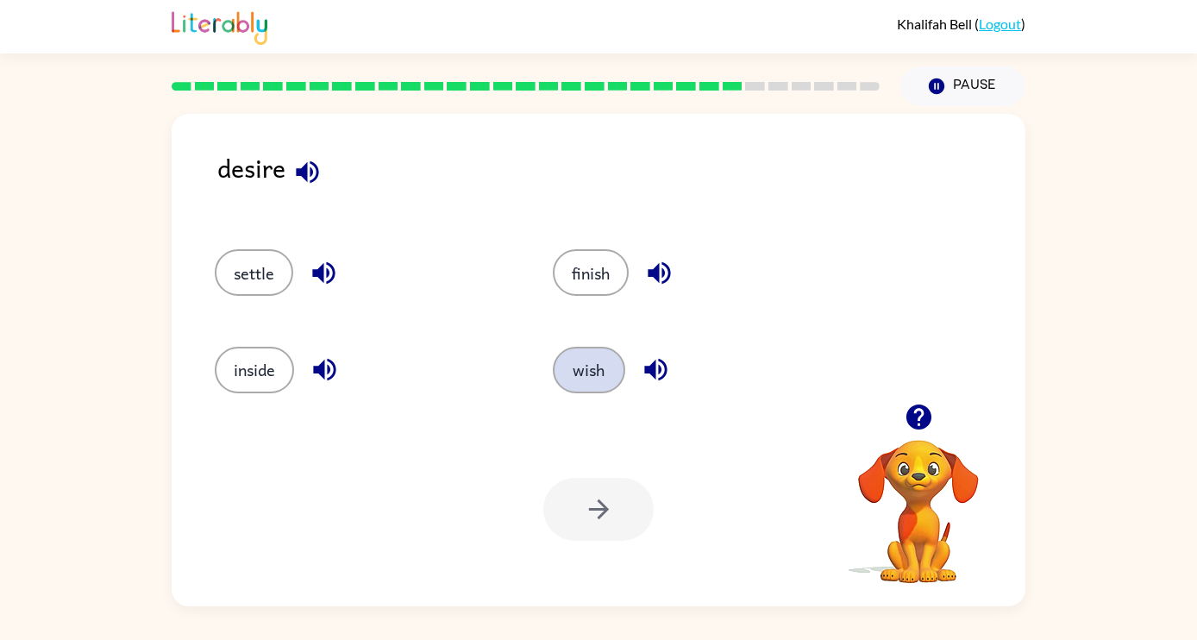
click at [587, 373] on button "wish" at bounding box center [589, 370] width 72 height 47
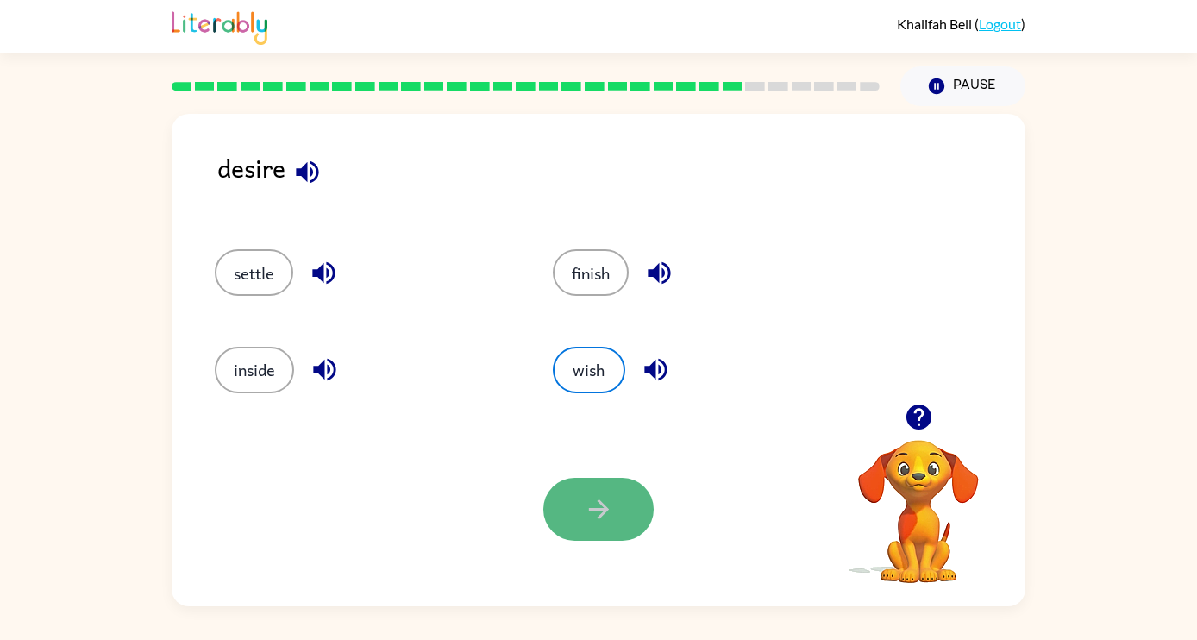
click at [612, 518] on icon "button" at bounding box center [599, 509] width 30 height 30
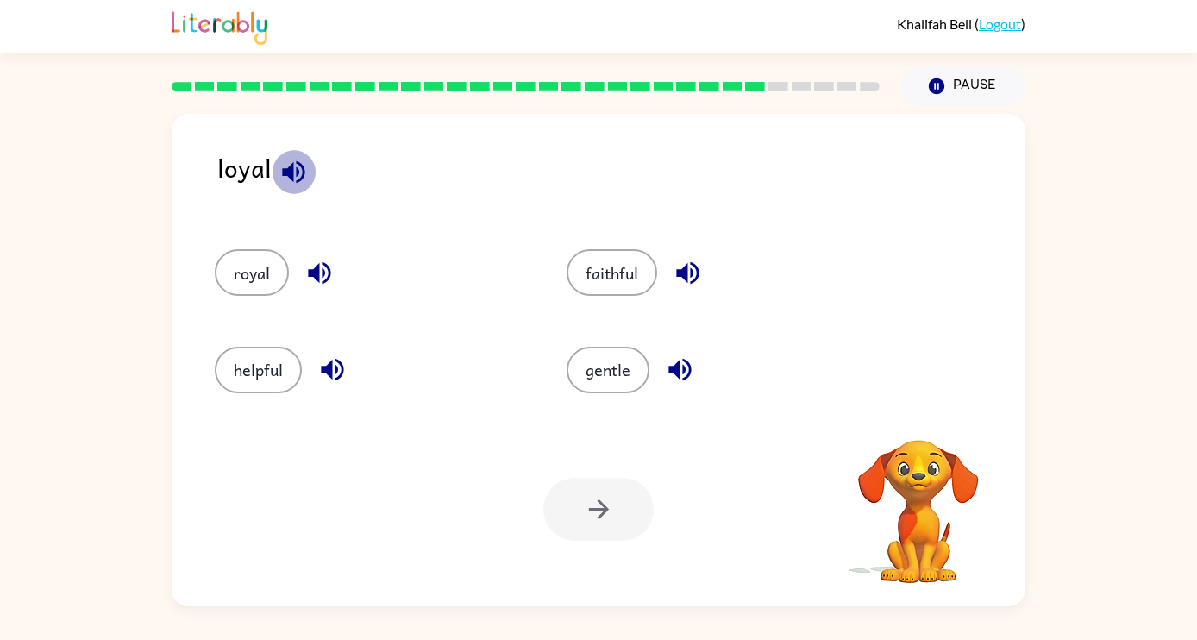
click at [284, 178] on icon "button" at bounding box center [294, 172] width 30 height 30
click at [319, 273] on icon "button" at bounding box center [319, 273] width 22 height 22
click at [332, 361] on icon "button" at bounding box center [332, 370] width 22 height 22
click at [684, 267] on icon "button" at bounding box center [687, 273] width 22 height 22
click at [684, 367] on icon "button" at bounding box center [680, 370] width 22 height 22
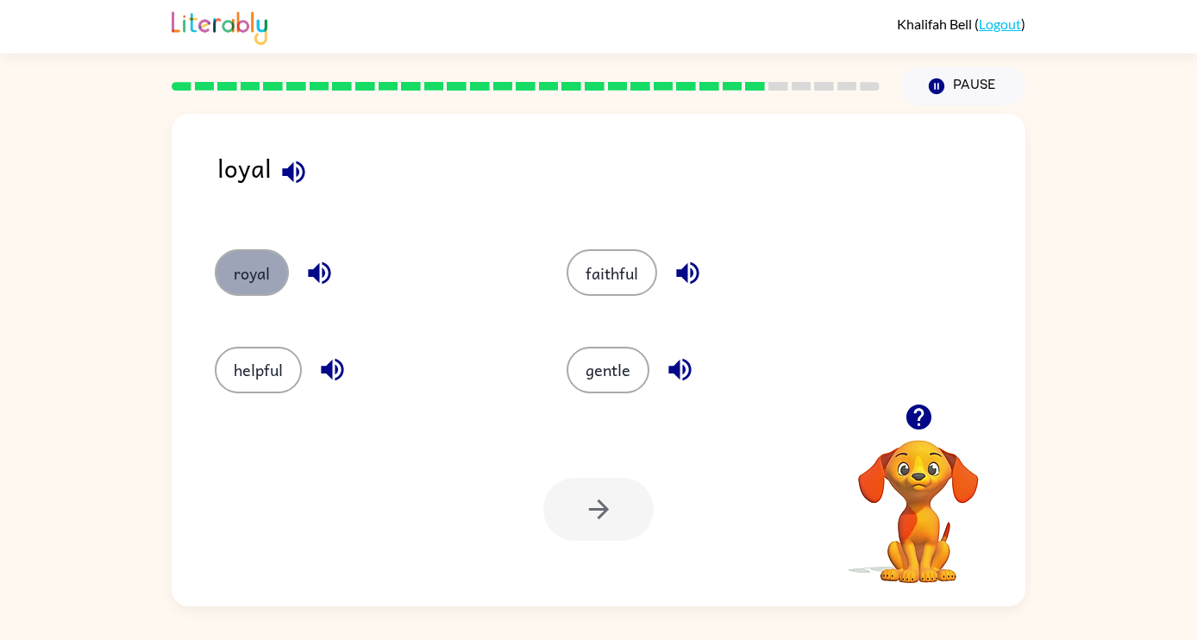
click at [278, 280] on button "royal" at bounding box center [252, 272] width 74 height 47
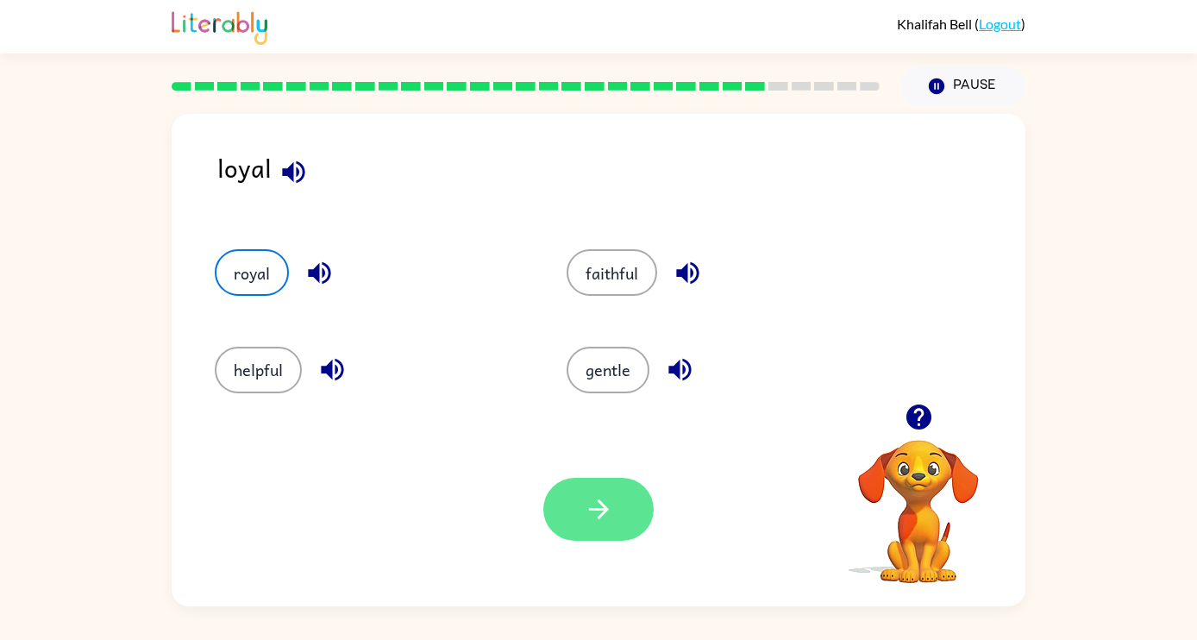
click at [611, 523] on icon "button" at bounding box center [599, 509] width 30 height 30
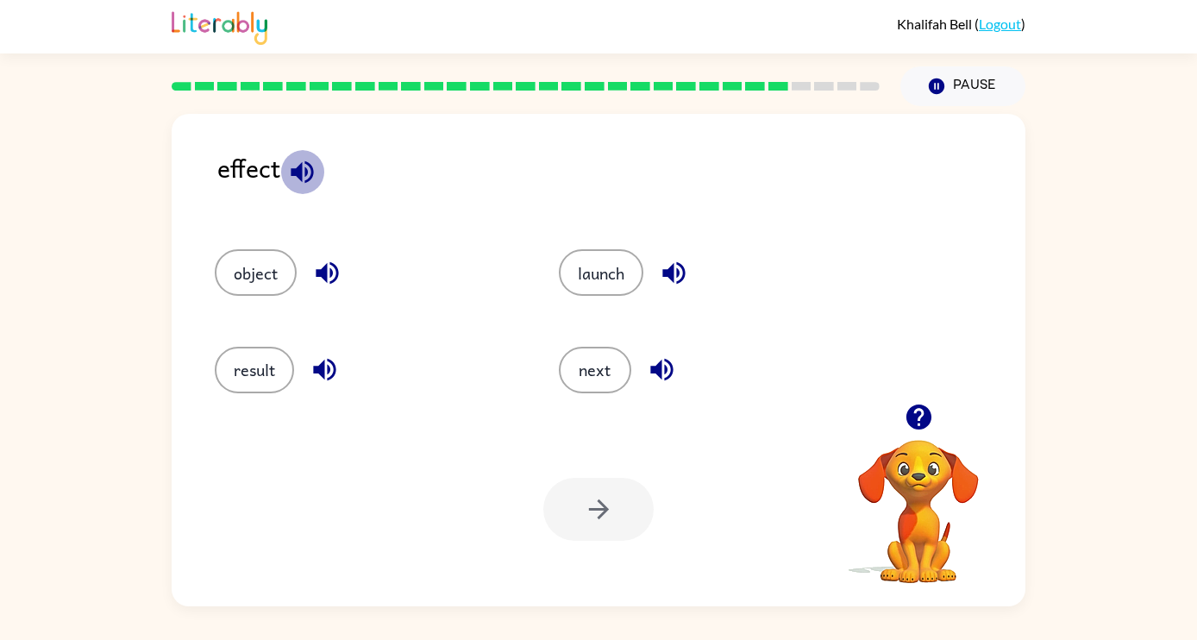
click at [304, 176] on icon "button" at bounding box center [302, 172] width 30 height 30
click at [330, 273] on icon "button" at bounding box center [327, 273] width 22 height 22
click at [330, 364] on icon "button" at bounding box center [325, 370] width 30 height 30
click at [685, 271] on icon "button" at bounding box center [674, 273] width 22 height 22
click at [673, 365] on icon "button" at bounding box center [662, 370] width 30 height 30
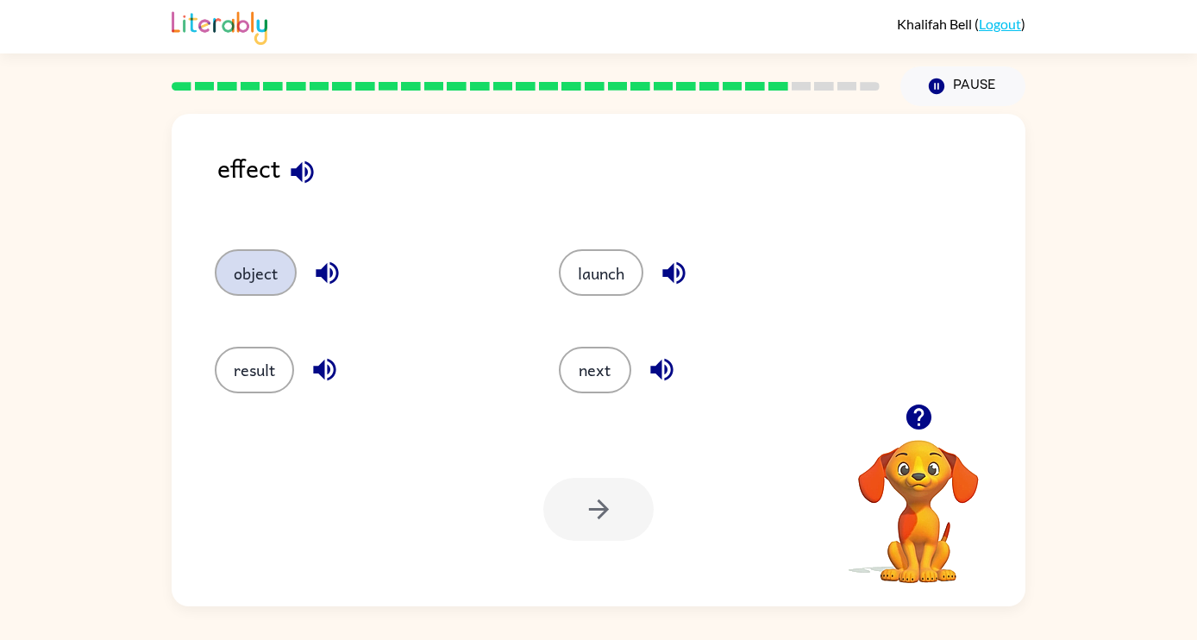
click at [243, 285] on button "object" at bounding box center [256, 272] width 82 height 47
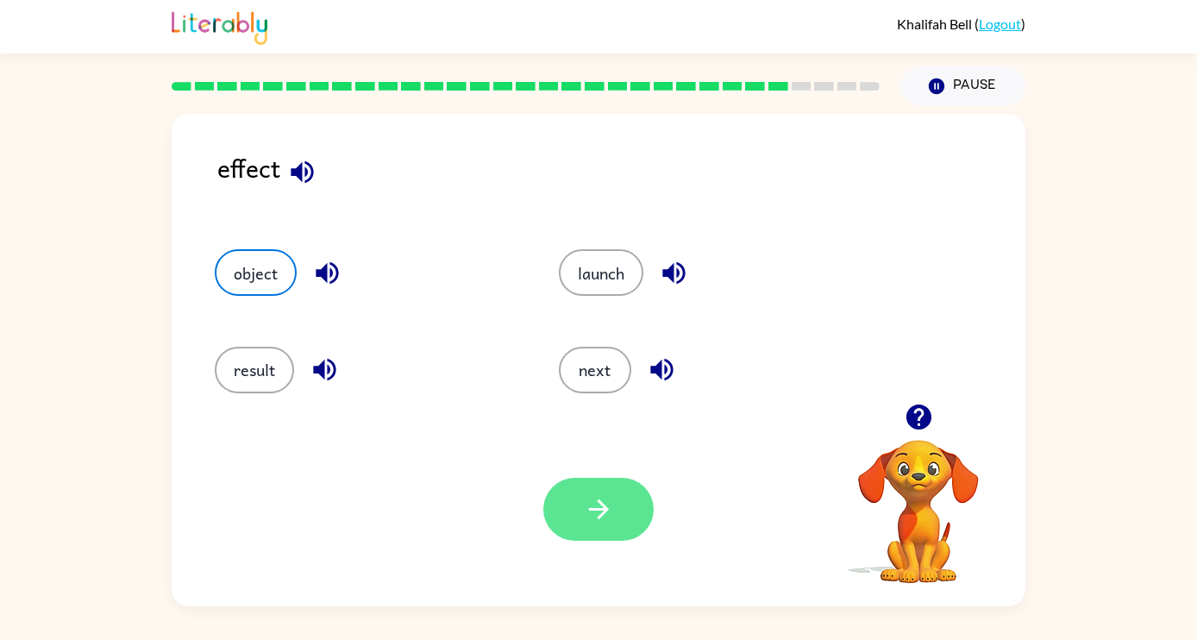
click at [595, 519] on icon "button" at bounding box center [599, 509] width 30 height 30
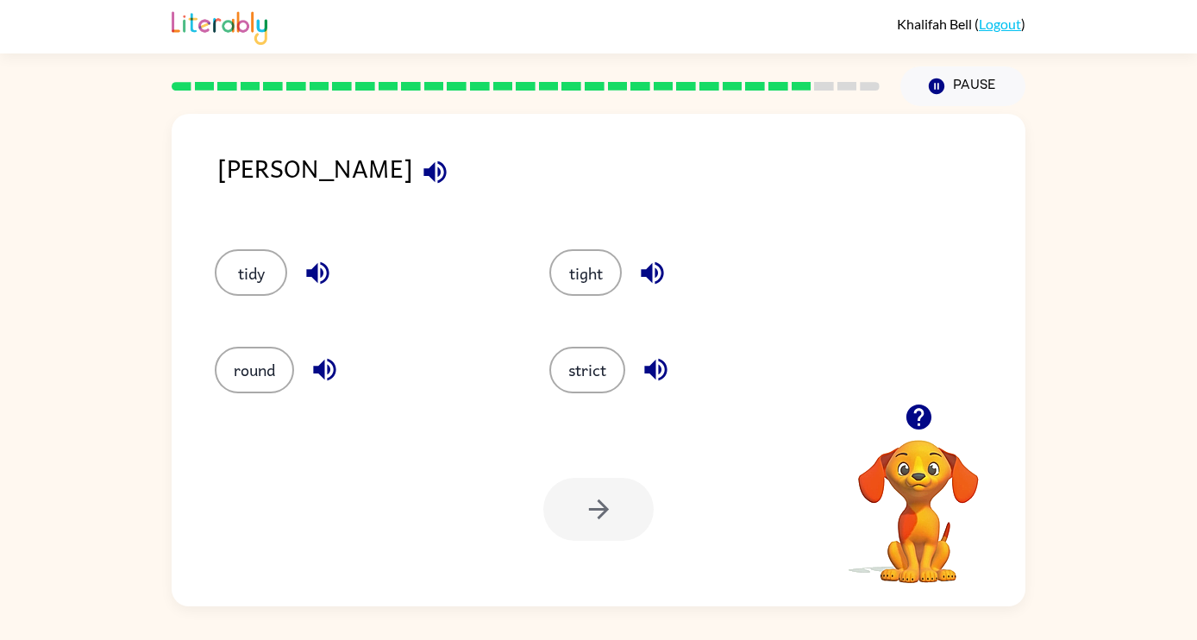
click at [420, 184] on icon "button" at bounding box center [435, 172] width 30 height 30
click at [322, 280] on icon "button" at bounding box center [318, 273] width 30 height 30
click at [334, 362] on icon "button" at bounding box center [324, 370] width 22 height 22
click at [645, 273] on icon "button" at bounding box center [652, 273] width 22 height 22
click at [667, 367] on icon "button" at bounding box center [655, 370] width 22 height 22
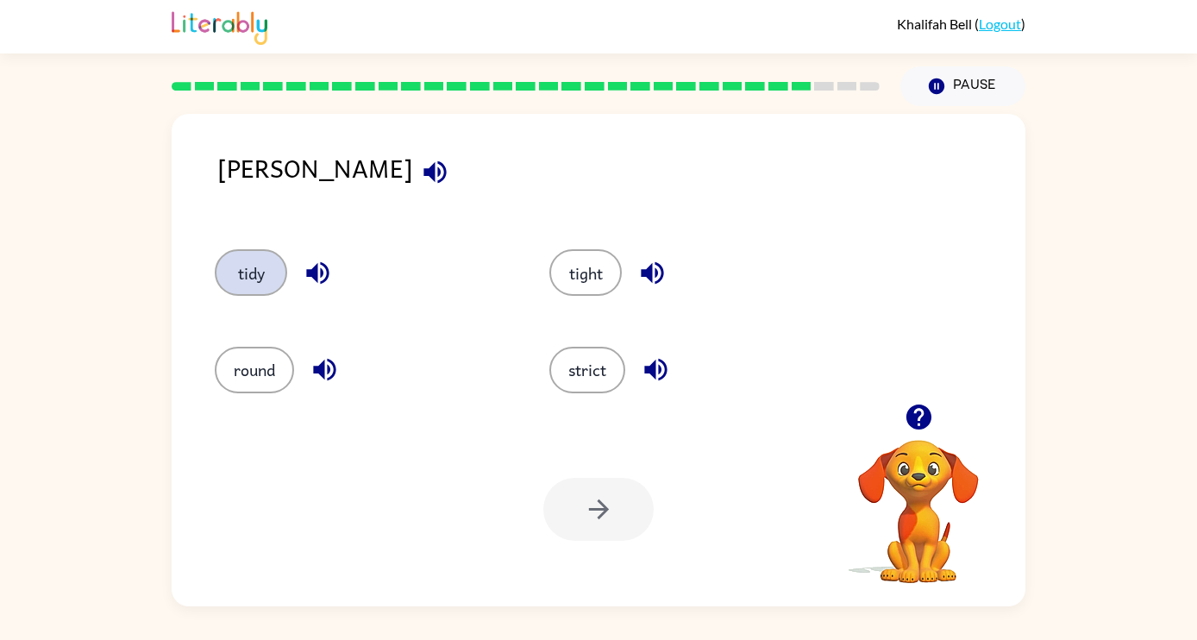
click at [253, 267] on button "tidy" at bounding box center [251, 272] width 72 height 47
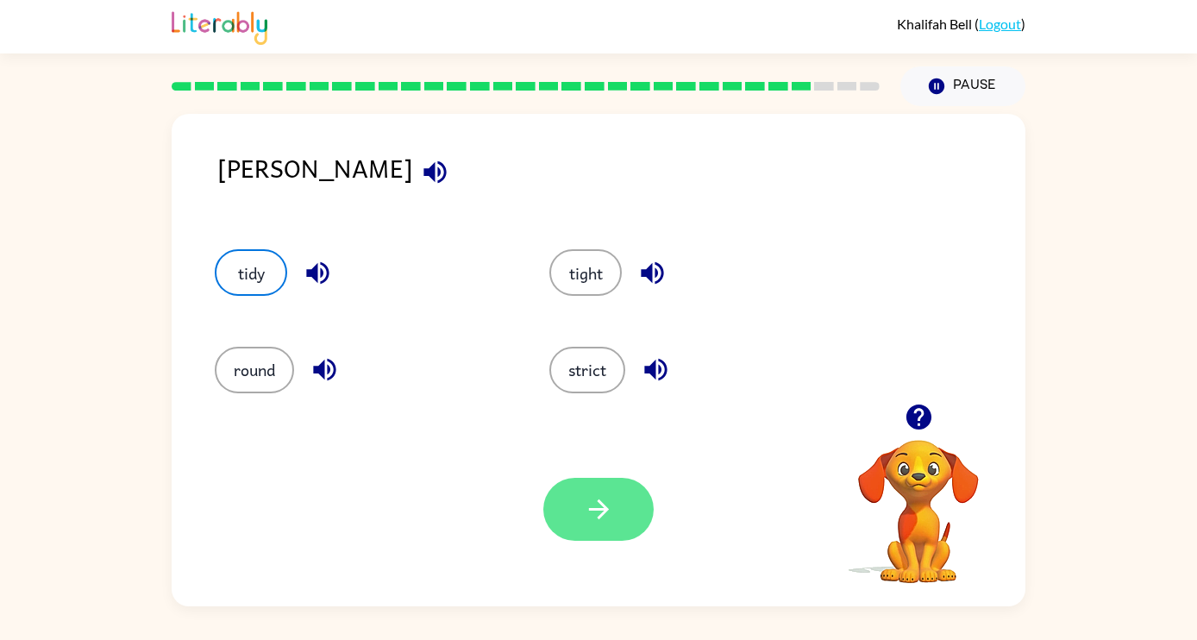
click at [610, 499] on icon "button" at bounding box center [599, 509] width 30 height 30
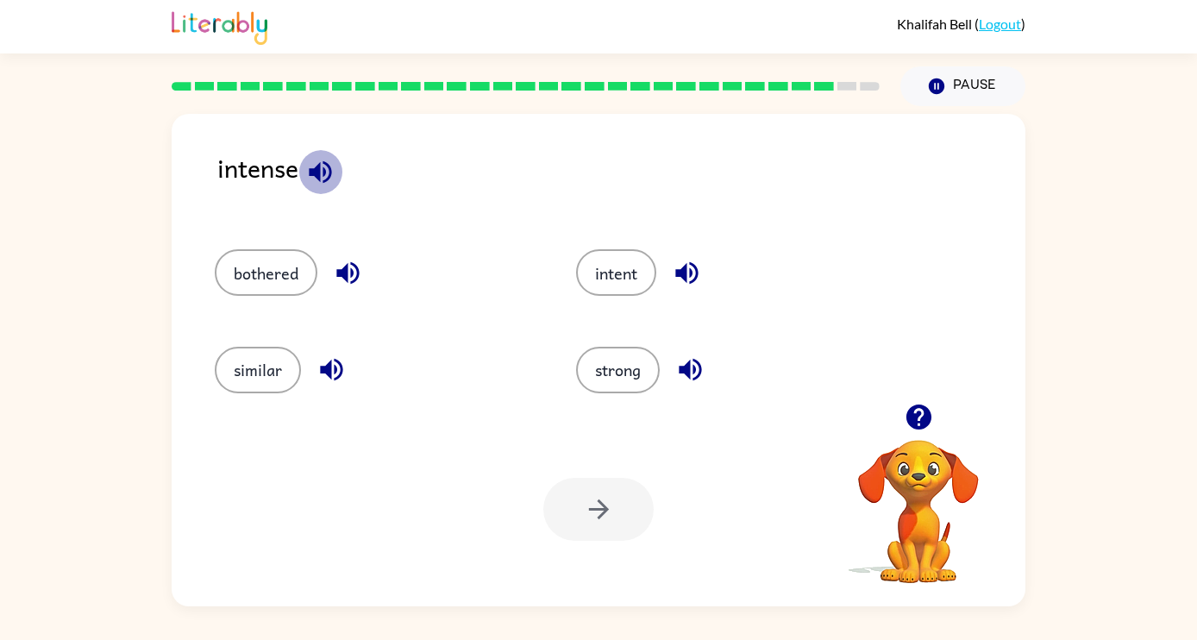
click at [326, 172] on icon "button" at bounding box center [320, 171] width 22 height 22
click at [351, 268] on icon "button" at bounding box center [348, 273] width 30 height 30
click at [333, 366] on icon "button" at bounding box center [332, 370] width 30 height 30
click at [693, 269] on icon "button" at bounding box center [687, 273] width 30 height 30
click at [261, 280] on button "bothered" at bounding box center [266, 272] width 103 height 47
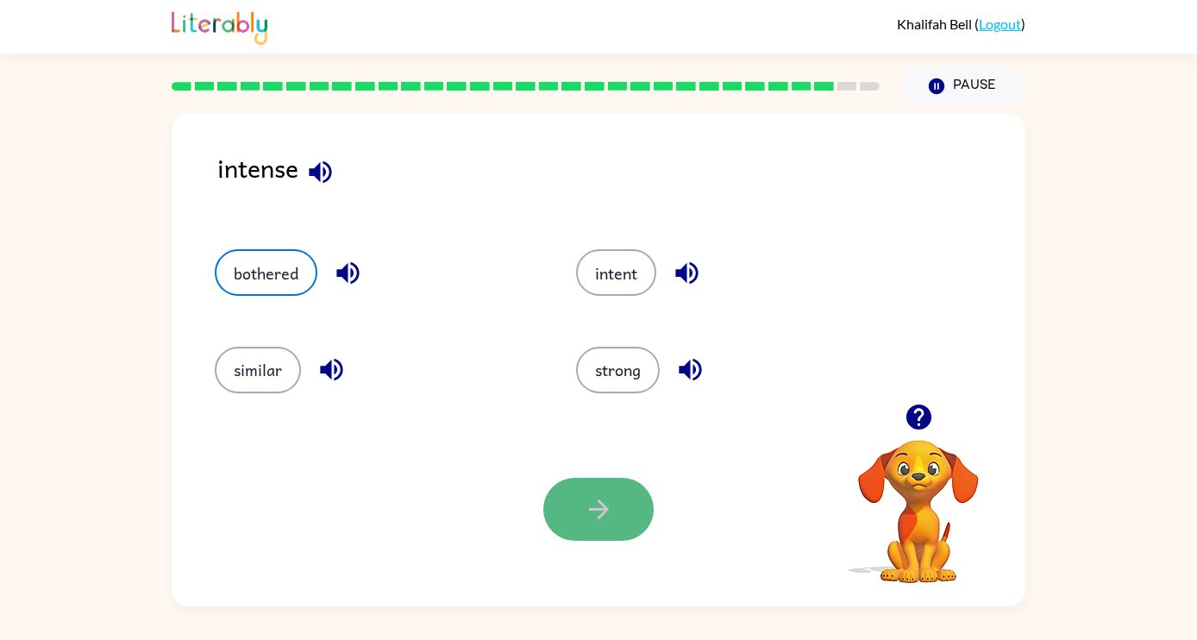
click at [617, 525] on button "button" at bounding box center [598, 509] width 110 height 63
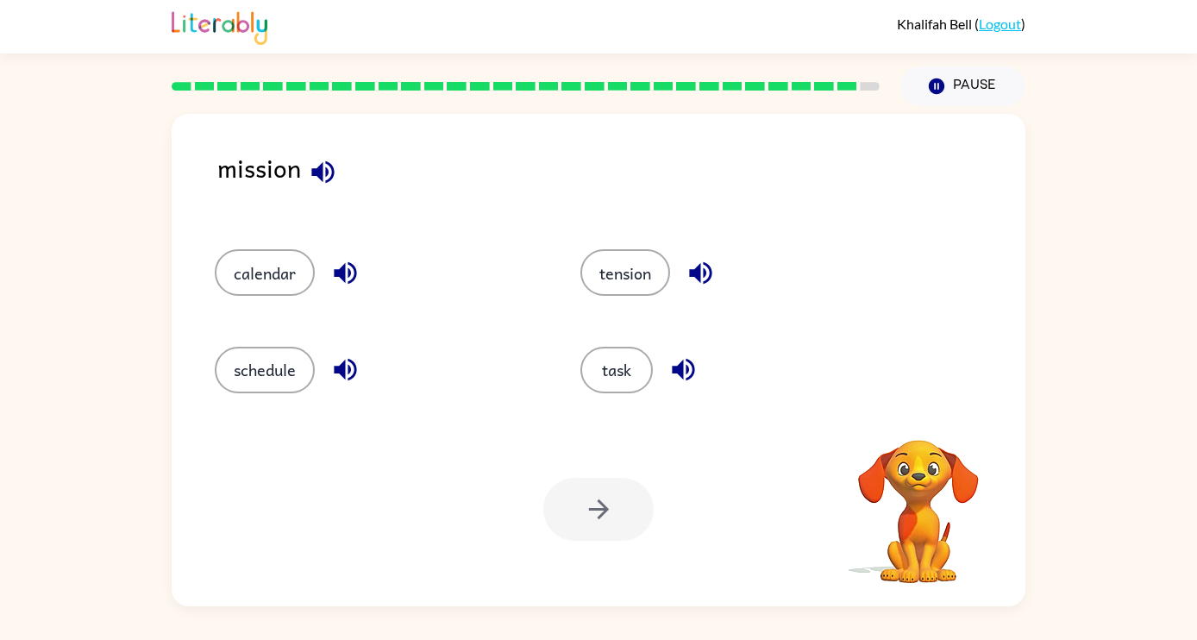
click at [321, 169] on icon "button" at bounding box center [322, 171] width 22 height 22
click at [346, 274] on icon "button" at bounding box center [345, 273] width 30 height 30
click at [355, 363] on icon "button" at bounding box center [345, 370] width 22 height 22
click at [719, 262] on button "button" at bounding box center [701, 273] width 44 height 44
click at [695, 374] on icon "button" at bounding box center [684, 370] width 30 height 30
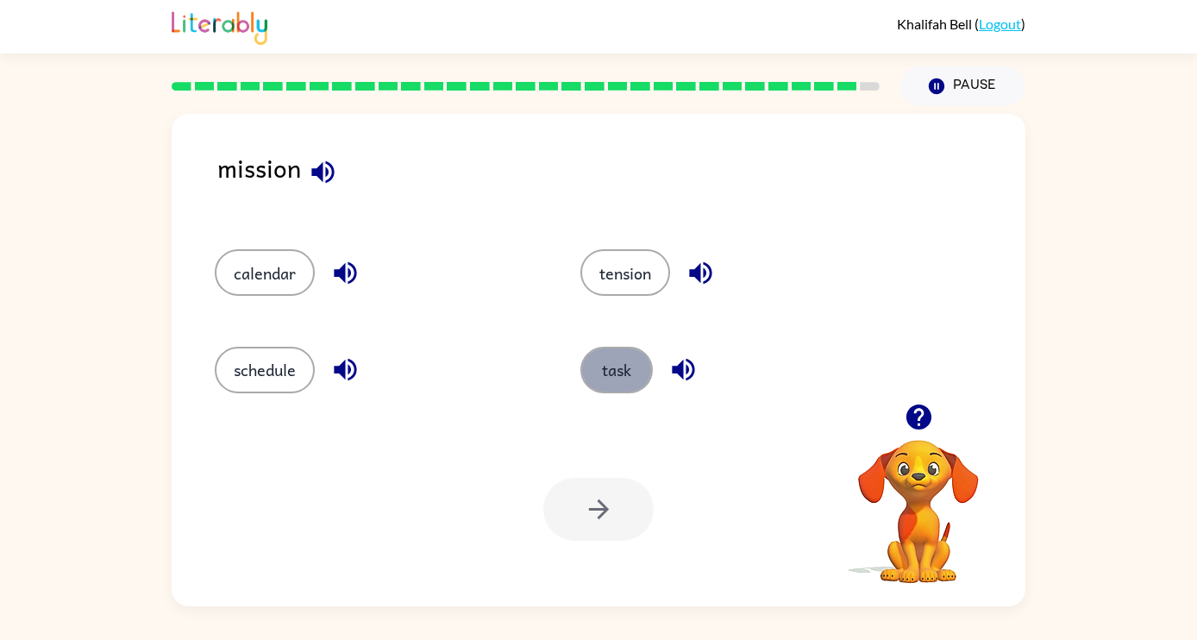
click at [634, 374] on button "task" at bounding box center [617, 370] width 72 height 47
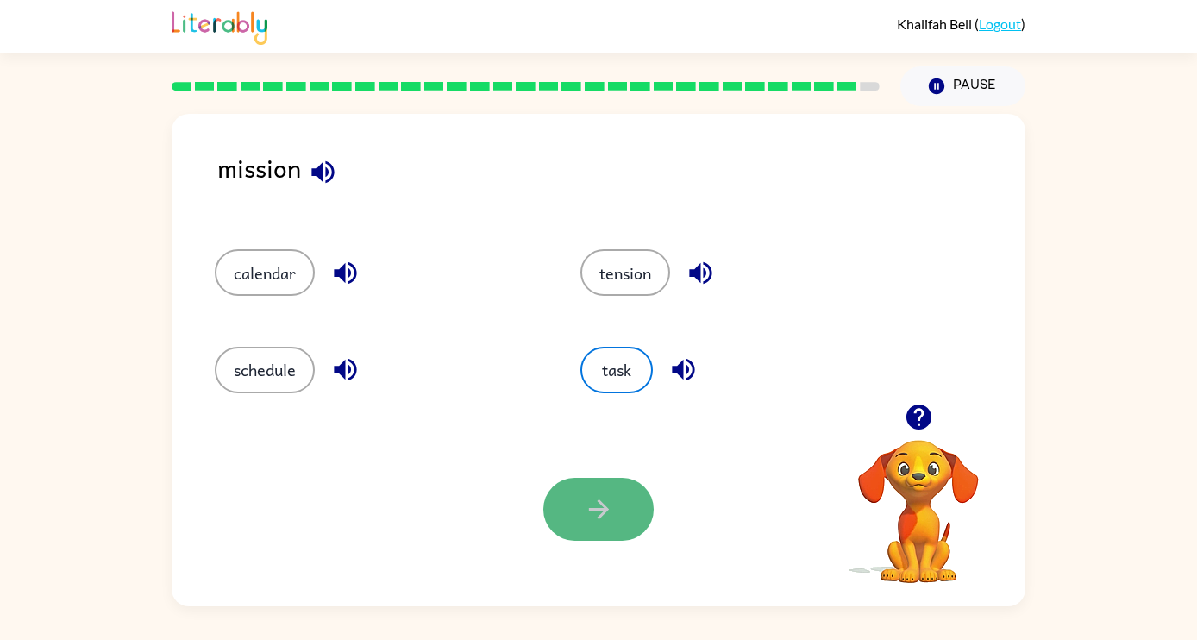
click at [607, 519] on icon "button" at bounding box center [599, 509] width 30 height 30
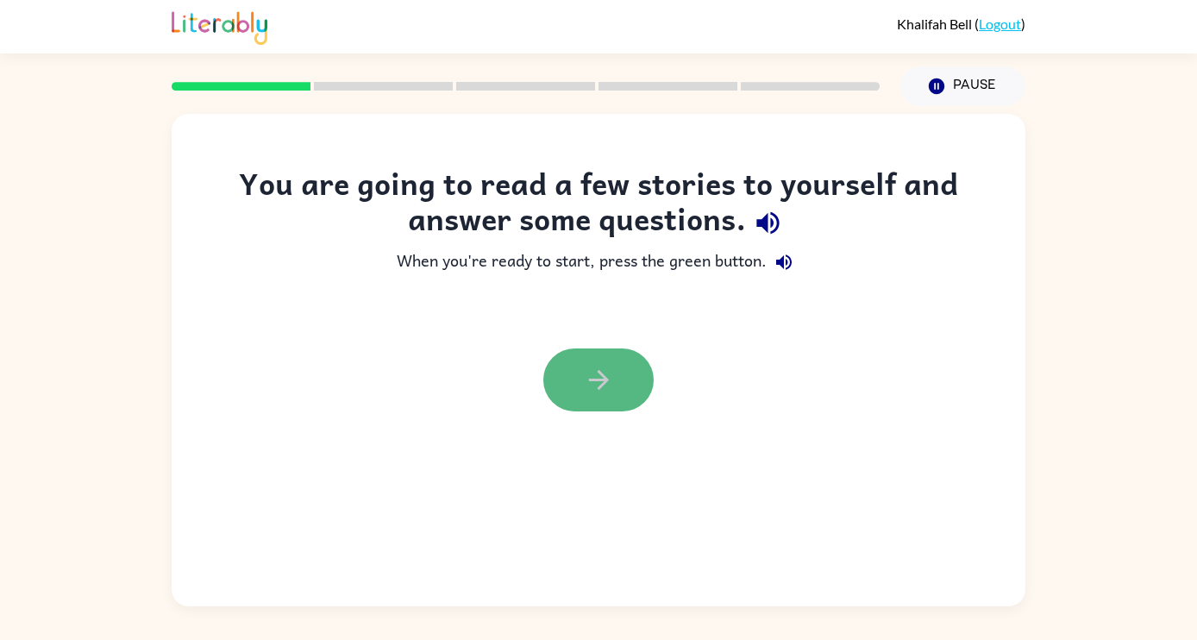
click at [602, 399] on button "button" at bounding box center [598, 380] width 110 height 63
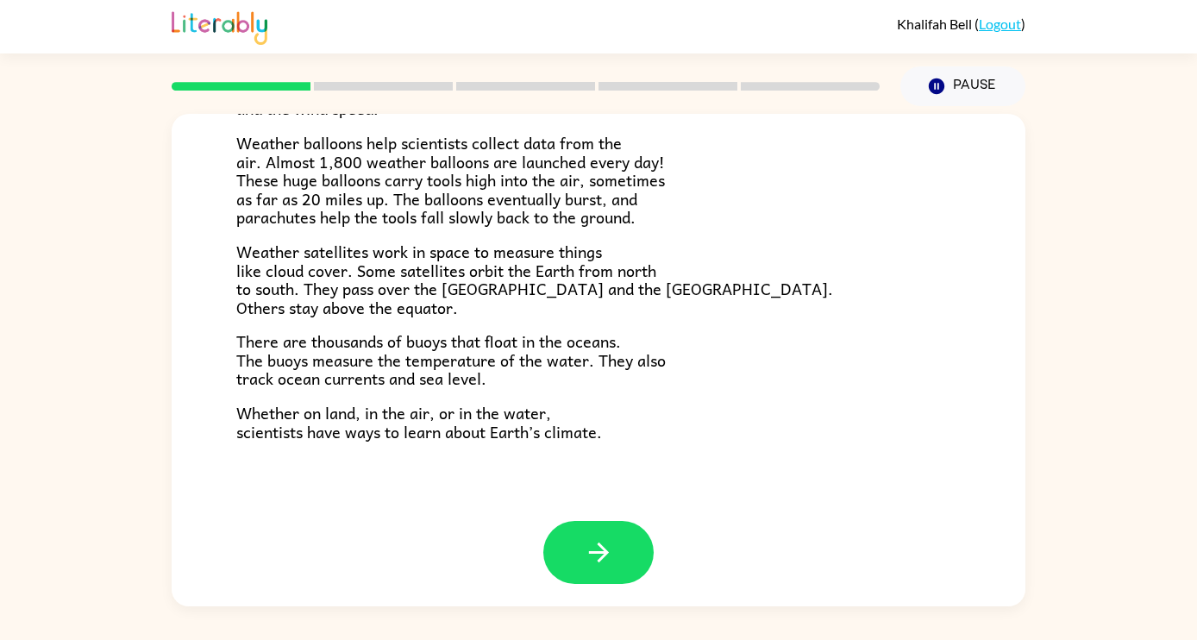
scroll to position [482, 0]
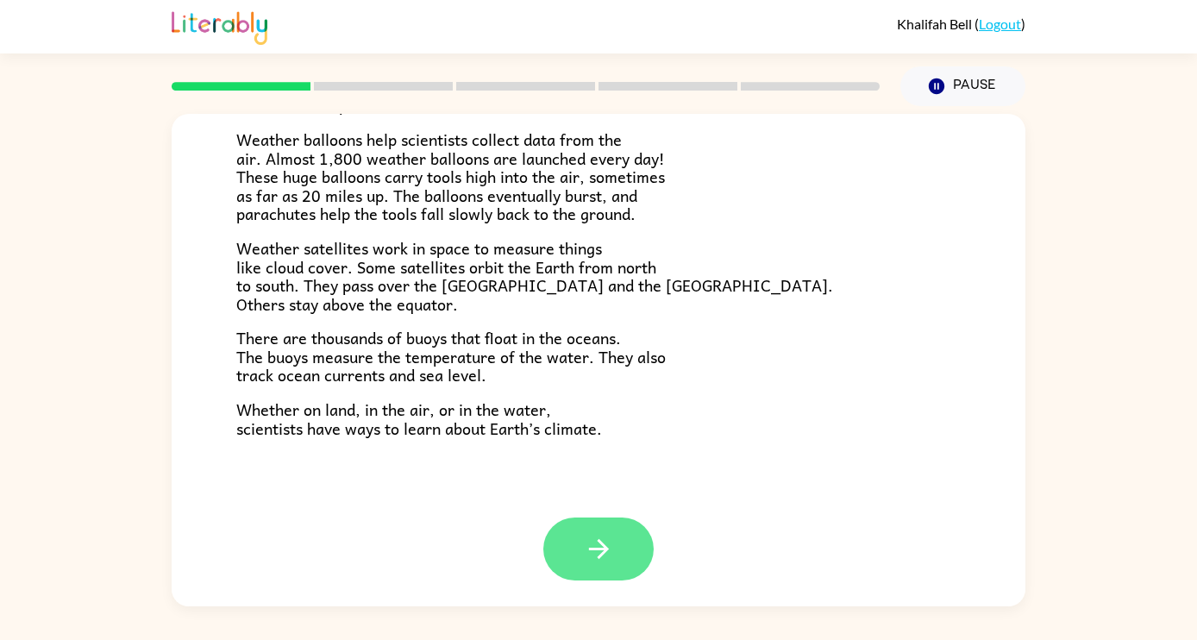
click at [611, 539] on icon "button" at bounding box center [599, 549] width 30 height 30
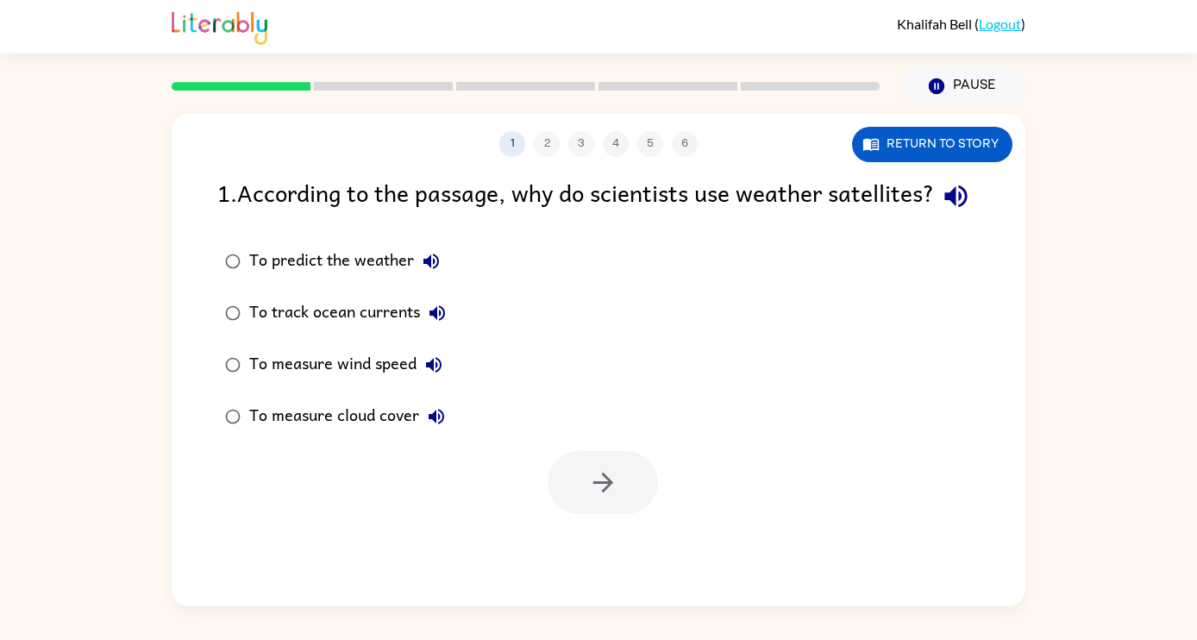
scroll to position [0, 0]
click at [941, 211] on icon "button" at bounding box center [956, 196] width 30 height 30
click at [433, 269] on icon "button" at bounding box center [432, 262] width 16 height 16
click at [438, 324] on icon "button" at bounding box center [437, 313] width 21 height 21
click at [383, 279] on div "To predict the weather" at bounding box center [348, 261] width 199 height 35
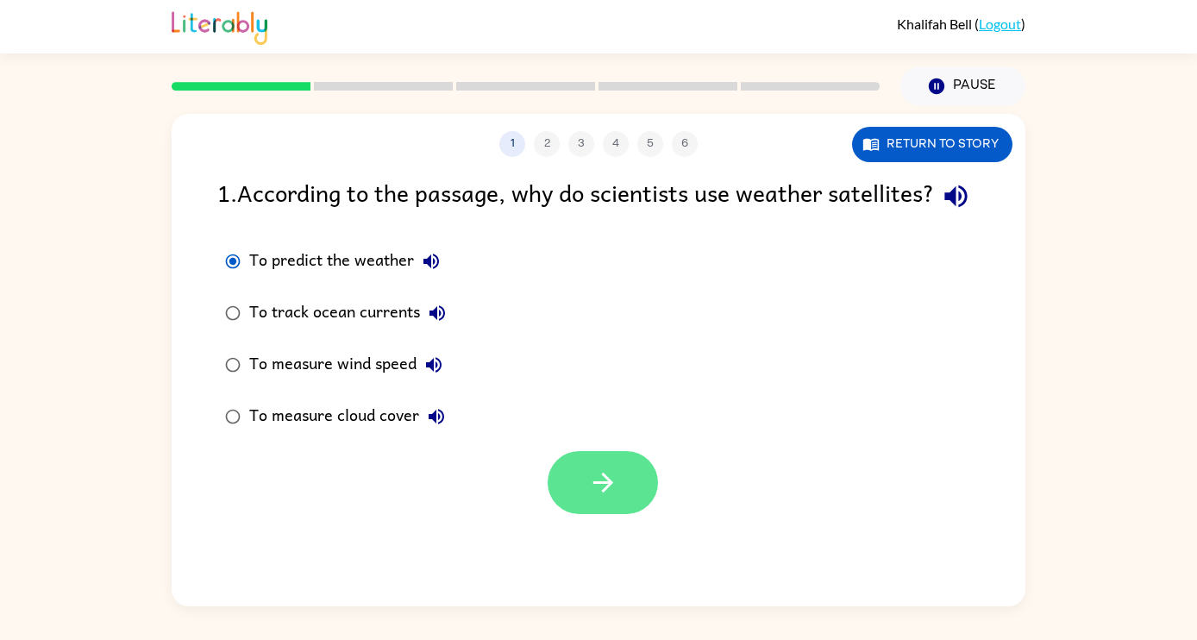
click at [588, 498] on icon "button" at bounding box center [603, 483] width 30 height 30
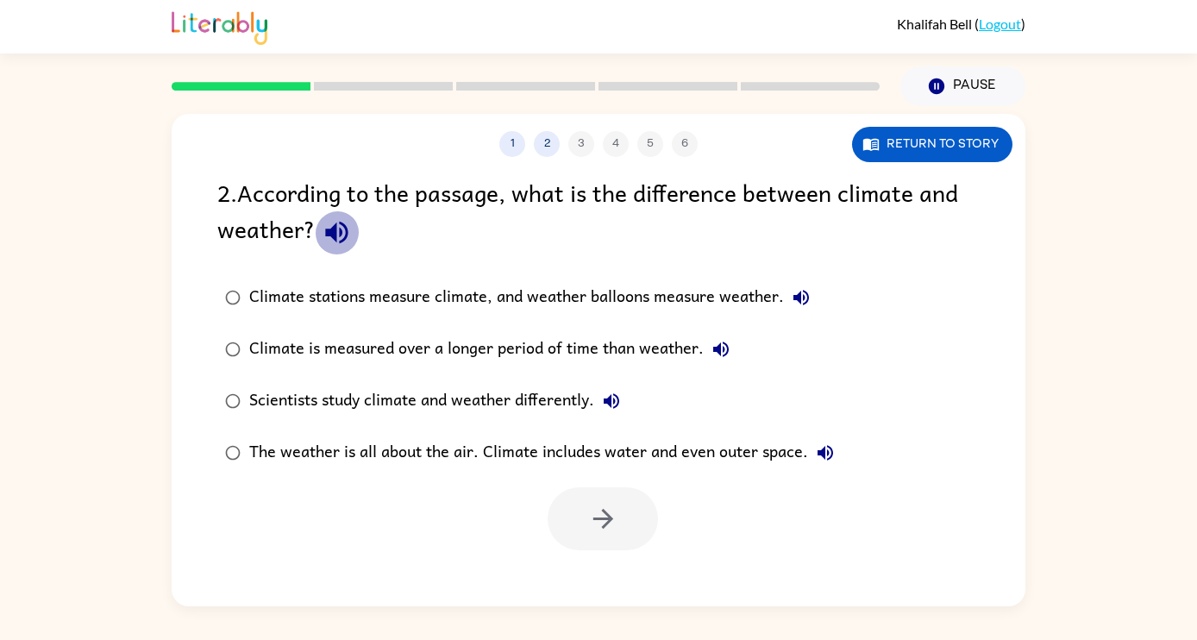
click at [340, 232] on icon "button" at bounding box center [336, 233] width 22 height 22
click at [811, 291] on icon "button" at bounding box center [801, 297] width 21 height 21
click at [719, 350] on icon "button" at bounding box center [721, 349] width 21 height 21
click at [612, 405] on icon "button" at bounding box center [612, 401] width 16 height 16
click at [834, 456] on icon "button" at bounding box center [825, 453] width 21 height 21
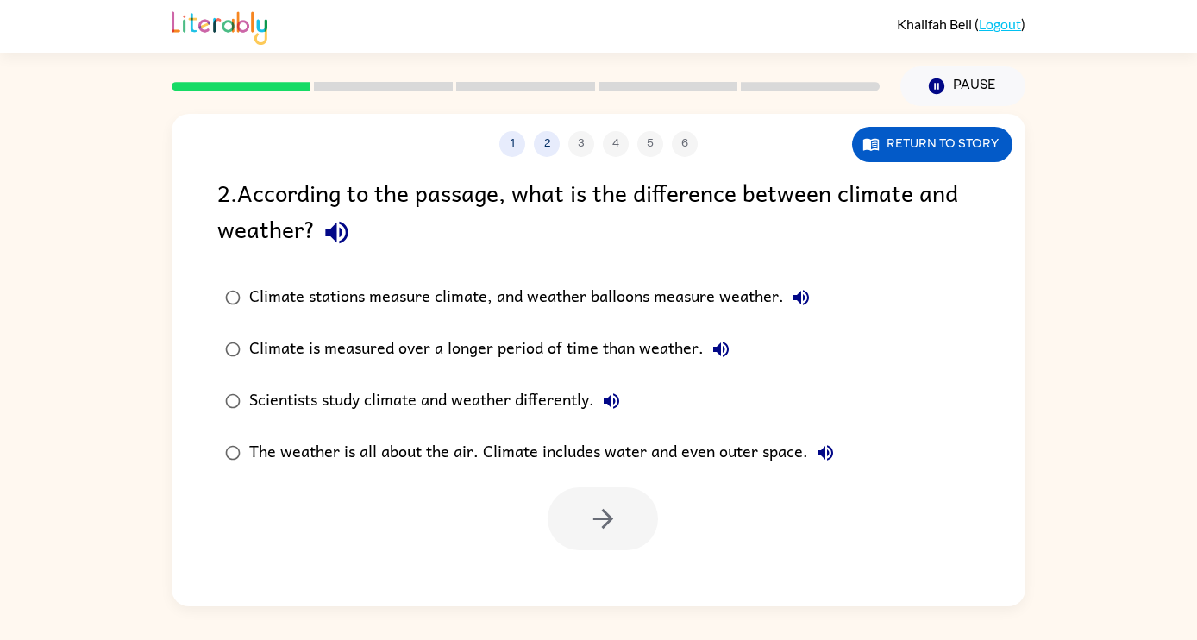
click at [570, 399] on div "Scientists study climate and weather differently." at bounding box center [439, 401] width 380 height 35
click at [592, 512] on icon "button" at bounding box center [603, 519] width 30 height 30
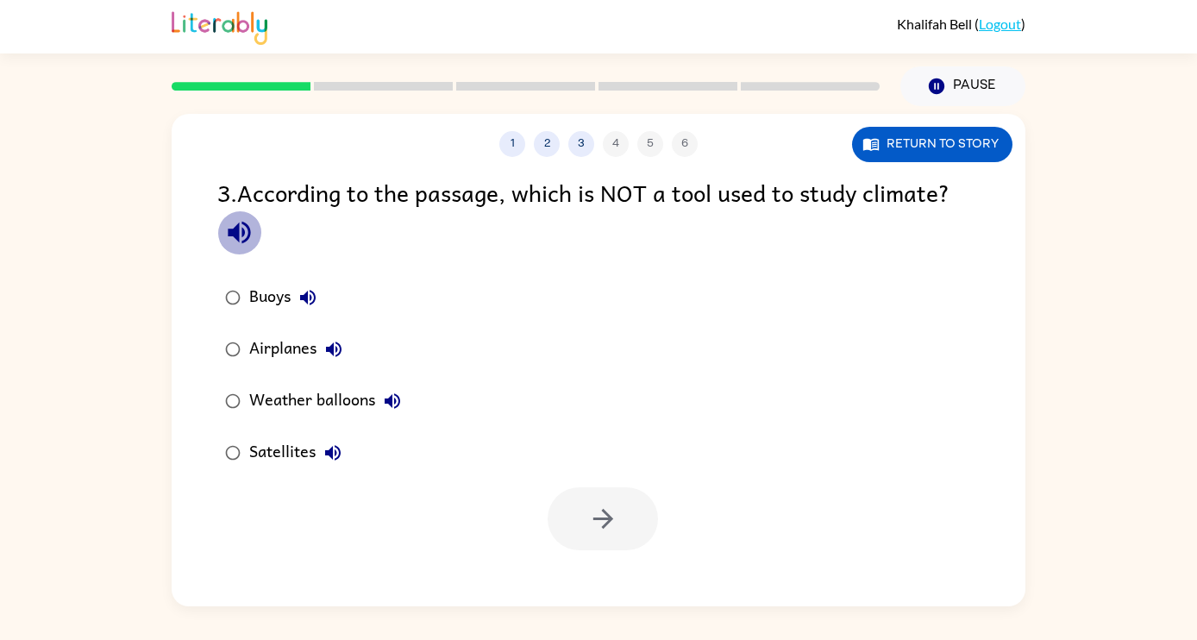
click at [243, 233] on icon "button" at bounding box center [239, 233] width 22 height 22
click at [301, 298] on icon "button" at bounding box center [308, 297] width 21 height 21
click at [337, 343] on icon "button" at bounding box center [334, 350] width 16 height 16
click at [395, 405] on icon "button" at bounding box center [392, 401] width 21 height 21
click at [331, 454] on icon "button" at bounding box center [333, 453] width 16 height 16
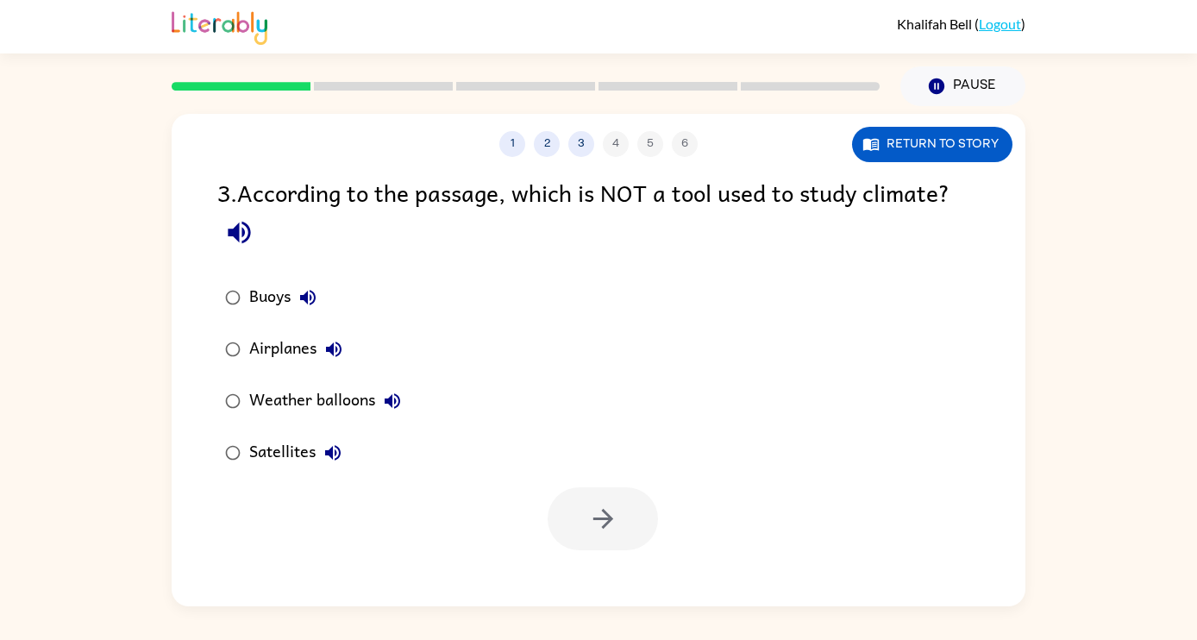
click at [253, 453] on div "Satellites" at bounding box center [299, 453] width 101 height 35
click at [614, 529] on icon "button" at bounding box center [603, 519] width 30 height 30
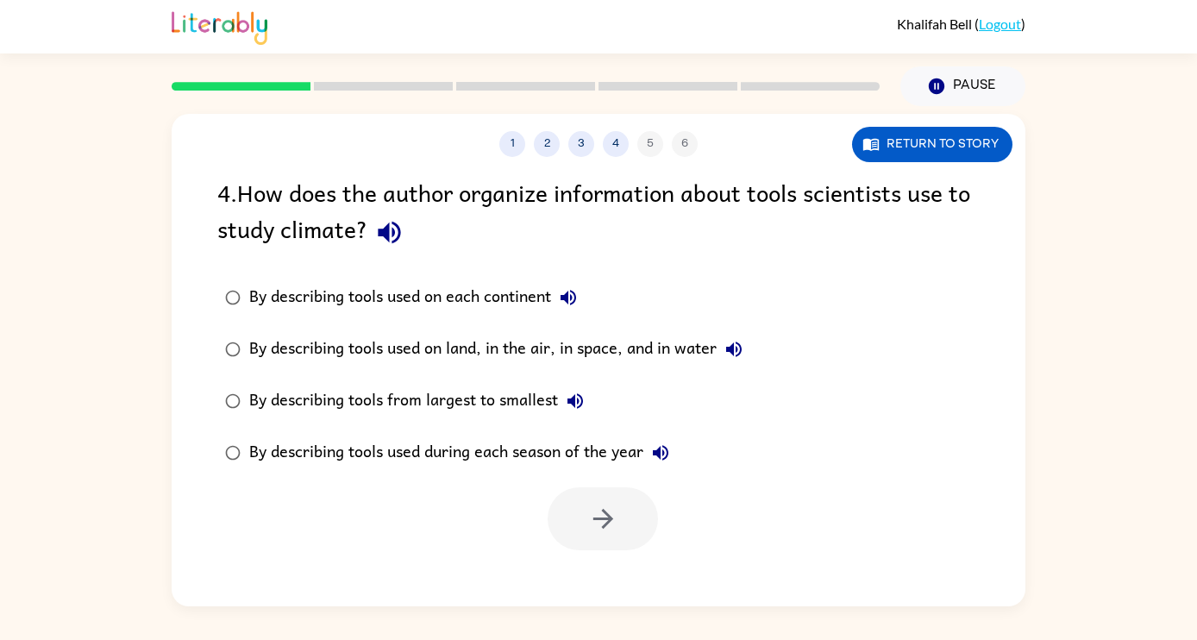
click at [387, 241] on icon "button" at bounding box center [389, 232] width 30 height 30
click at [292, 451] on div "By describing tools used during each season of the year" at bounding box center [463, 453] width 429 height 35
click at [614, 532] on icon "button" at bounding box center [603, 519] width 30 height 30
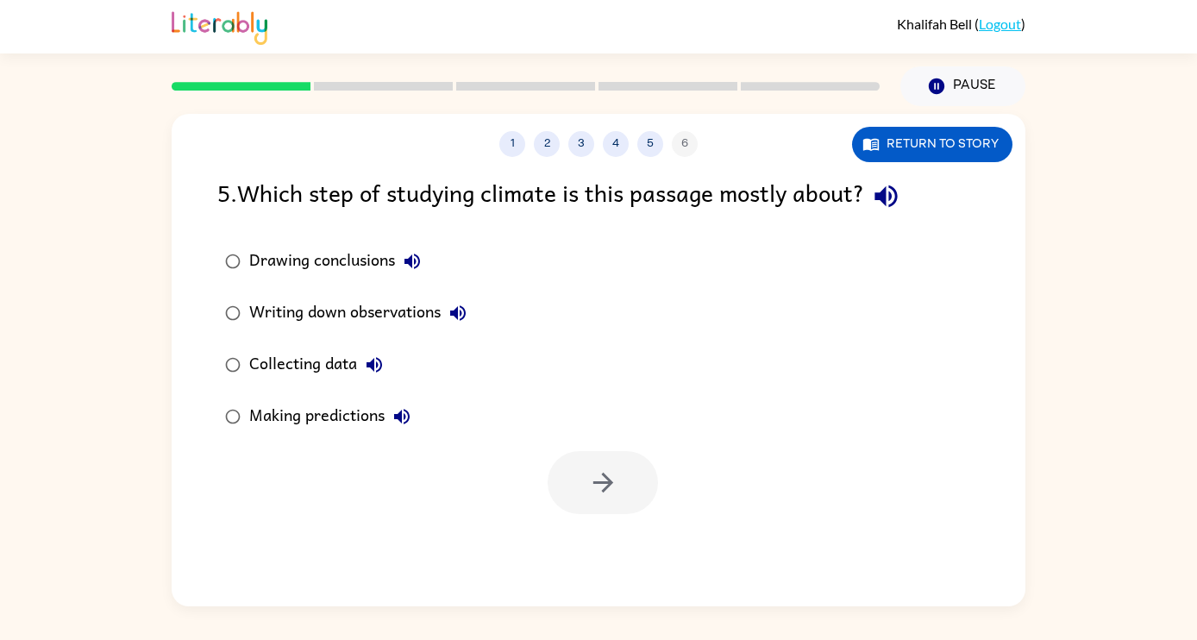
click at [901, 195] on icon "button" at bounding box center [886, 196] width 30 height 30
click at [287, 415] on div "Making predictions" at bounding box center [334, 416] width 170 height 35
click at [605, 486] on icon "button" at bounding box center [603, 483] width 30 height 30
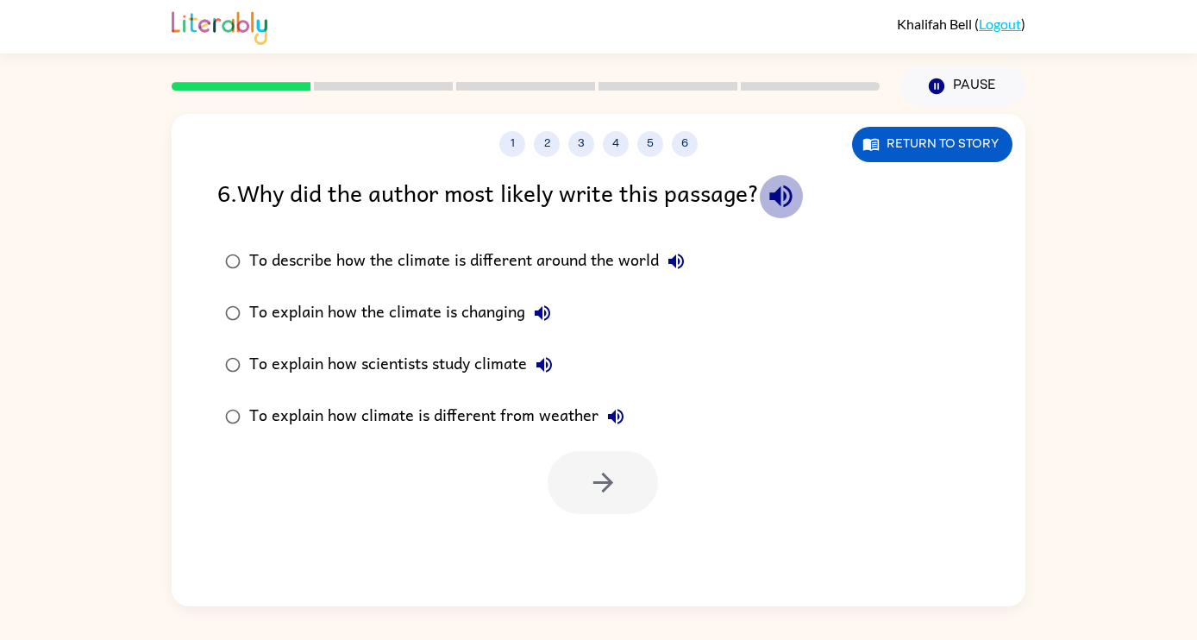
click at [784, 198] on icon "button" at bounding box center [781, 196] width 22 height 22
click at [677, 261] on icon "button" at bounding box center [676, 261] width 21 height 21
click at [272, 318] on div "To explain how the climate is changing" at bounding box center [404, 313] width 311 height 35
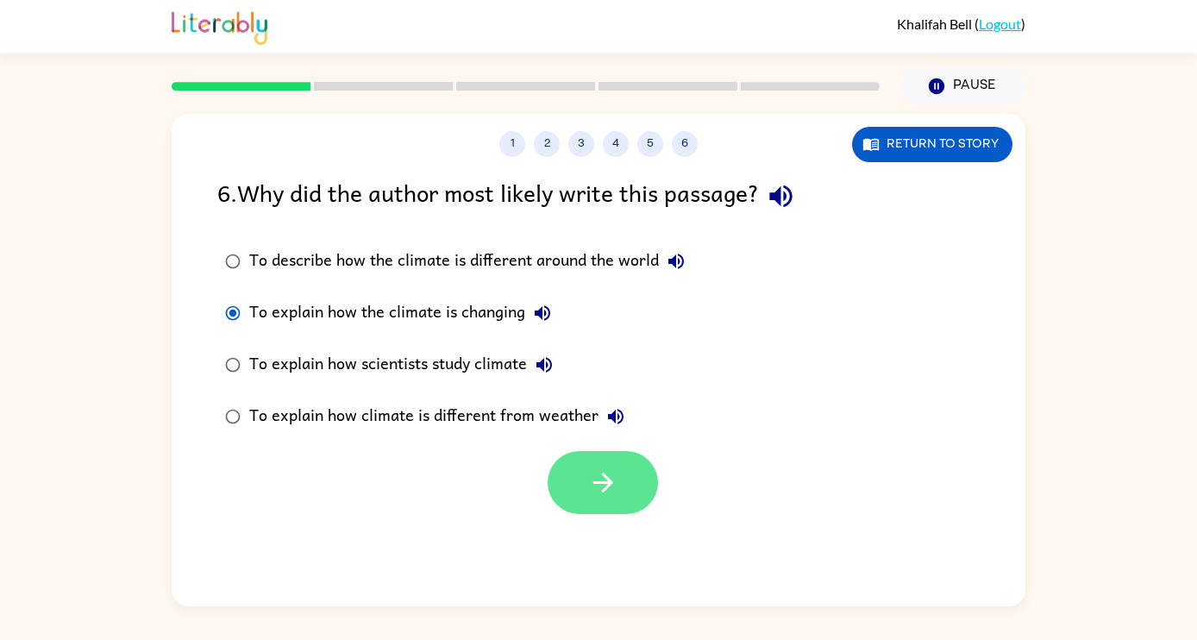
click at [611, 512] on button "button" at bounding box center [603, 482] width 110 height 63
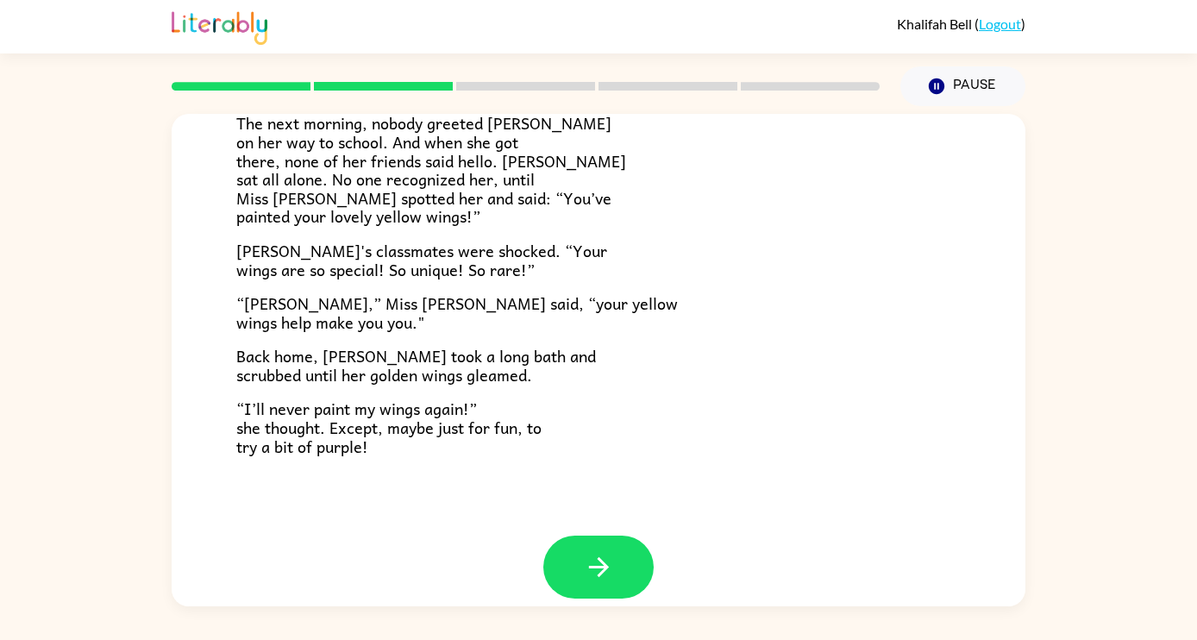
scroll to position [482, 0]
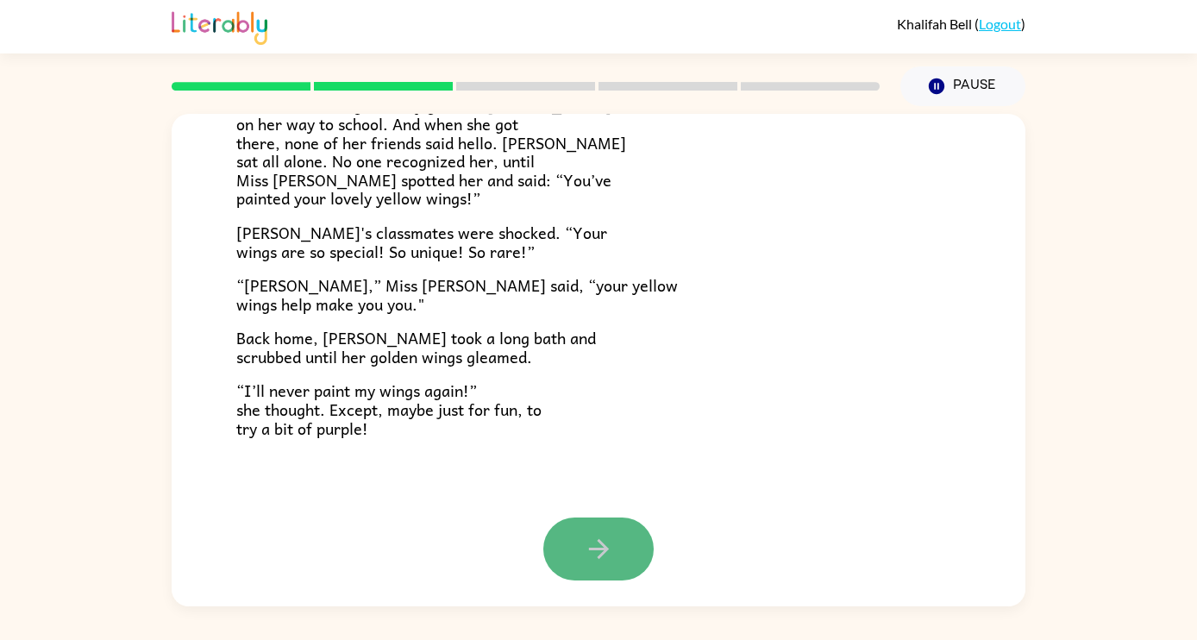
click at [596, 543] on icon "button" at bounding box center [599, 549] width 30 height 30
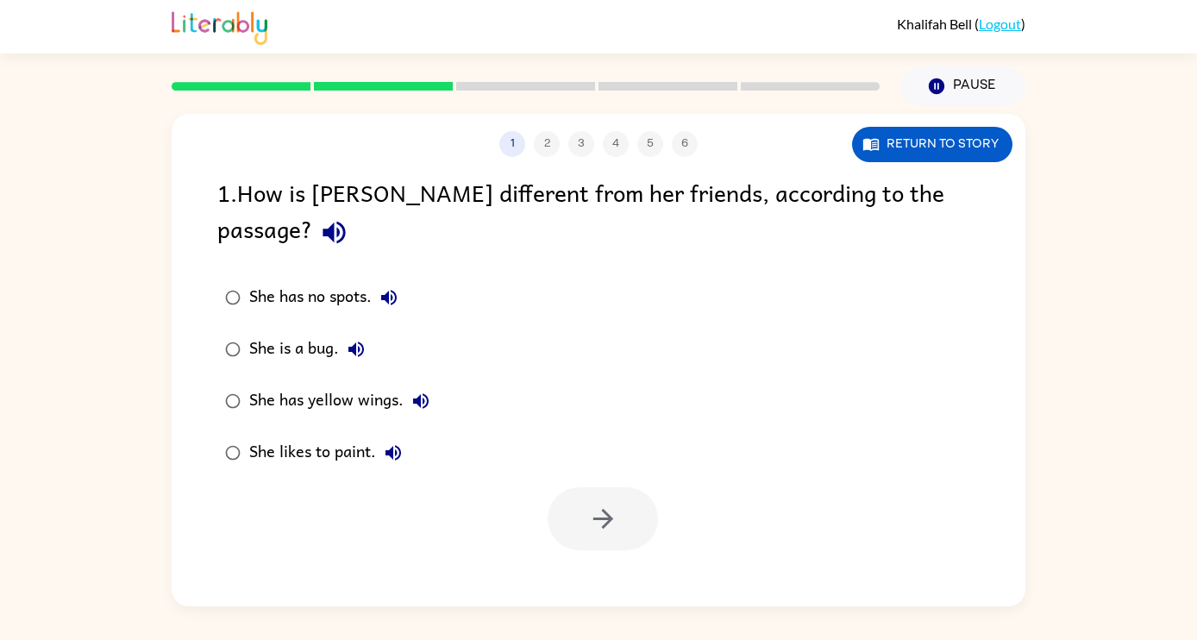
click at [345, 222] on icon "button" at bounding box center [334, 233] width 22 height 22
click at [329, 280] on div "She has no spots." at bounding box center [327, 297] width 157 height 35
click at [607, 509] on icon "button" at bounding box center [603, 519] width 20 height 20
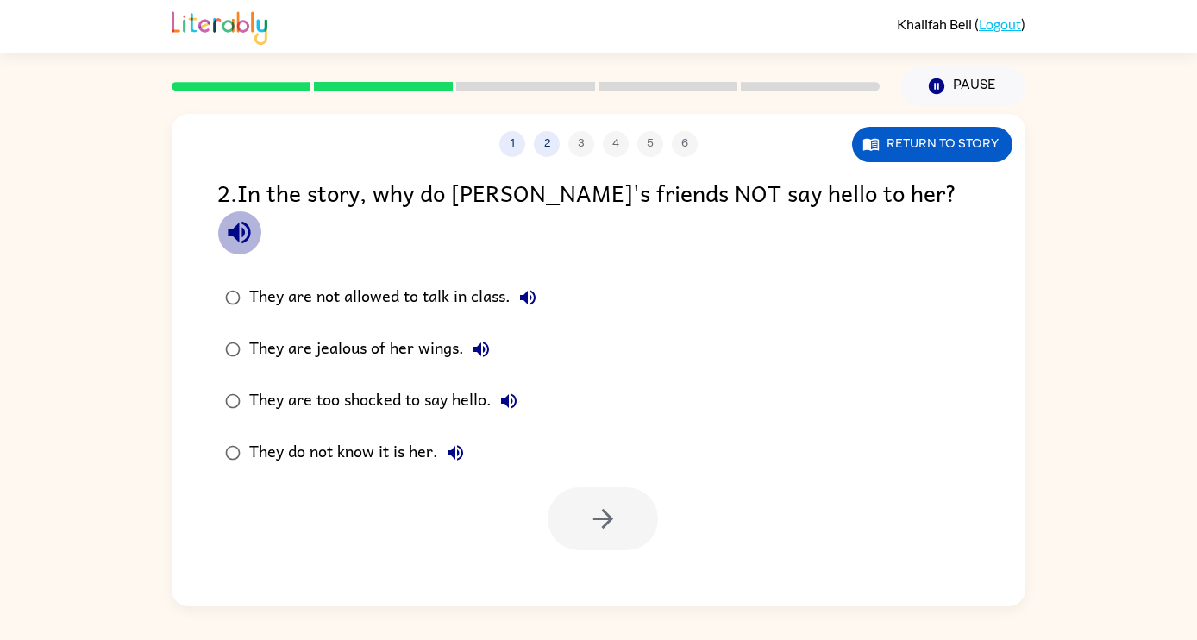
click at [254, 217] on icon "button" at bounding box center [239, 232] width 30 height 30
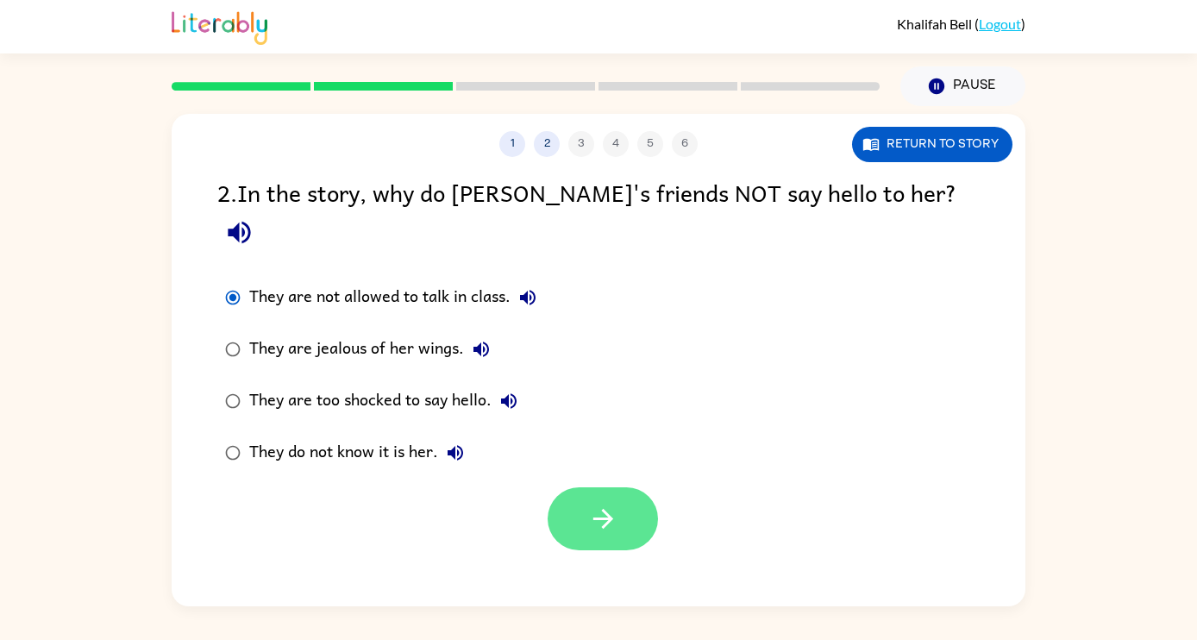
click at [624, 487] on button "button" at bounding box center [603, 518] width 110 height 63
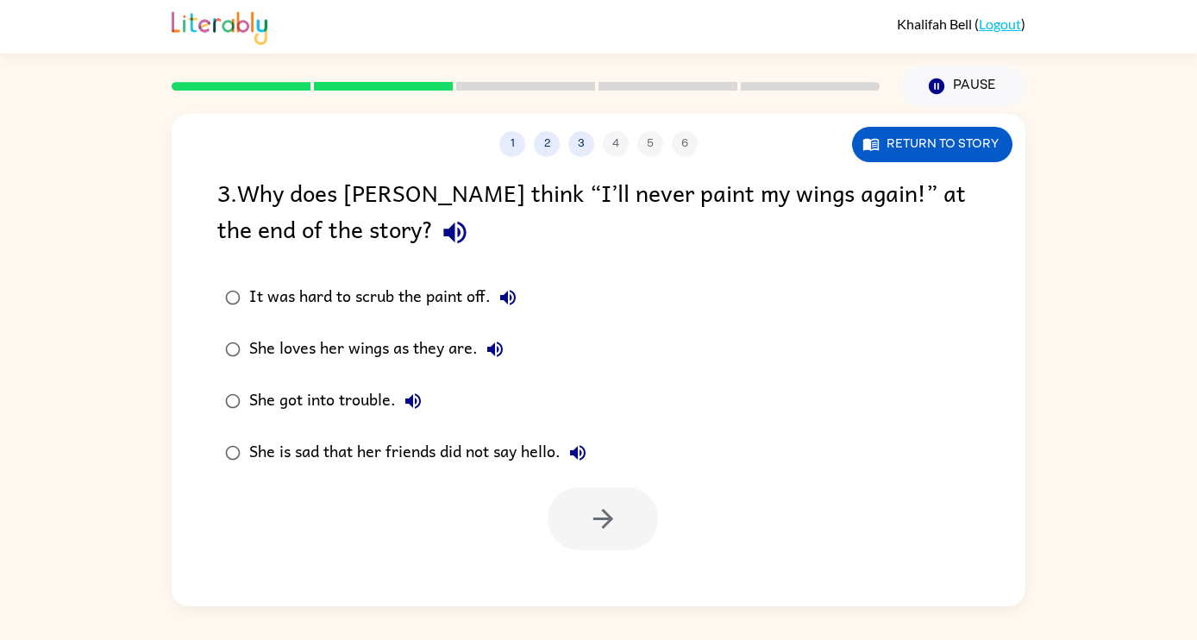
click at [440, 228] on icon "button" at bounding box center [455, 232] width 30 height 30
click at [296, 345] on div "She loves her wings as they are." at bounding box center [380, 349] width 263 height 35
click at [602, 516] on icon "button" at bounding box center [603, 519] width 30 height 30
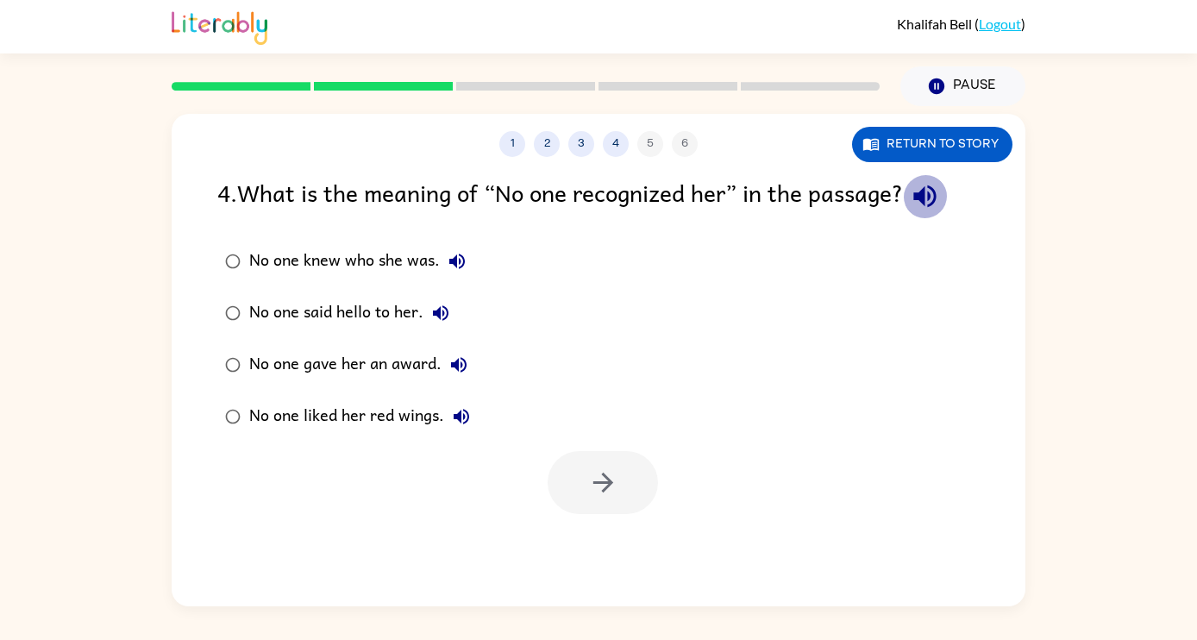
click at [940, 204] on icon "button" at bounding box center [925, 196] width 30 height 30
click at [410, 254] on div "No one knew who she was." at bounding box center [361, 261] width 225 height 35
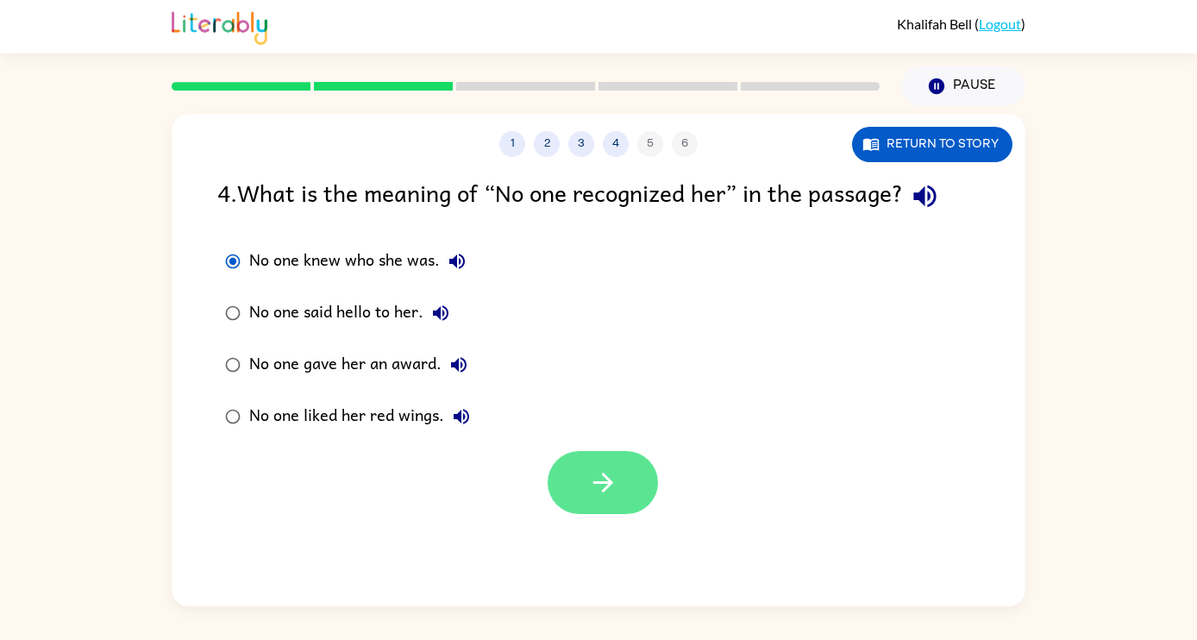
click at [626, 469] on button "button" at bounding box center [603, 482] width 110 height 63
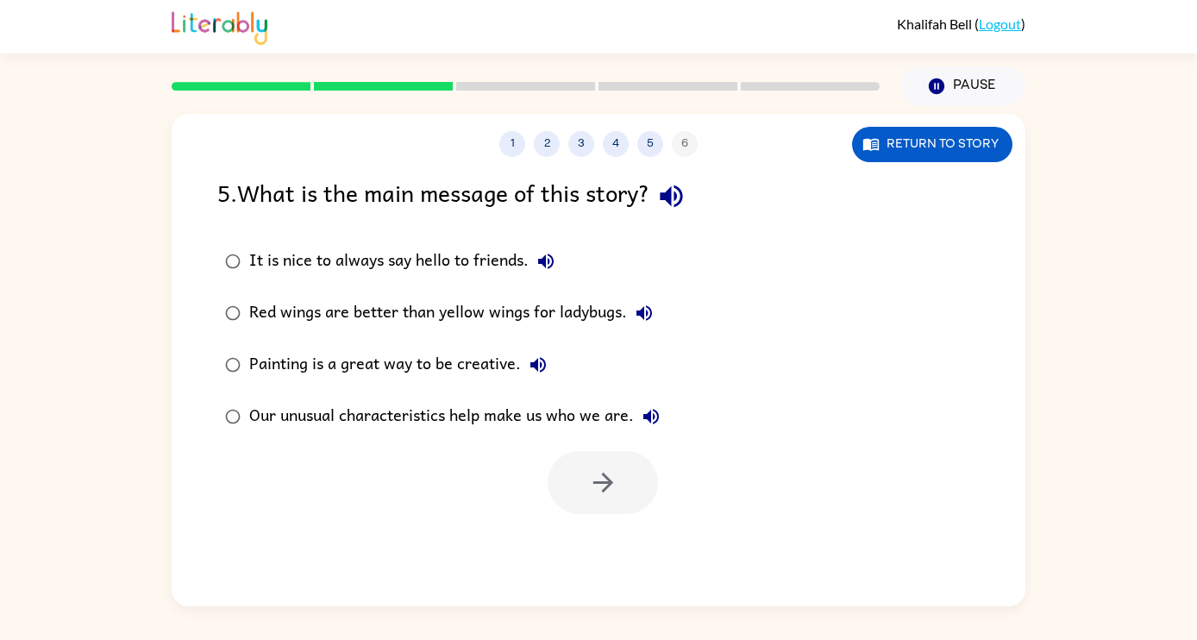
click at [682, 194] on icon "button" at bounding box center [671, 196] width 22 height 22
click at [489, 252] on div "It is nice to always say hello to friends." at bounding box center [406, 261] width 314 height 35
click at [589, 469] on icon "button" at bounding box center [603, 483] width 30 height 30
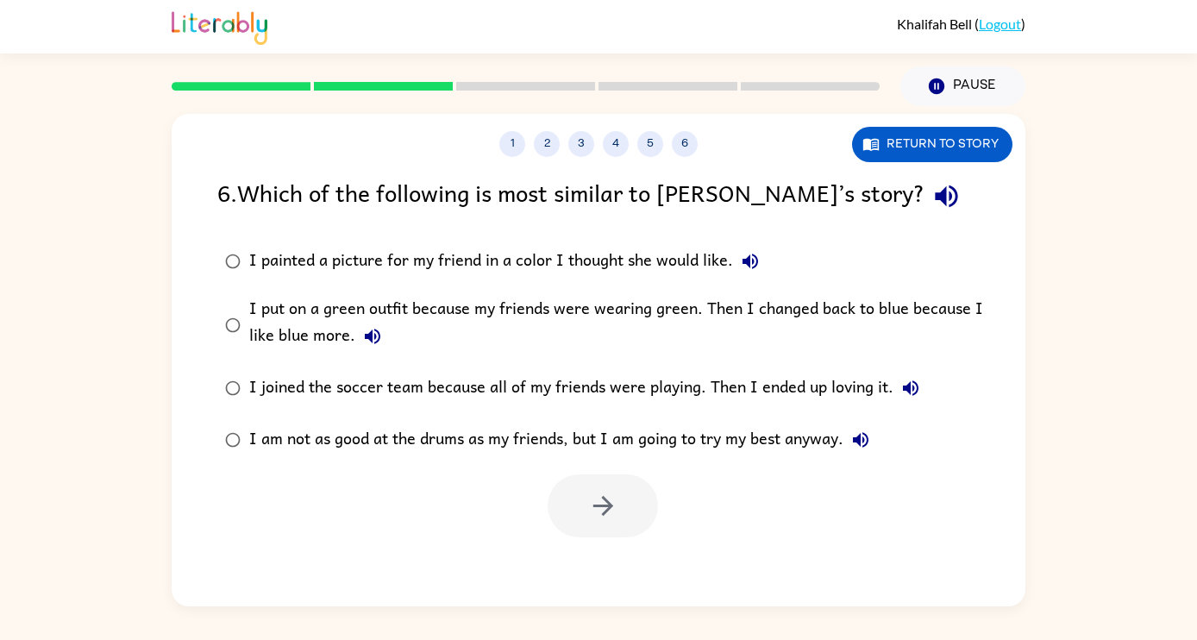
click at [932, 207] on icon "button" at bounding box center [947, 196] width 30 height 30
click at [491, 383] on div "I joined the soccer team because all of my friends were playing. Then I ended u…" at bounding box center [588, 388] width 679 height 35
click at [600, 509] on icon "button" at bounding box center [603, 506] width 30 height 30
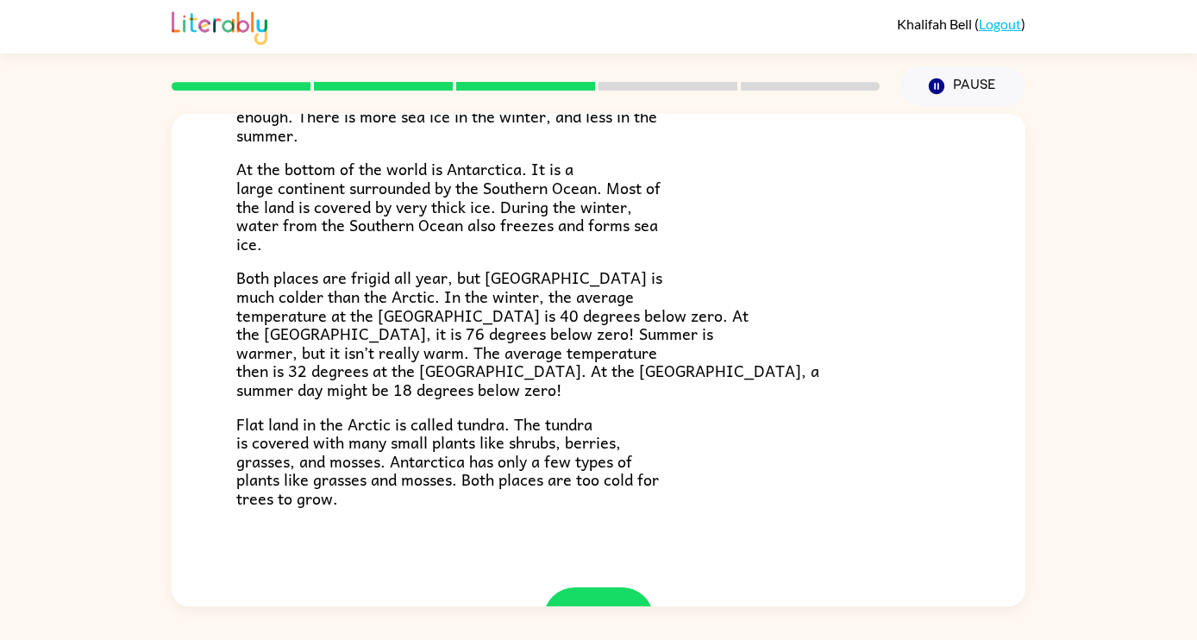
scroll to position [329, 0]
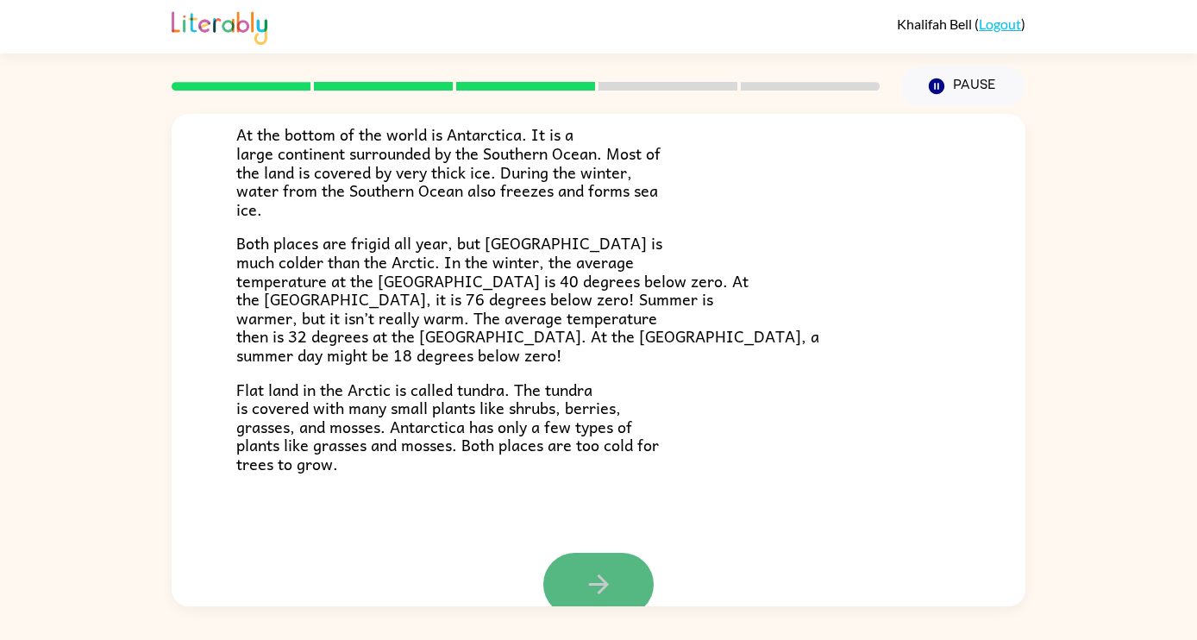
click at [619, 569] on button "button" at bounding box center [598, 584] width 110 height 63
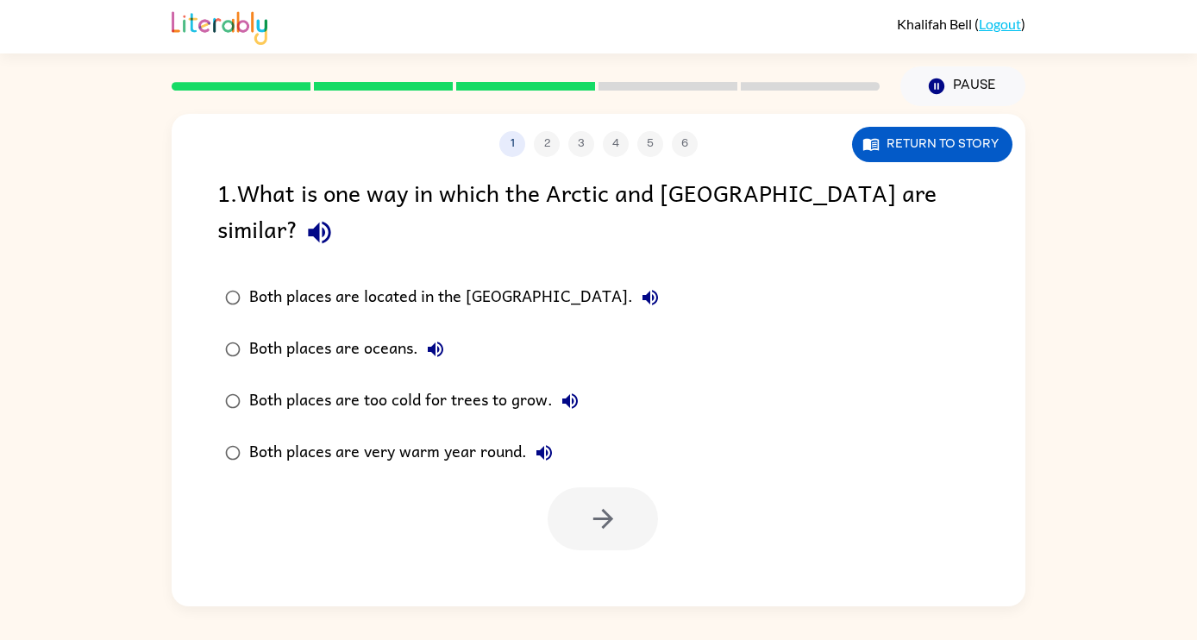
click at [330, 222] on icon "button" at bounding box center [319, 233] width 22 height 22
click at [643, 290] on icon "button" at bounding box center [651, 298] width 16 height 16
click at [450, 280] on div "Both places are located in the North Pole." at bounding box center [458, 297] width 418 height 35
click at [606, 504] on icon "button" at bounding box center [603, 519] width 30 height 30
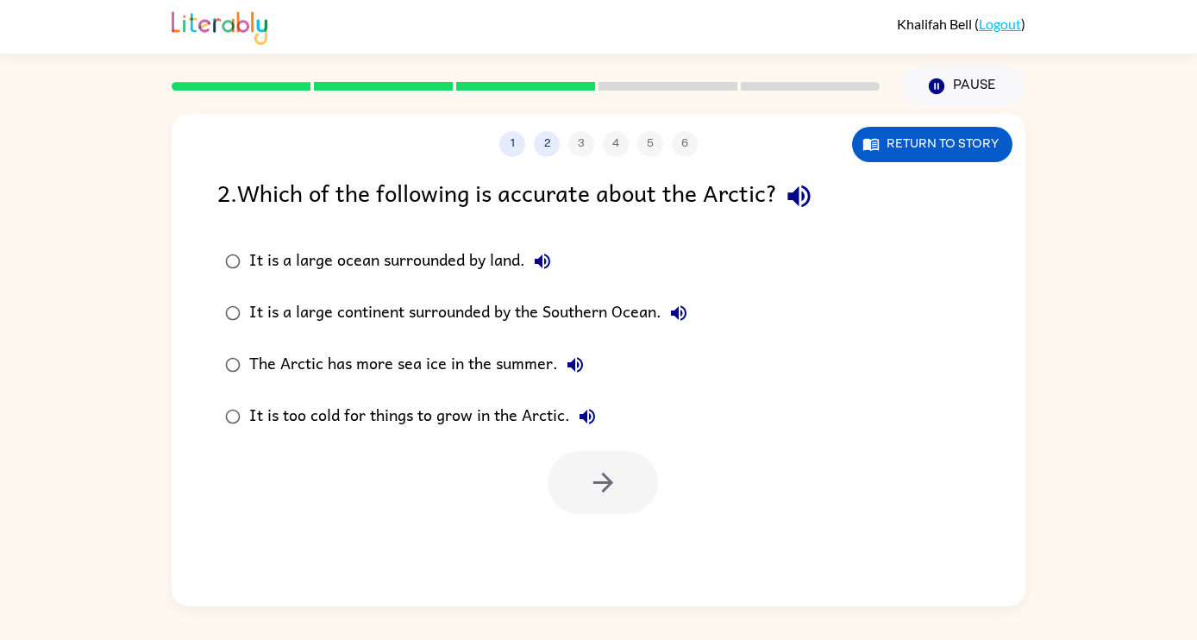
click at [807, 198] on icon "button" at bounding box center [799, 196] width 30 height 30
click at [550, 255] on icon "button" at bounding box center [542, 261] width 21 height 21
click at [686, 317] on icon "button" at bounding box center [679, 313] width 21 height 21
click at [582, 361] on icon "button" at bounding box center [575, 365] width 21 height 21
click at [590, 418] on icon "button" at bounding box center [588, 417] width 16 height 16
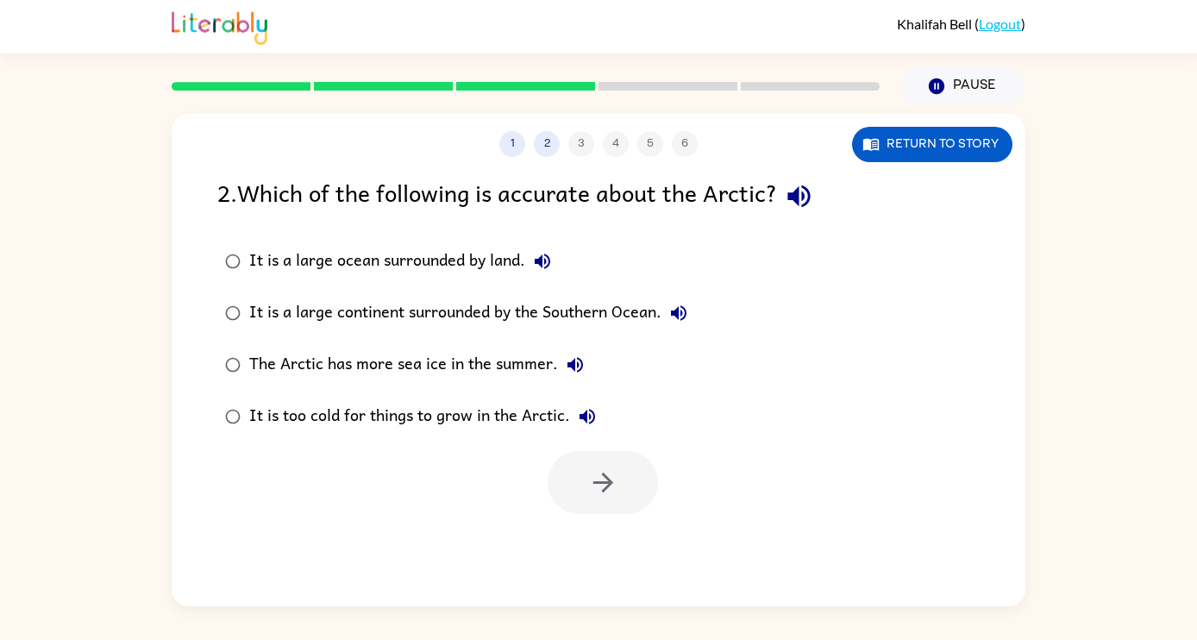
click at [530, 418] on div "It is too cold for things to grow in the Arctic." at bounding box center [426, 416] width 355 height 35
click at [580, 472] on button "button" at bounding box center [603, 482] width 110 height 63
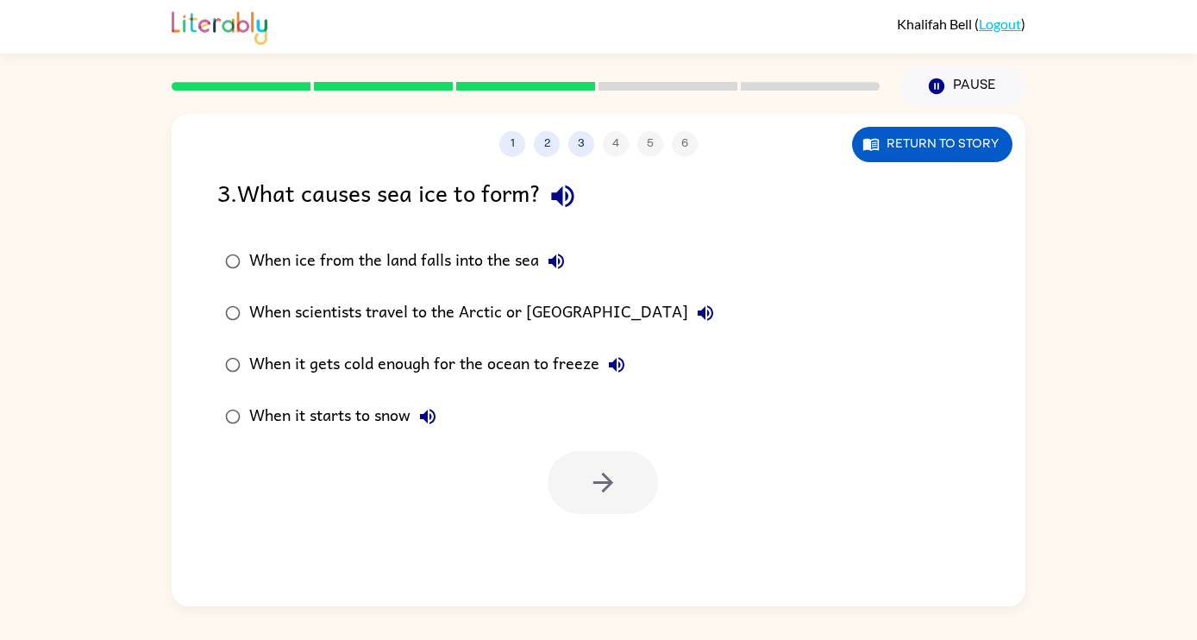
click at [575, 202] on icon "button" at bounding box center [563, 196] width 30 height 30
click at [561, 257] on icon "button" at bounding box center [556, 261] width 21 height 21
click at [695, 312] on icon "button" at bounding box center [705, 313] width 21 height 21
click at [619, 361] on icon "button" at bounding box center [616, 365] width 21 height 21
click at [433, 416] on icon "button" at bounding box center [428, 417] width 16 height 16
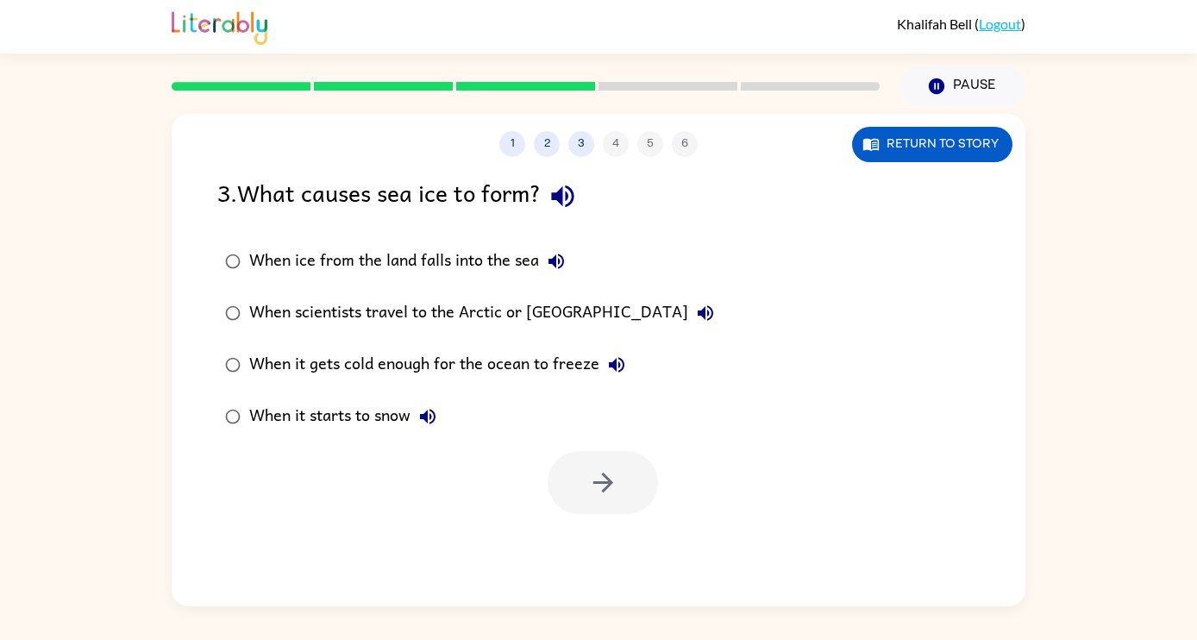
click at [397, 413] on div "When it starts to snow" at bounding box center [347, 416] width 196 height 35
click at [594, 484] on icon "button" at bounding box center [603, 483] width 30 height 30
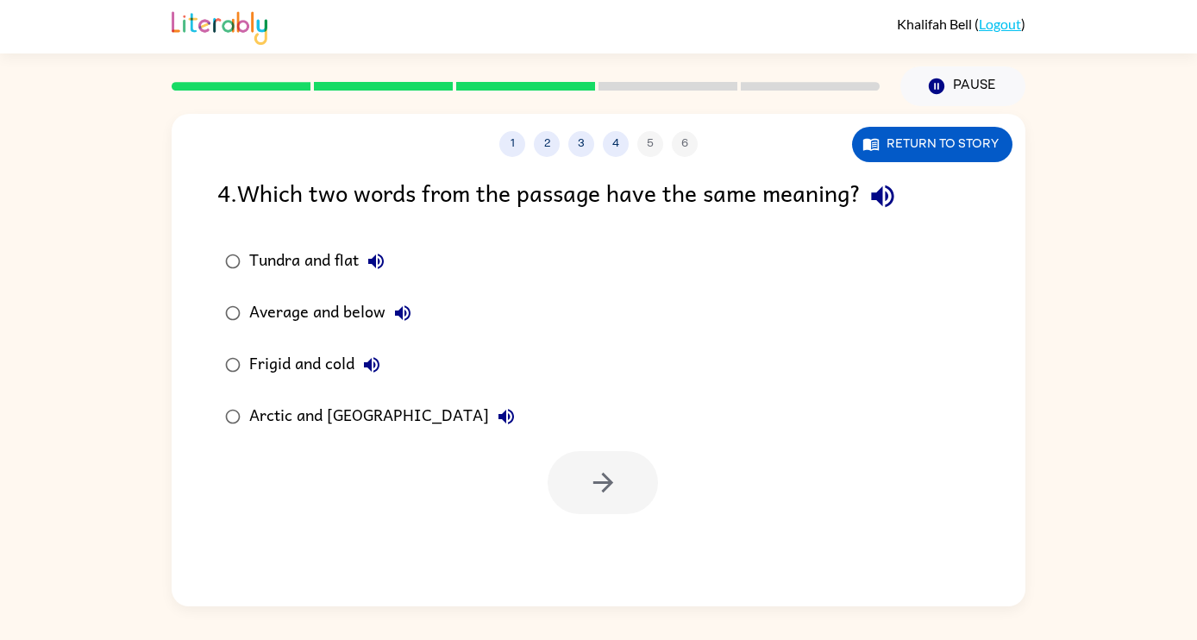
click at [895, 211] on icon "button" at bounding box center [883, 196] width 30 height 30
click at [372, 255] on icon "button" at bounding box center [376, 261] width 21 height 21
click at [406, 311] on icon "button" at bounding box center [403, 313] width 21 height 21
click at [377, 359] on icon "button" at bounding box center [372, 365] width 16 height 16
click at [496, 417] on icon "button" at bounding box center [506, 416] width 21 height 21
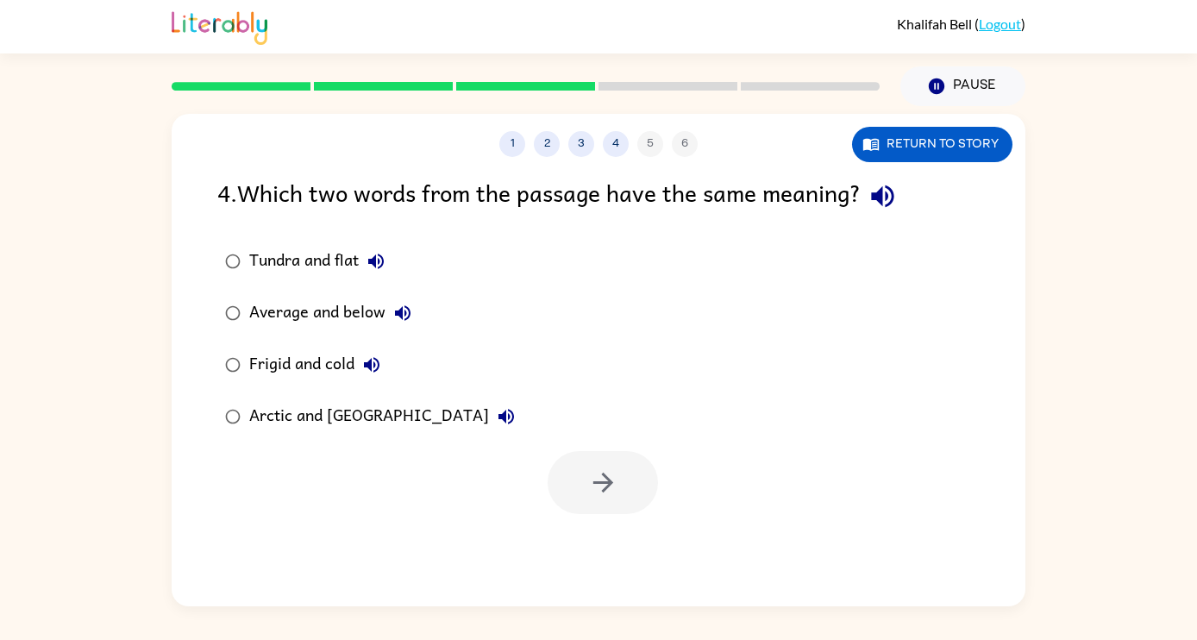
click at [392, 414] on div "Arctic and Antarctica" at bounding box center [386, 416] width 274 height 35
click at [614, 484] on icon "button" at bounding box center [603, 483] width 30 height 30
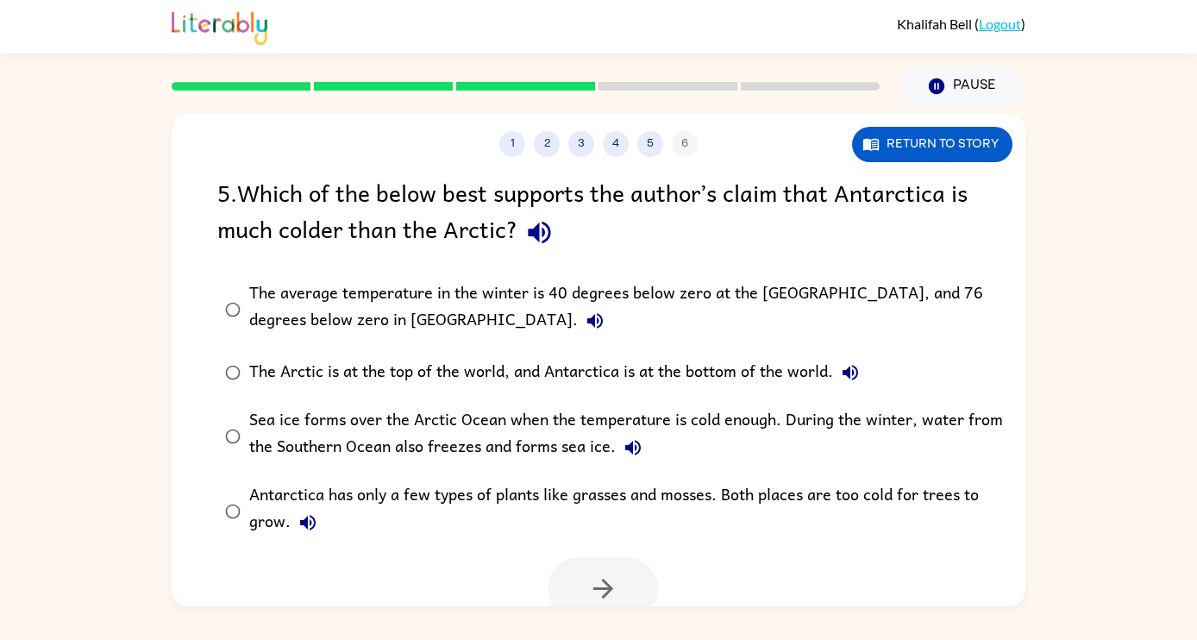
click at [542, 236] on icon "button" at bounding box center [539, 233] width 22 height 22
click at [585, 319] on icon "button" at bounding box center [595, 321] width 21 height 21
click at [857, 377] on icon "button" at bounding box center [851, 373] width 16 height 16
click at [532, 368] on div "The Arctic is at the top of the world, and Antarctica is at the bottom of the w…" at bounding box center [558, 372] width 619 height 35
click at [580, 571] on button "button" at bounding box center [603, 588] width 110 height 63
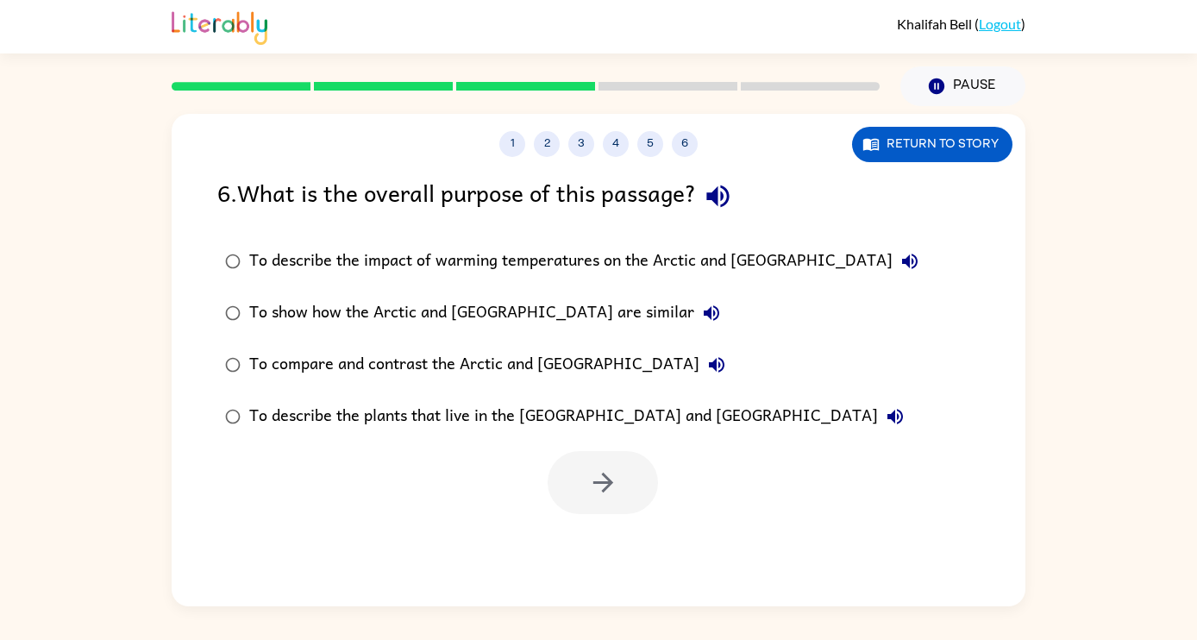
click at [730, 201] on icon "button" at bounding box center [718, 196] width 30 height 30
click at [900, 259] on icon "button" at bounding box center [910, 261] width 21 height 21
click at [704, 318] on icon "button" at bounding box center [712, 313] width 16 height 16
click at [707, 359] on icon "button" at bounding box center [717, 365] width 21 height 21
click at [564, 365] on div "To compare and contrast the Arctic and Antarctica" at bounding box center [491, 365] width 485 height 35
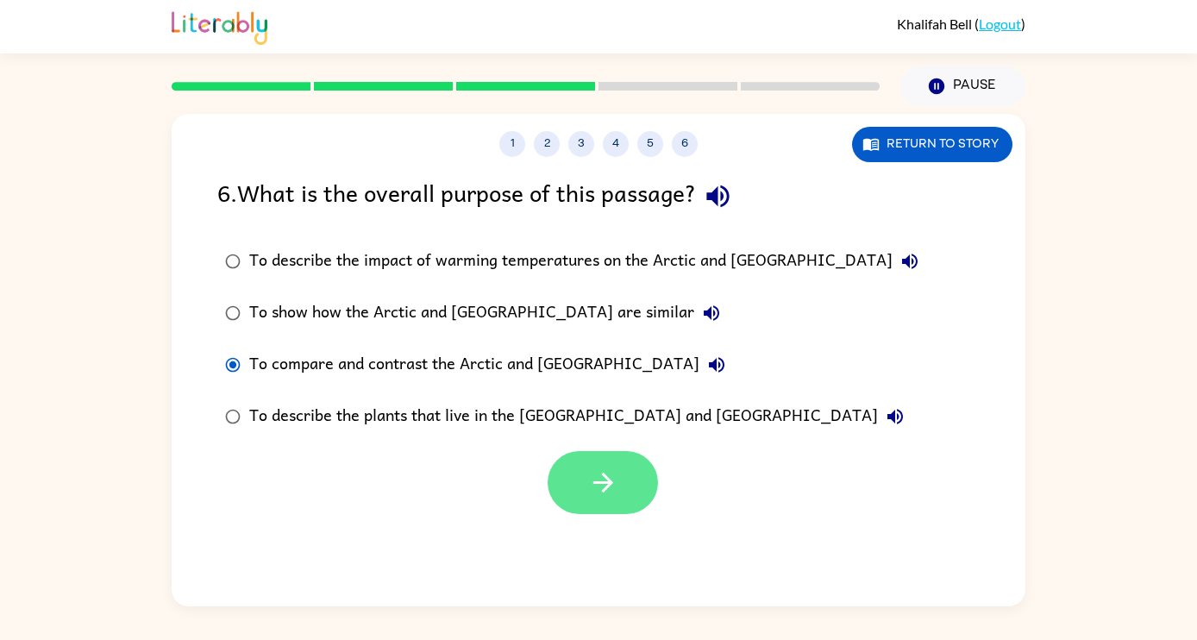
click at [606, 484] on icon "button" at bounding box center [603, 483] width 30 height 30
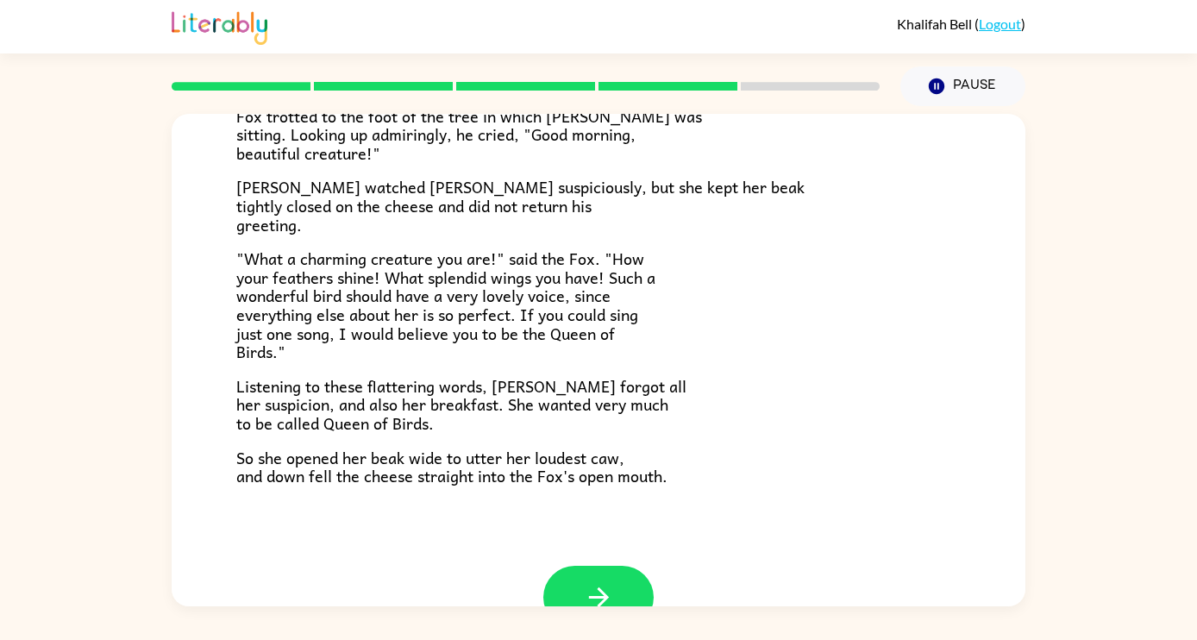
scroll to position [339, 0]
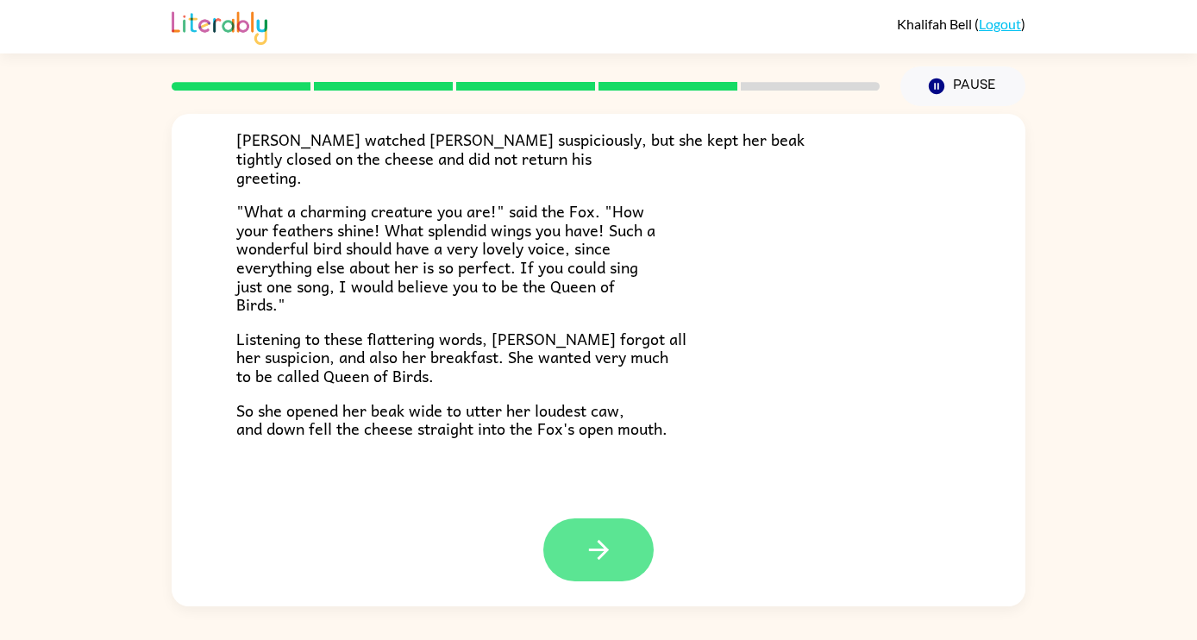
click at [601, 536] on icon "button" at bounding box center [599, 550] width 30 height 30
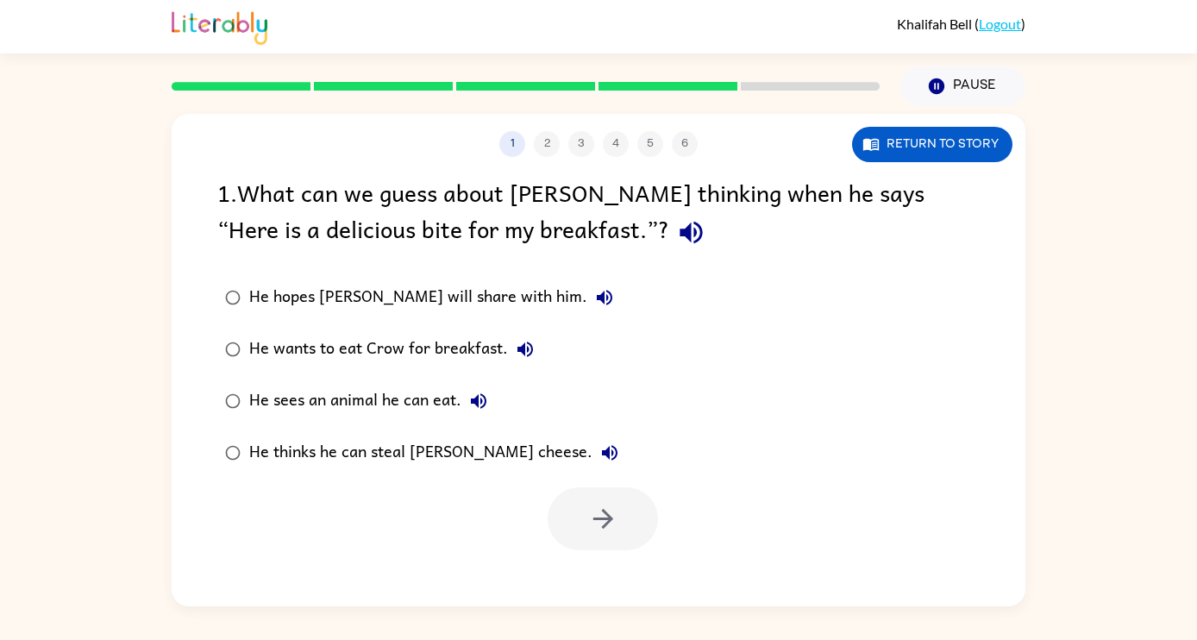
scroll to position [0, 0]
click at [676, 242] on icon "button" at bounding box center [691, 232] width 30 height 30
click at [594, 292] on icon "button" at bounding box center [604, 297] width 21 height 21
click at [524, 349] on icon "button" at bounding box center [525, 349] width 21 height 21
click at [479, 393] on icon "button" at bounding box center [478, 401] width 21 height 21
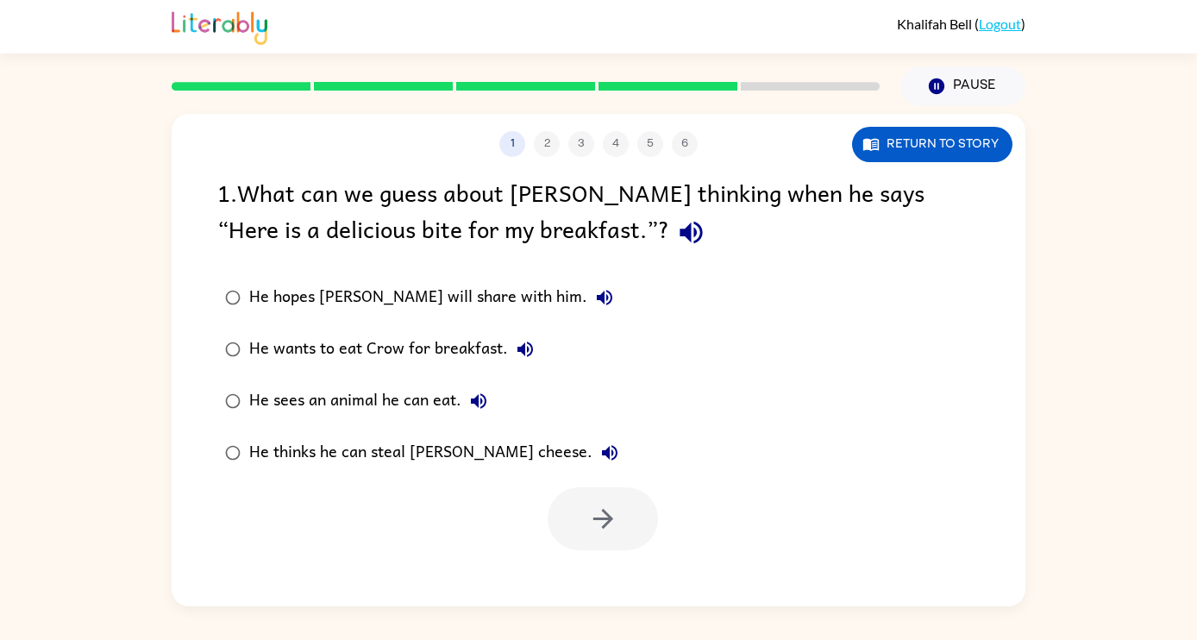
click at [602, 455] on icon "button" at bounding box center [610, 453] width 16 height 16
click at [441, 458] on div "He thinks he can steal Crow’s cheese." at bounding box center [438, 453] width 378 height 35
click at [575, 517] on button "button" at bounding box center [603, 518] width 110 height 63
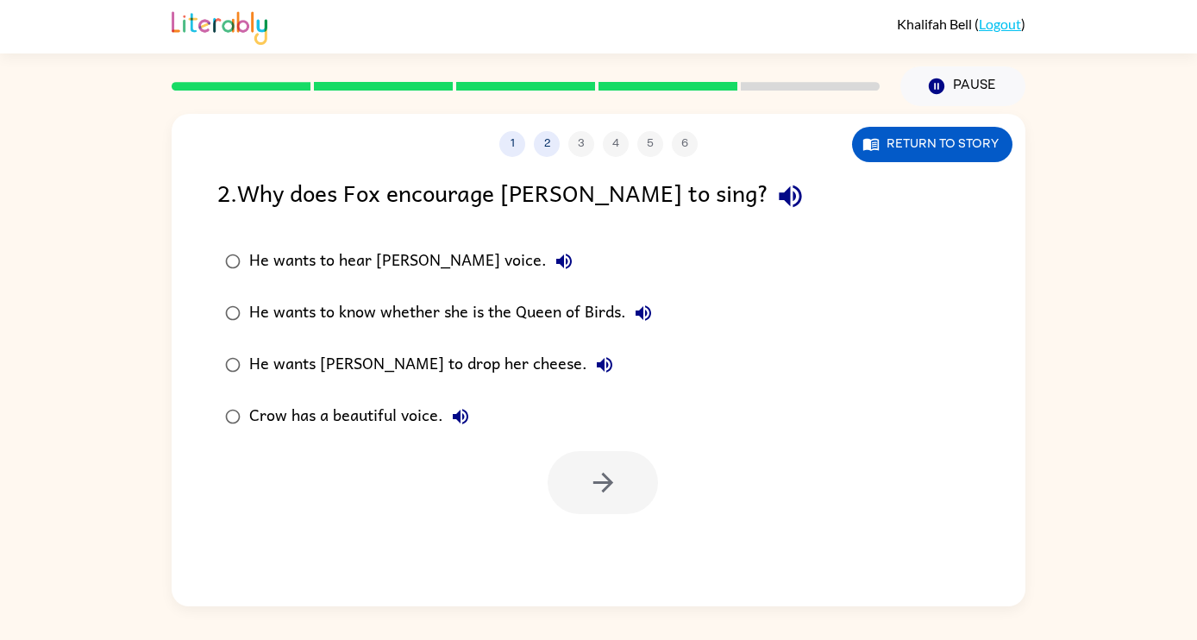
click at [776, 192] on icon "button" at bounding box center [791, 196] width 30 height 30
click at [556, 262] on icon "button" at bounding box center [564, 262] width 16 height 16
click at [648, 314] on icon "button" at bounding box center [643, 313] width 21 height 21
click at [597, 360] on icon "button" at bounding box center [605, 365] width 16 height 16
click at [466, 418] on icon "button" at bounding box center [460, 416] width 21 height 21
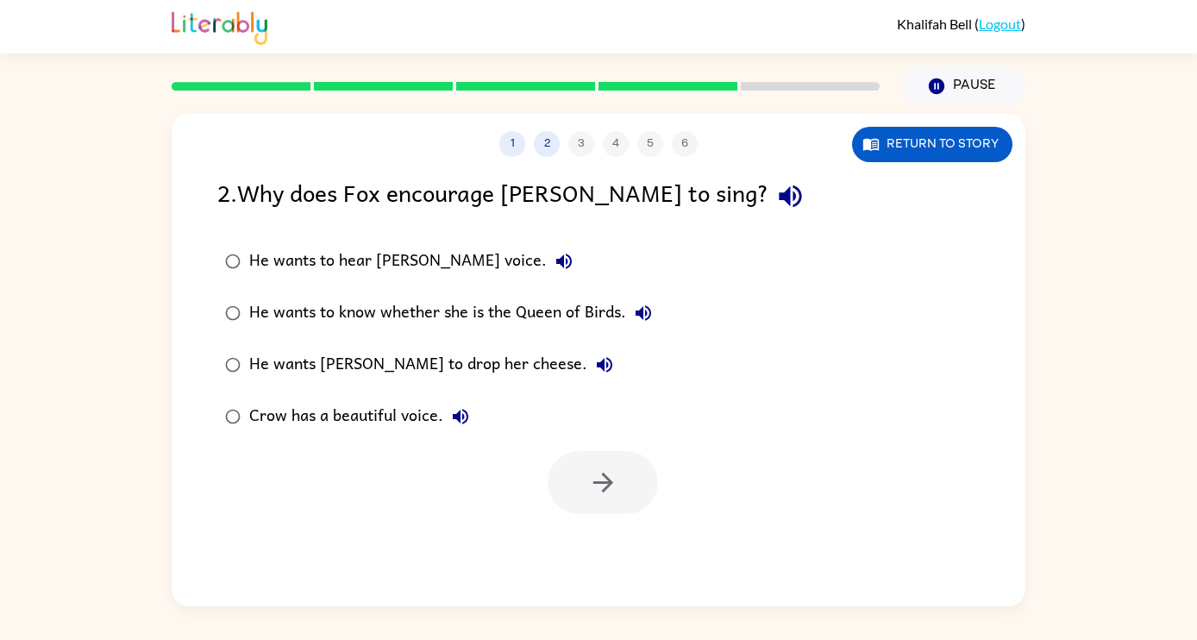
click at [487, 364] on div "He wants Crow to drop her cheese." at bounding box center [435, 365] width 373 height 35
click at [612, 474] on icon "button" at bounding box center [603, 483] width 30 height 30
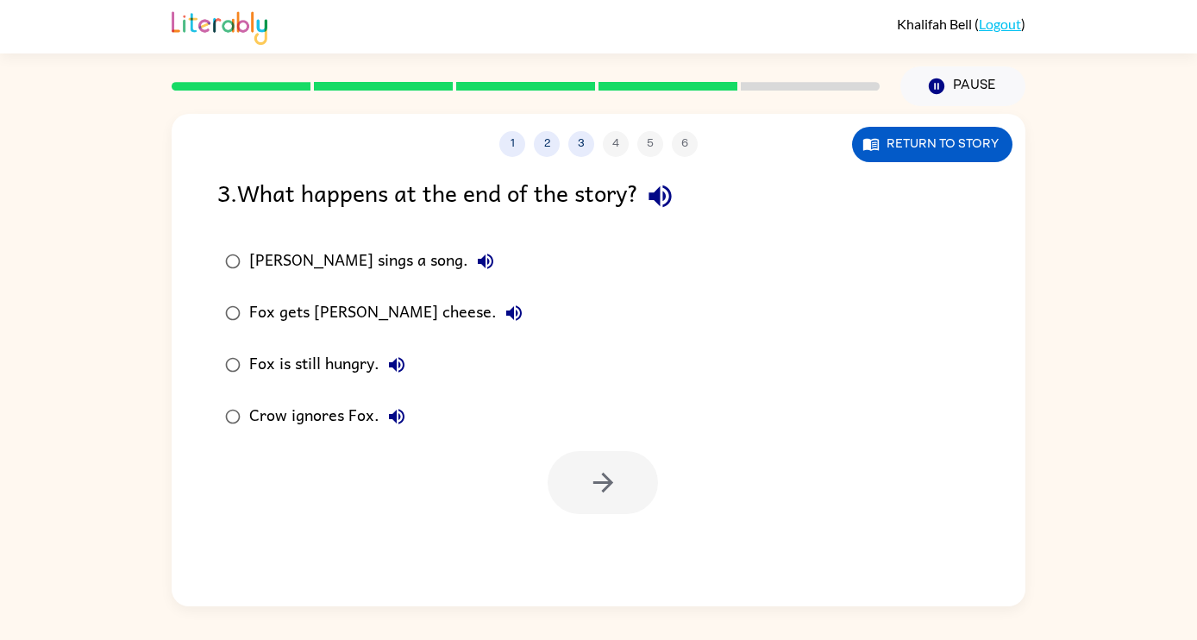
click at [668, 203] on icon "button" at bounding box center [660, 196] width 30 height 30
click at [475, 262] on icon "button" at bounding box center [485, 261] width 21 height 21
click at [504, 314] on icon "button" at bounding box center [514, 313] width 21 height 21
click at [405, 365] on icon "button" at bounding box center [397, 365] width 16 height 16
click at [376, 310] on div "Fox gets Crow's cheese." at bounding box center [390, 313] width 282 height 35
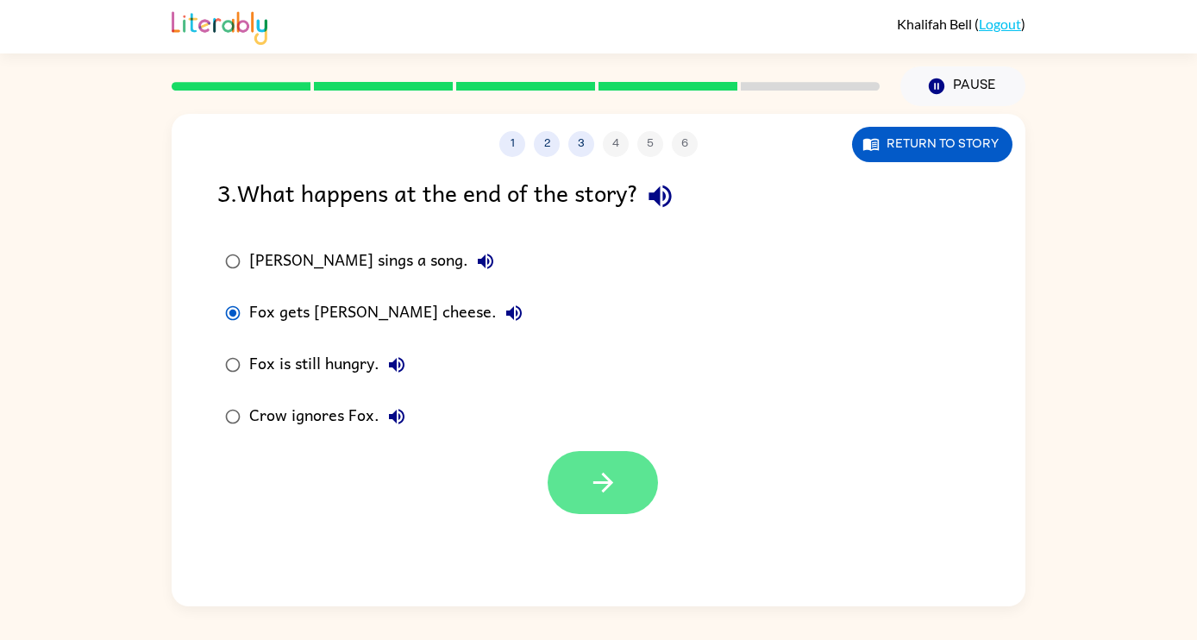
click at [588, 475] on icon "button" at bounding box center [603, 483] width 30 height 30
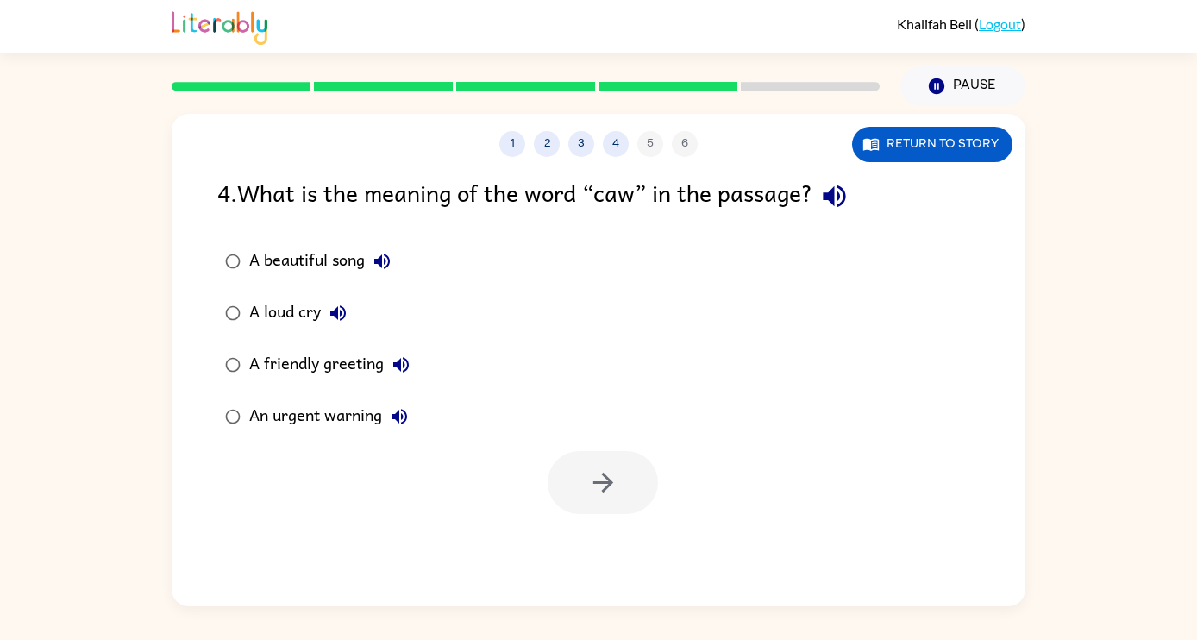
click at [819, 197] on button "button" at bounding box center [835, 196] width 44 height 44
click at [393, 258] on button "A beautiful song" at bounding box center [382, 261] width 35 height 35
click at [350, 310] on button "A loud cry" at bounding box center [338, 313] width 35 height 35
click at [399, 358] on icon "button" at bounding box center [401, 365] width 21 height 21
click at [396, 424] on icon "button" at bounding box center [399, 416] width 21 height 21
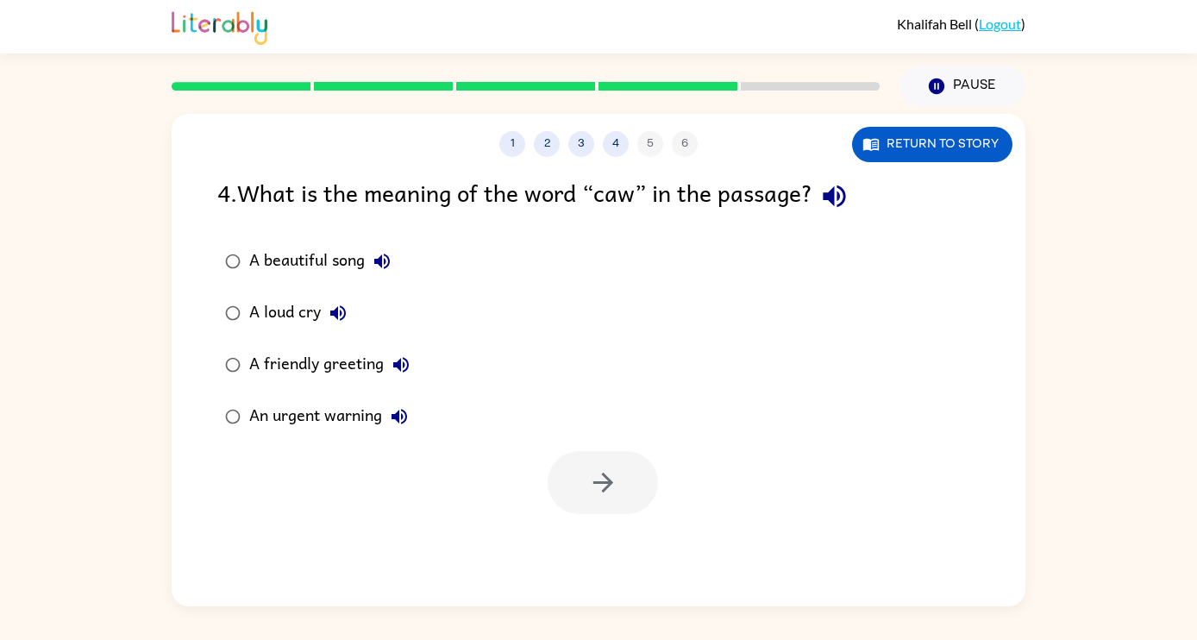
click at [367, 422] on div "An urgent warning" at bounding box center [332, 416] width 167 height 35
click at [577, 481] on button "button" at bounding box center [603, 482] width 110 height 63
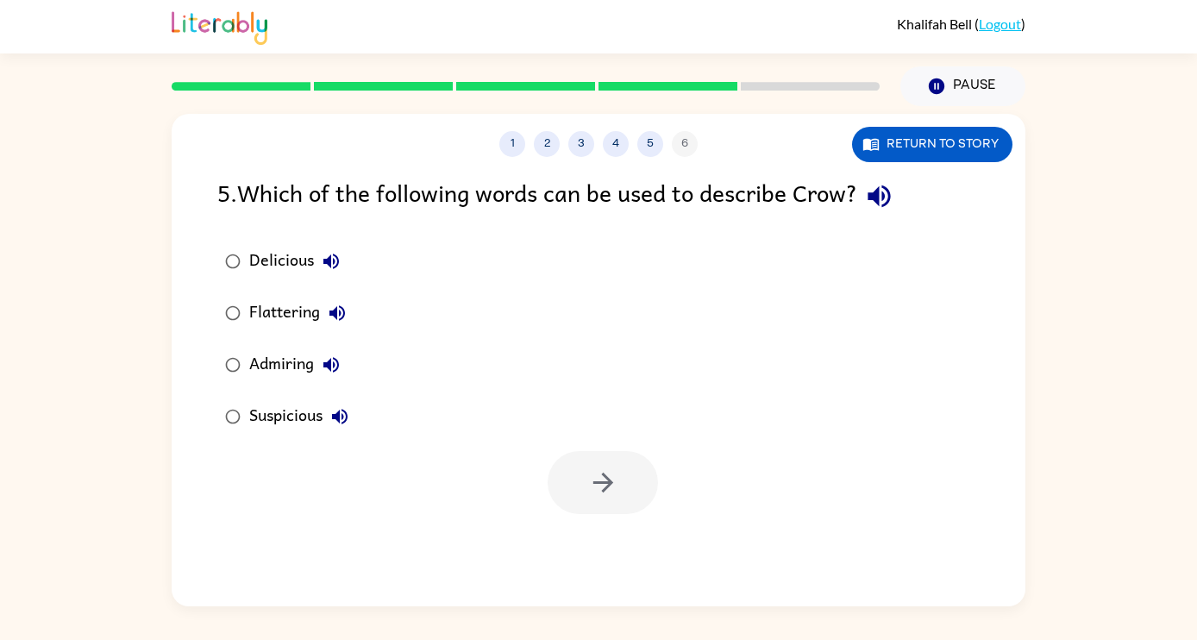
click at [888, 202] on icon "button" at bounding box center [879, 196] width 30 height 30
click at [334, 267] on icon "button" at bounding box center [332, 262] width 16 height 16
click at [335, 310] on icon "button" at bounding box center [338, 313] width 16 height 16
click at [341, 364] on icon "button" at bounding box center [331, 365] width 21 height 21
click at [355, 419] on button "Suspicious" at bounding box center [340, 416] width 35 height 35
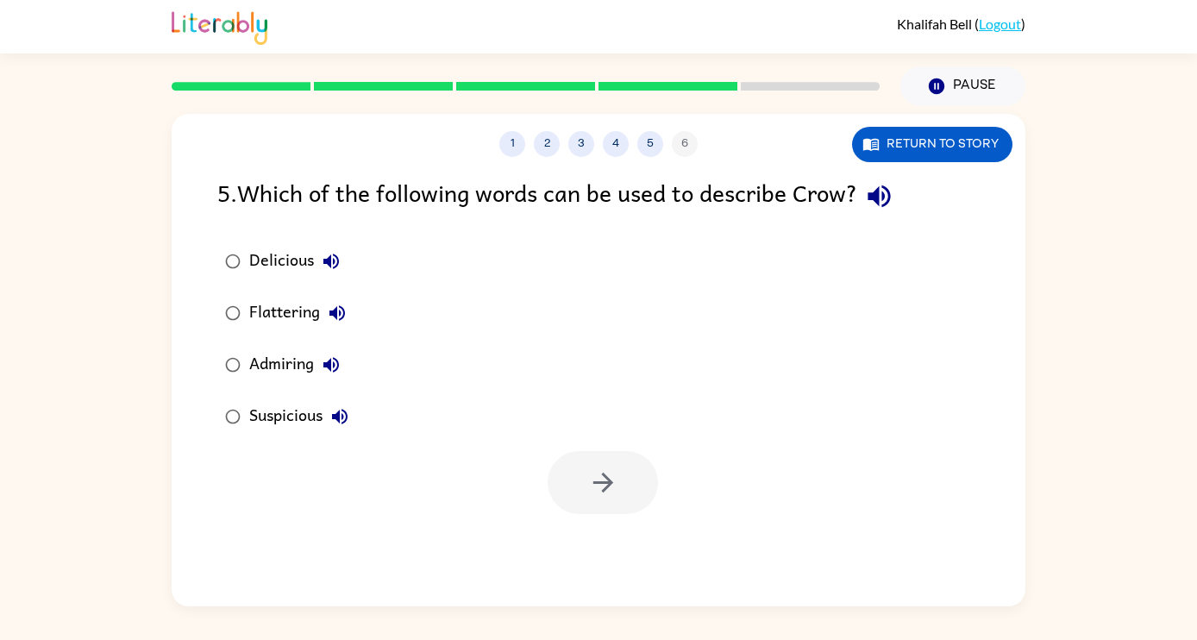
click at [281, 412] on div "Suspicious" at bounding box center [303, 416] width 108 height 35
click at [267, 374] on div "Admiring" at bounding box center [298, 365] width 99 height 35
click at [271, 316] on div "Flattering" at bounding box center [301, 313] width 105 height 35
click at [600, 482] on icon "button" at bounding box center [603, 483] width 20 height 20
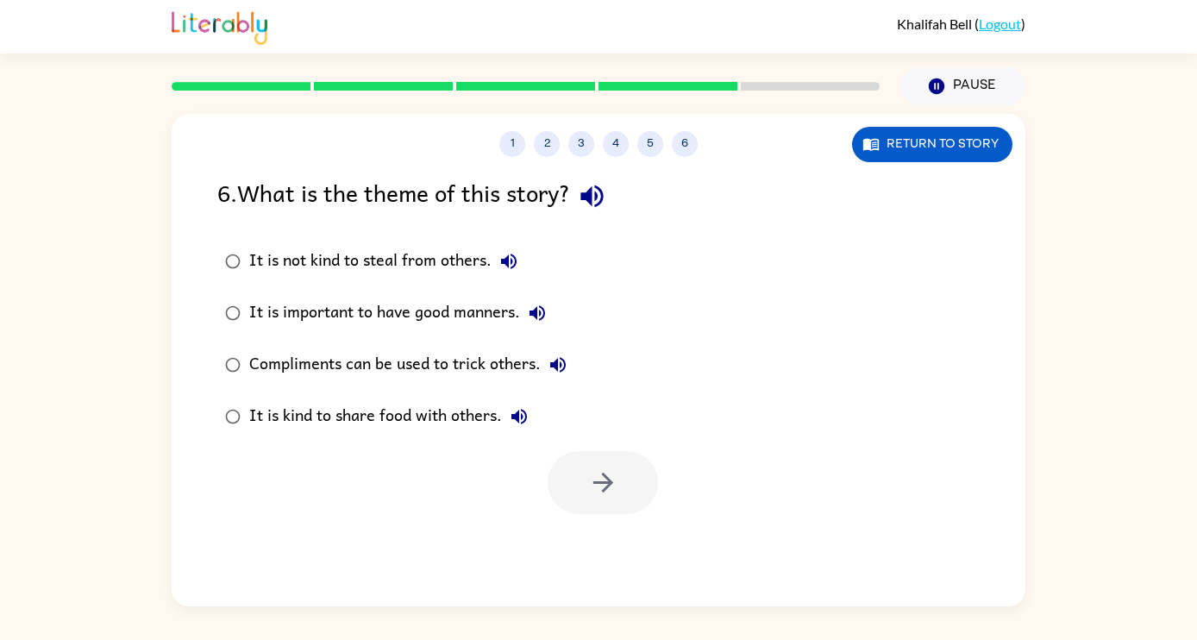
click at [599, 202] on icon "button" at bounding box center [592, 196] width 22 height 22
click at [510, 266] on icon "button" at bounding box center [509, 262] width 16 height 16
click at [470, 260] on div "It is not kind to steal from others." at bounding box center [387, 261] width 277 height 35
click at [607, 481] on icon "button" at bounding box center [603, 483] width 20 height 20
